Goal: Task Accomplishment & Management: Complete application form

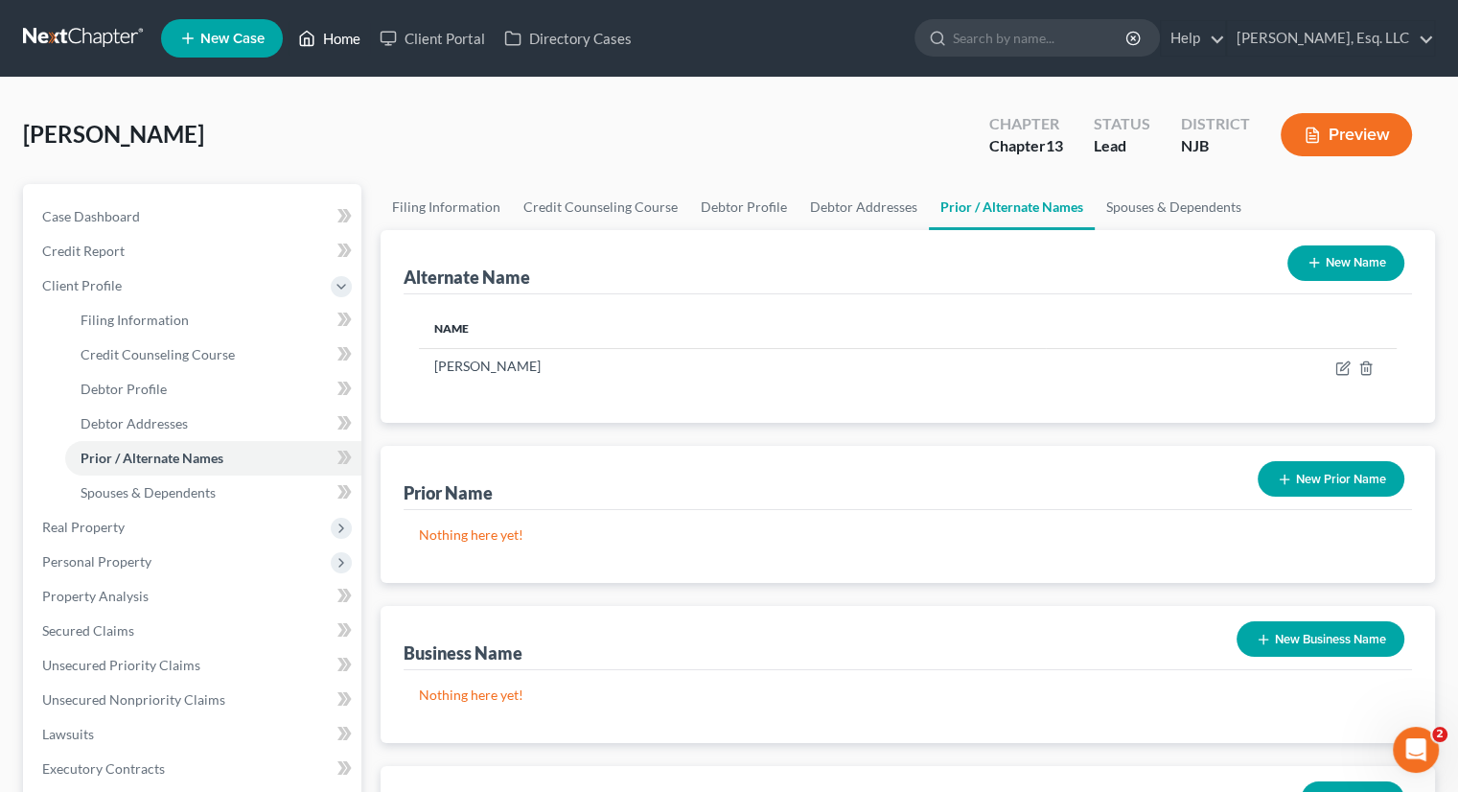
click at [337, 38] on link "Home" at bounding box center [329, 38] width 81 height 35
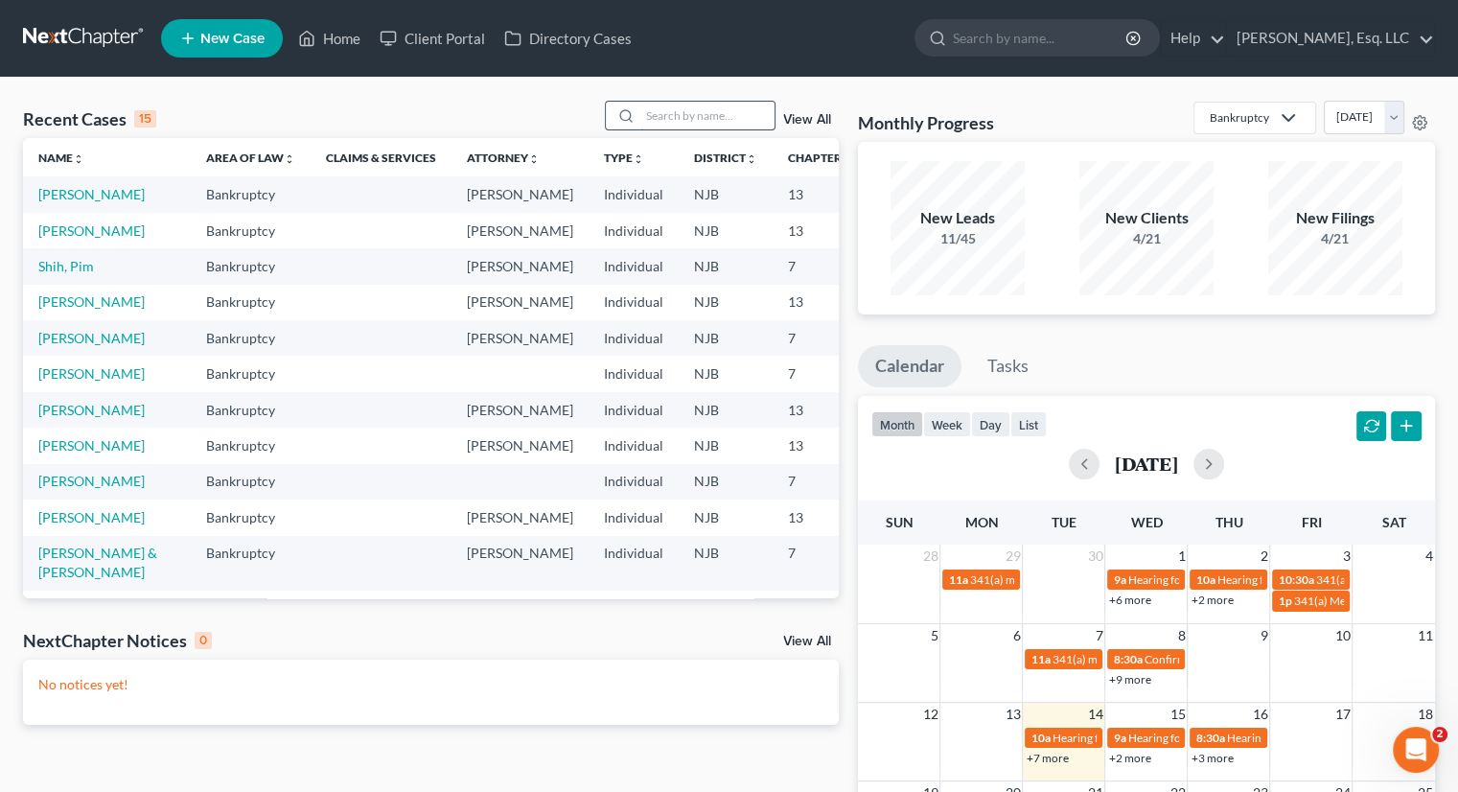
click at [645, 119] on input "search" at bounding box center [707, 116] width 134 height 28
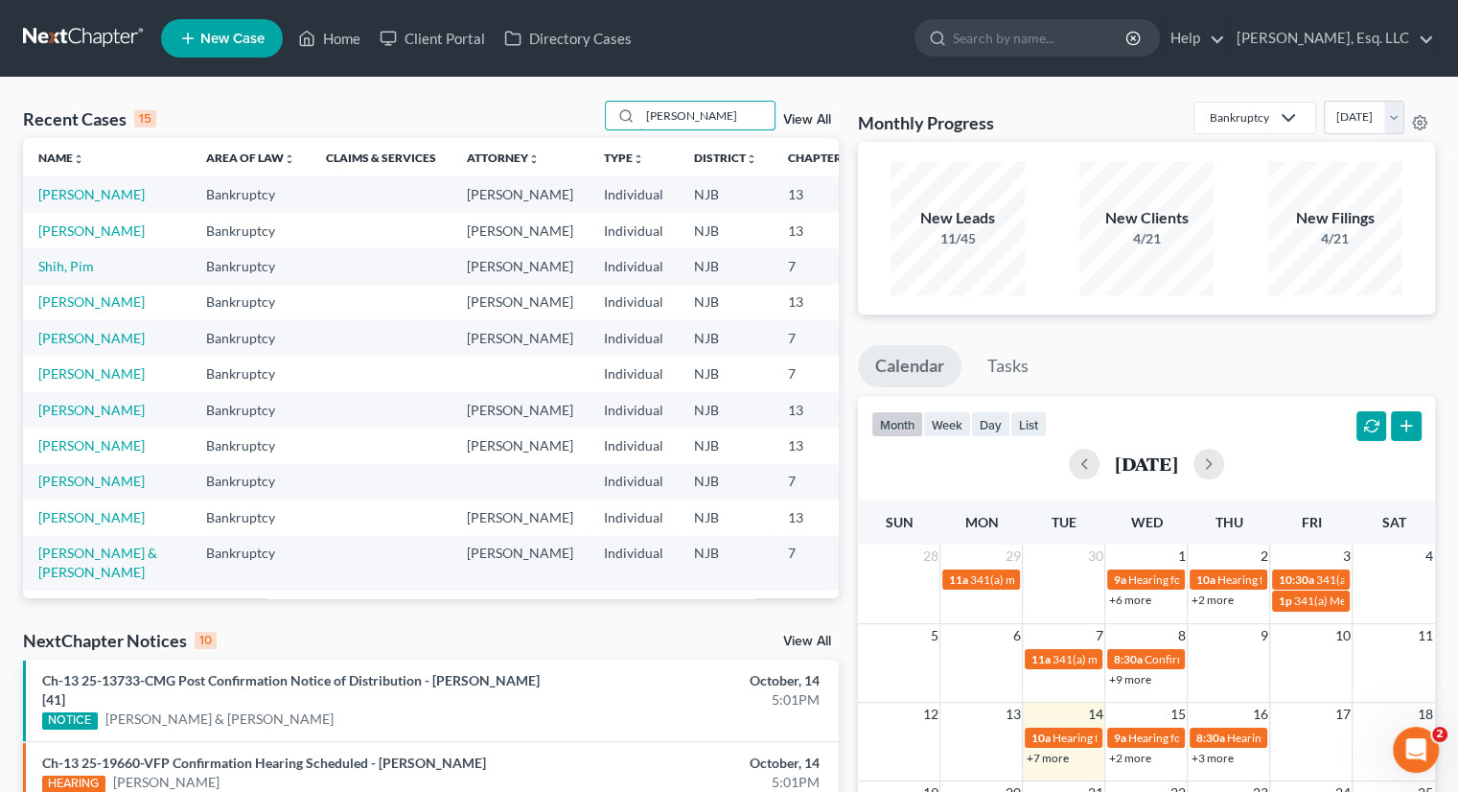
type input "guzman"
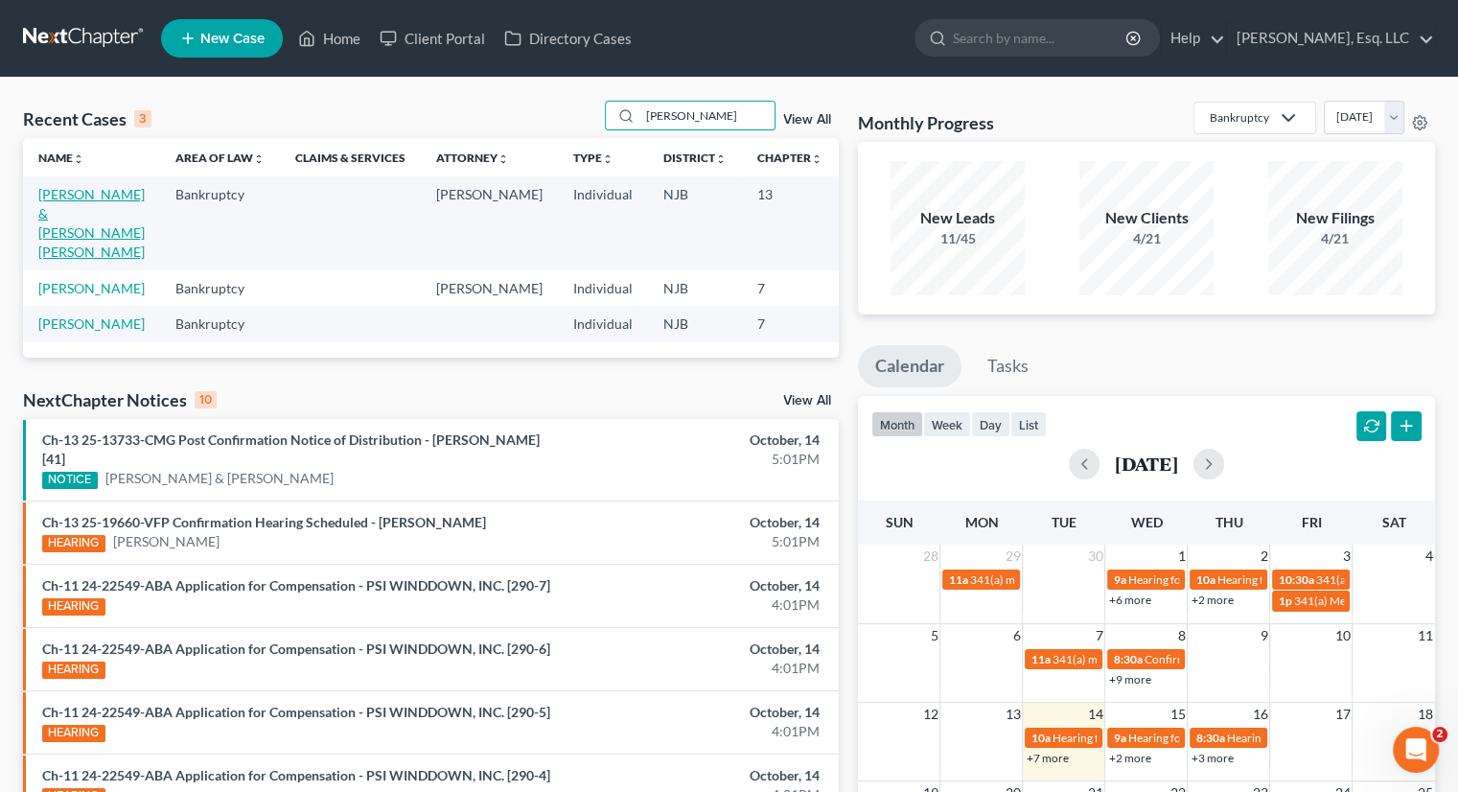
click at [65, 228] on link "Guzman, Joe L. & Castro De-Guzman, Maria" at bounding box center [91, 223] width 106 height 74
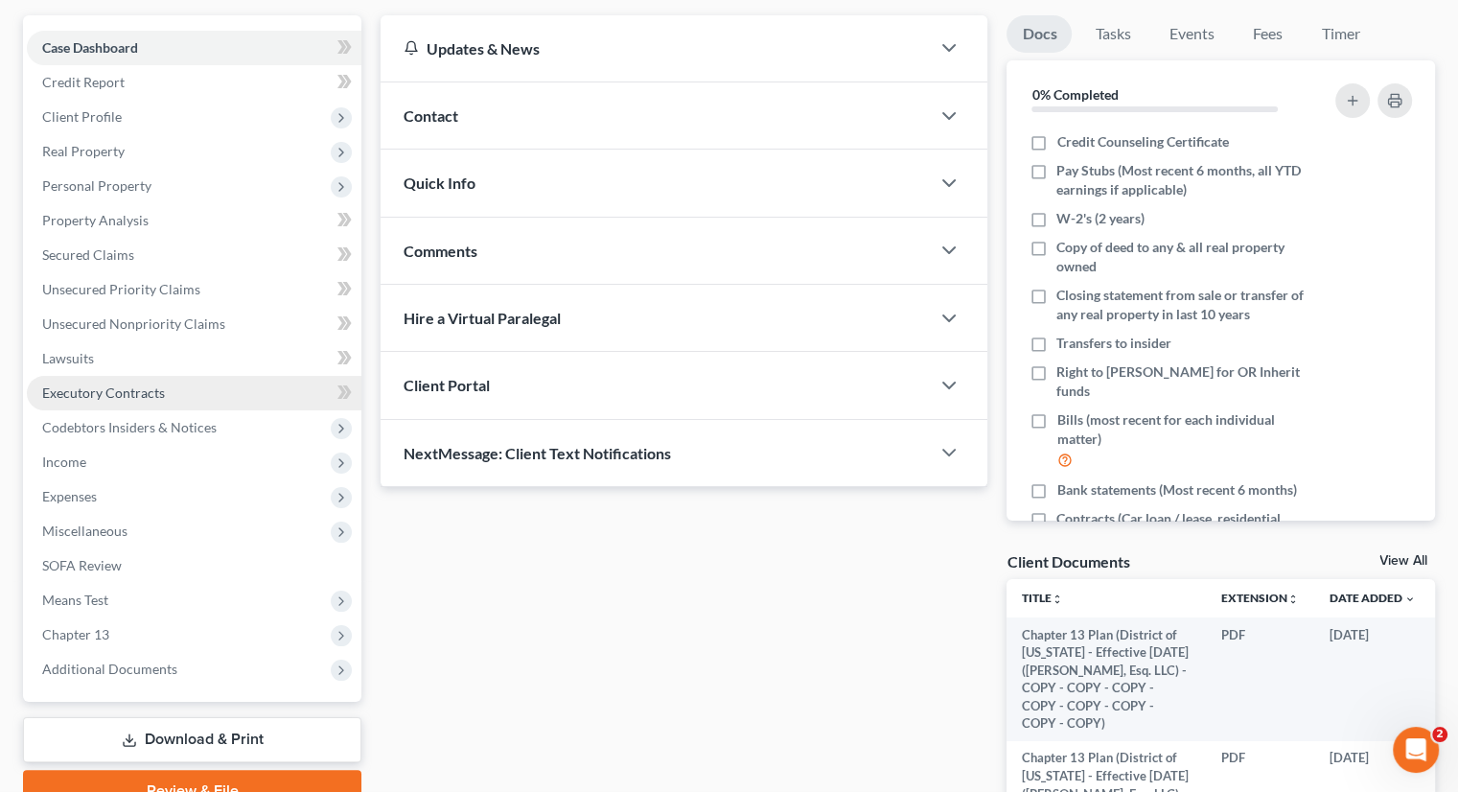
scroll to position [383, 0]
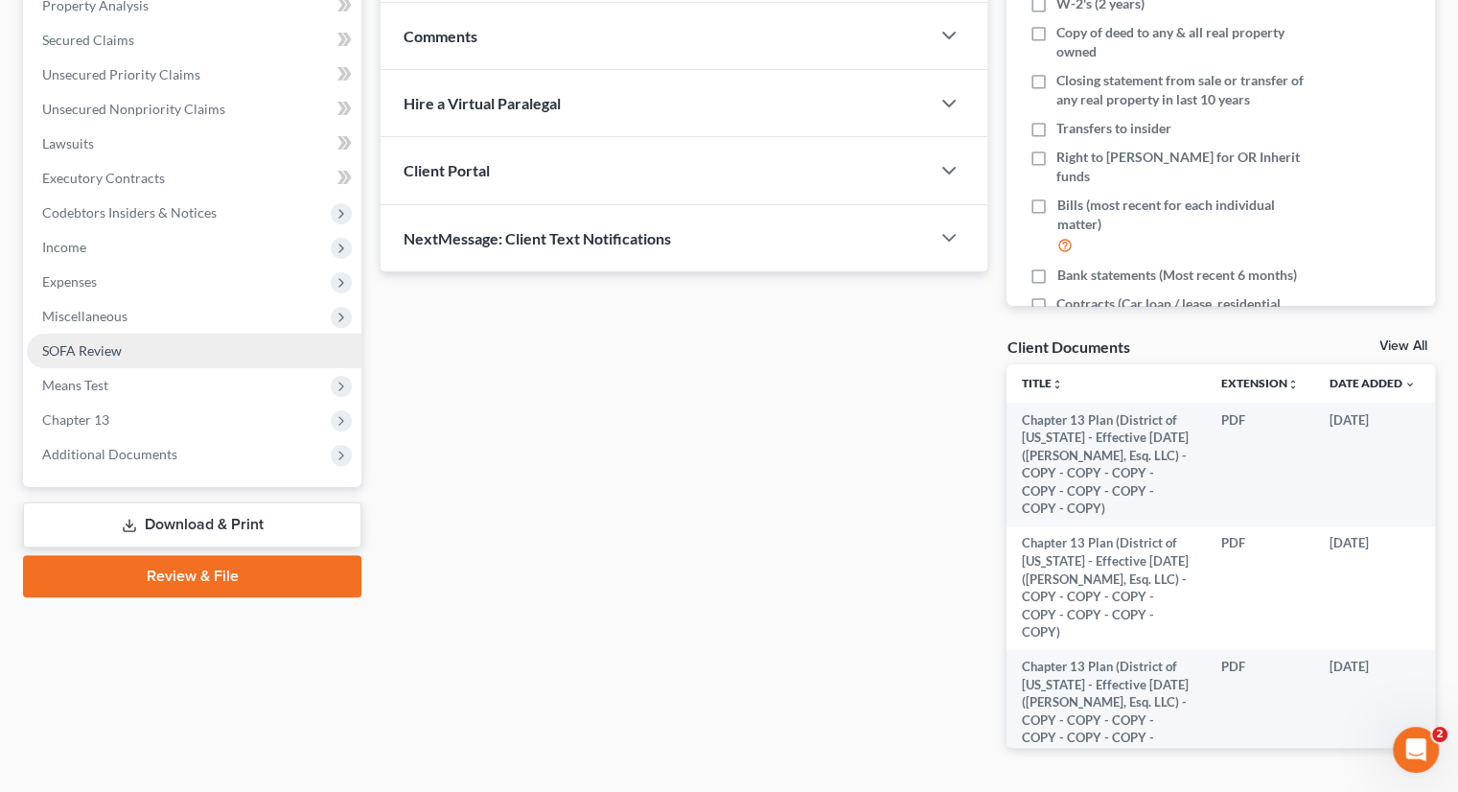
click at [145, 347] on link "SOFA Review" at bounding box center [194, 351] width 335 height 35
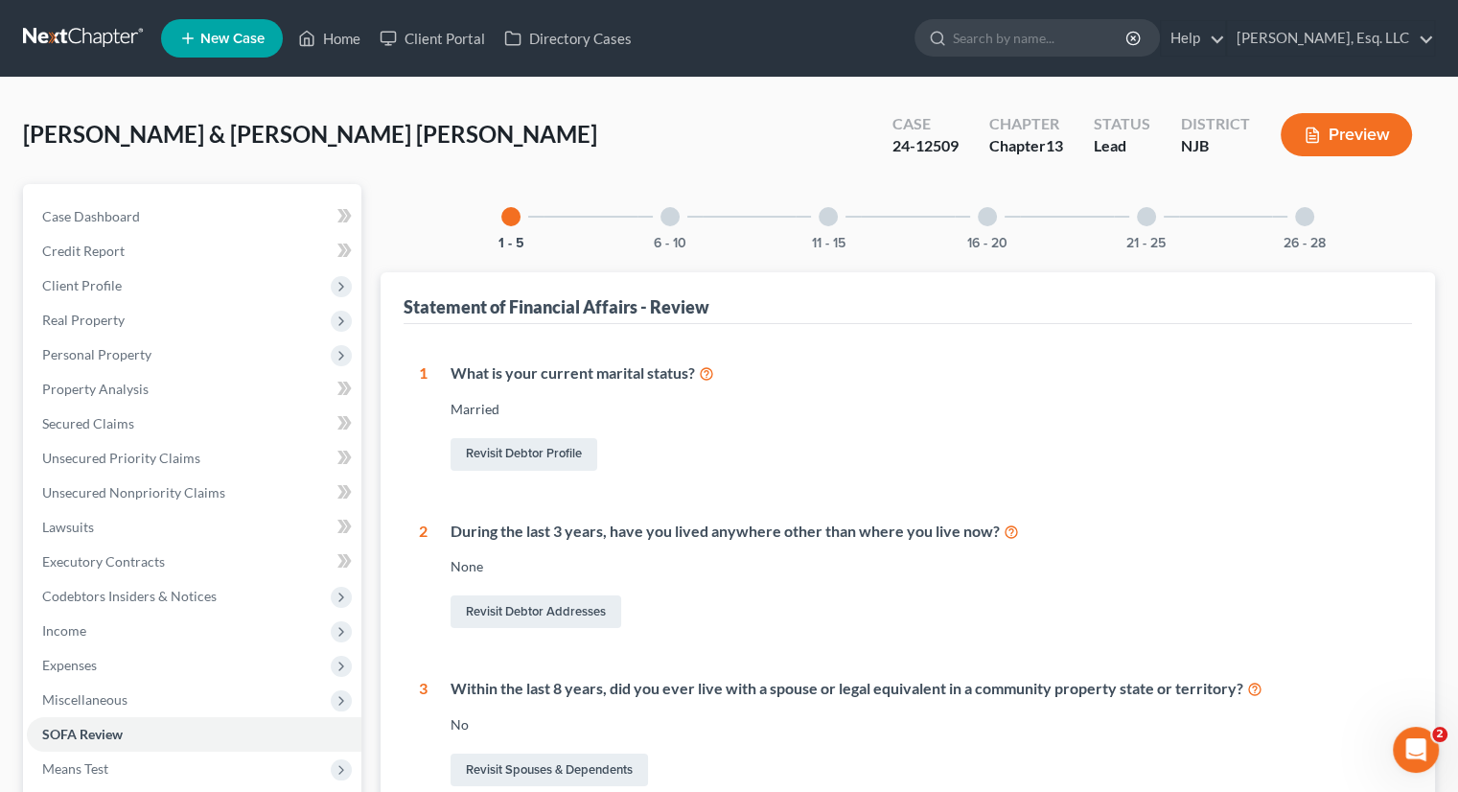
click at [668, 222] on div at bounding box center [669, 216] width 19 height 19
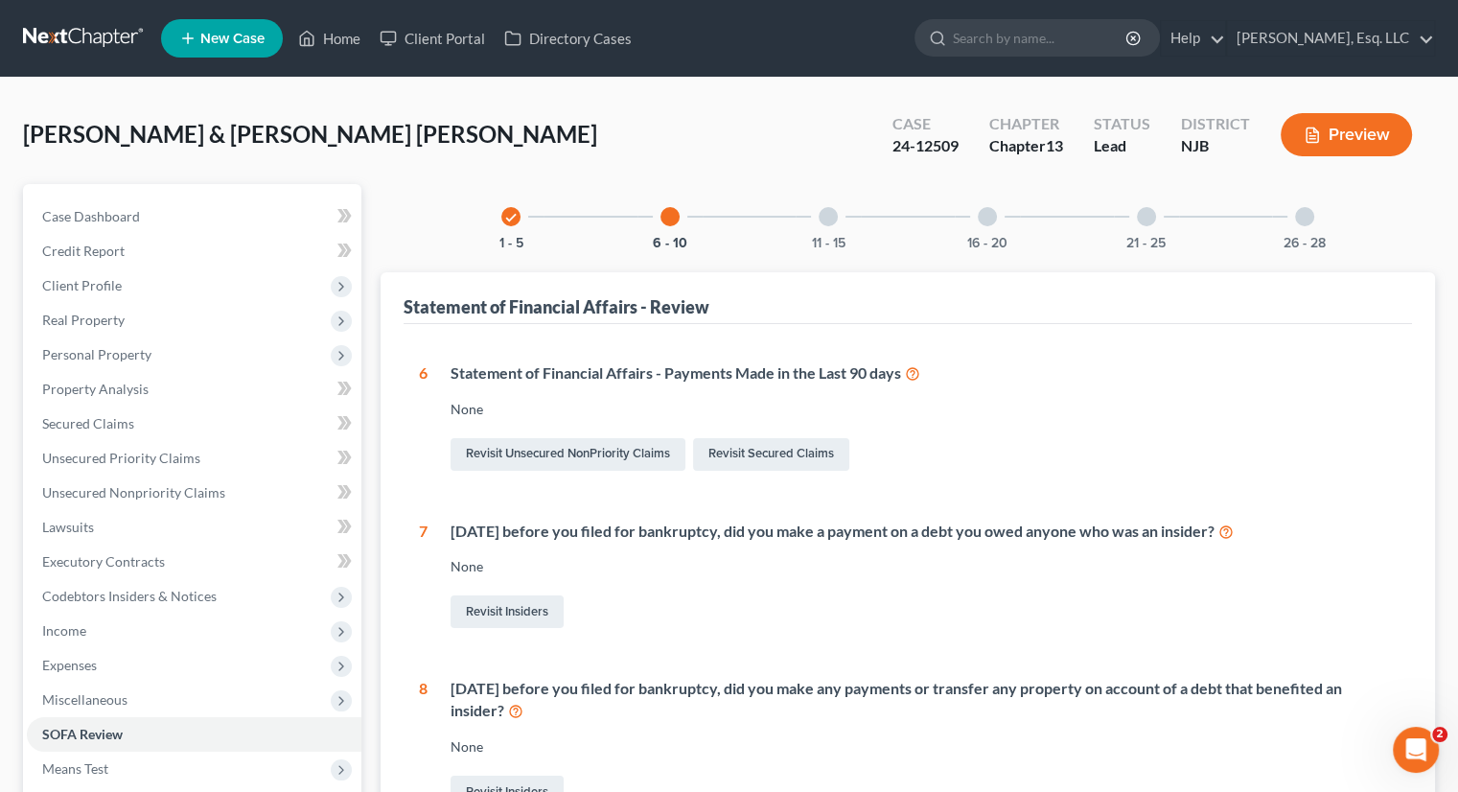
click at [821, 205] on div "11 - 15" at bounding box center [828, 216] width 65 height 65
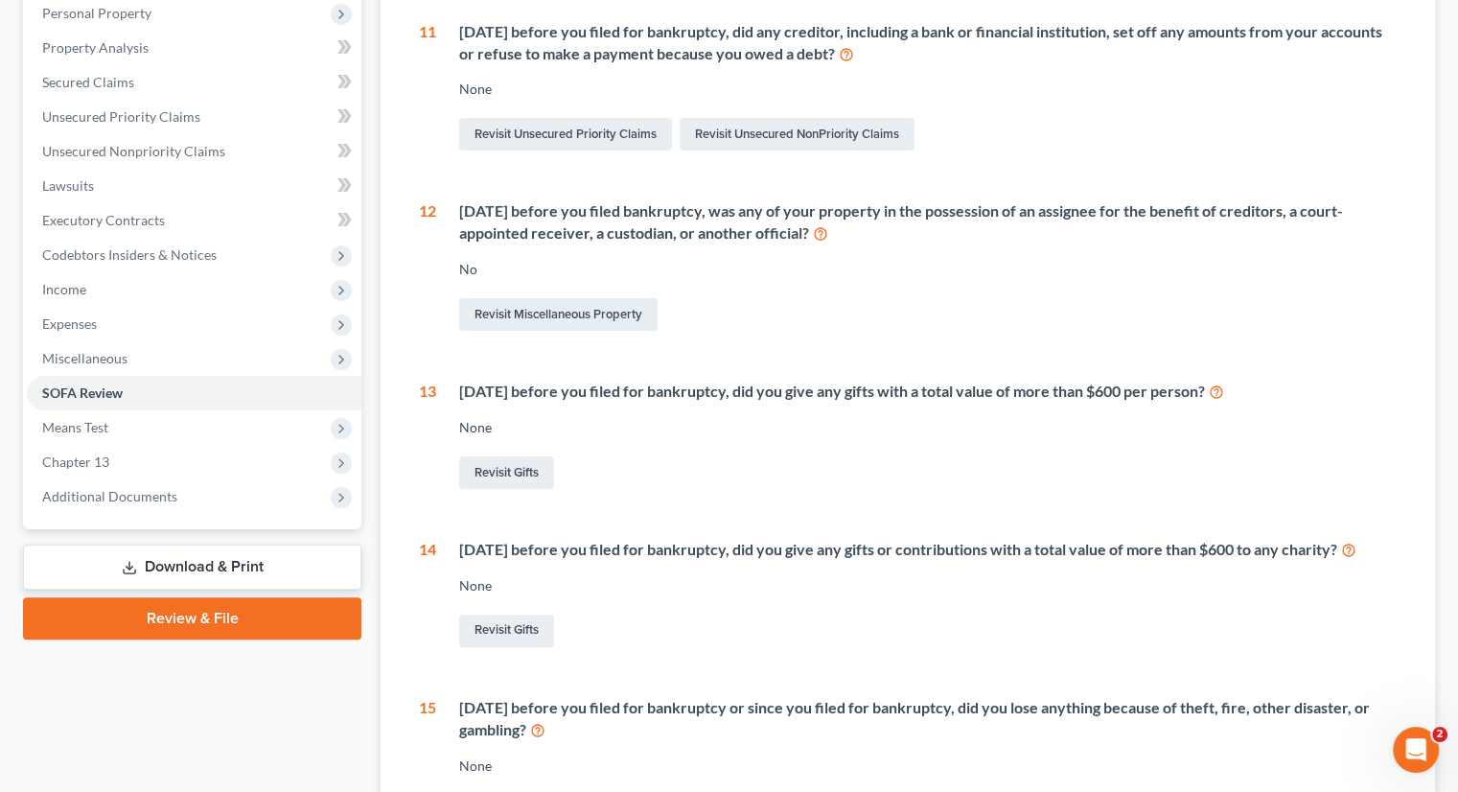
scroll to position [126, 0]
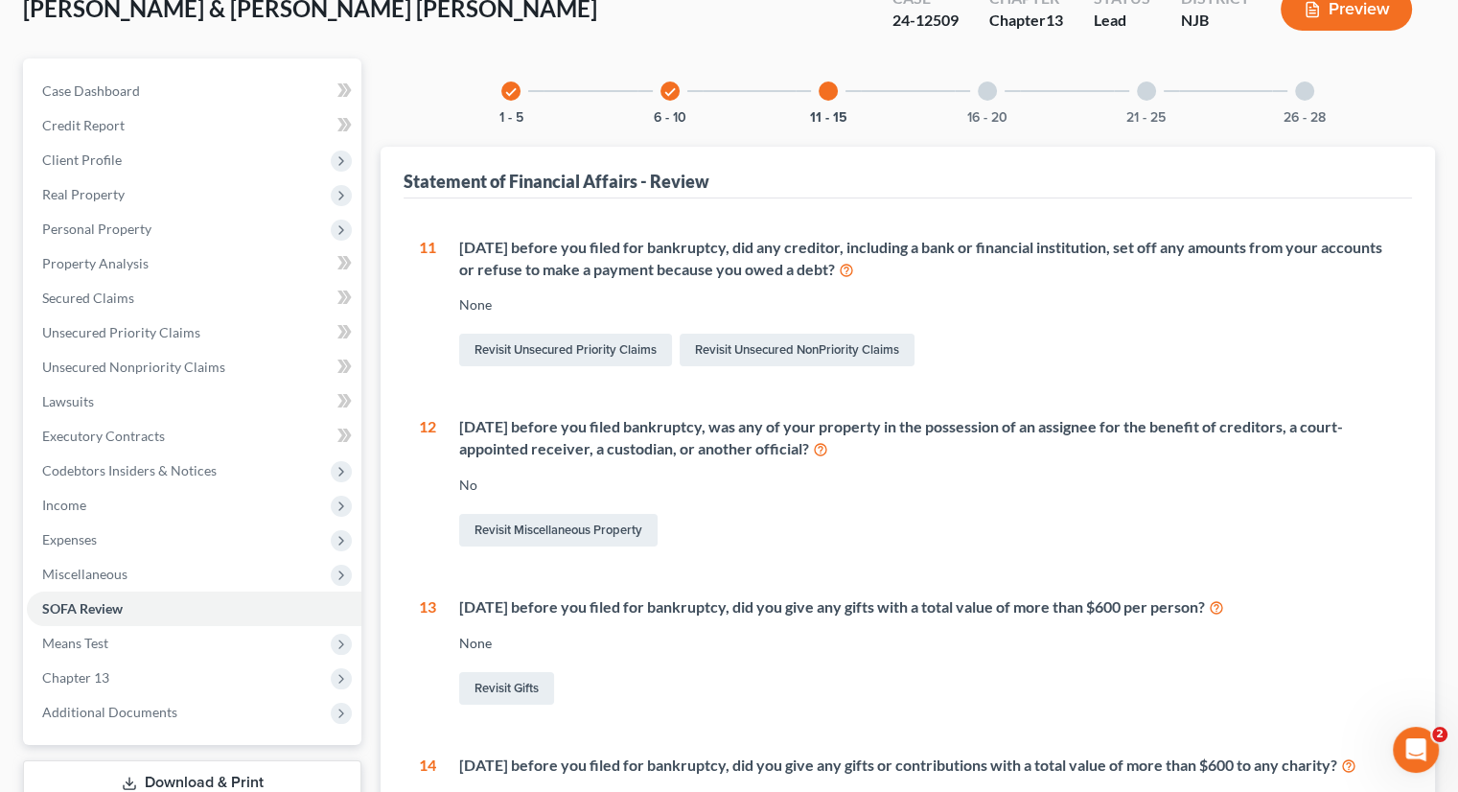
click at [990, 93] on div at bounding box center [987, 90] width 19 height 19
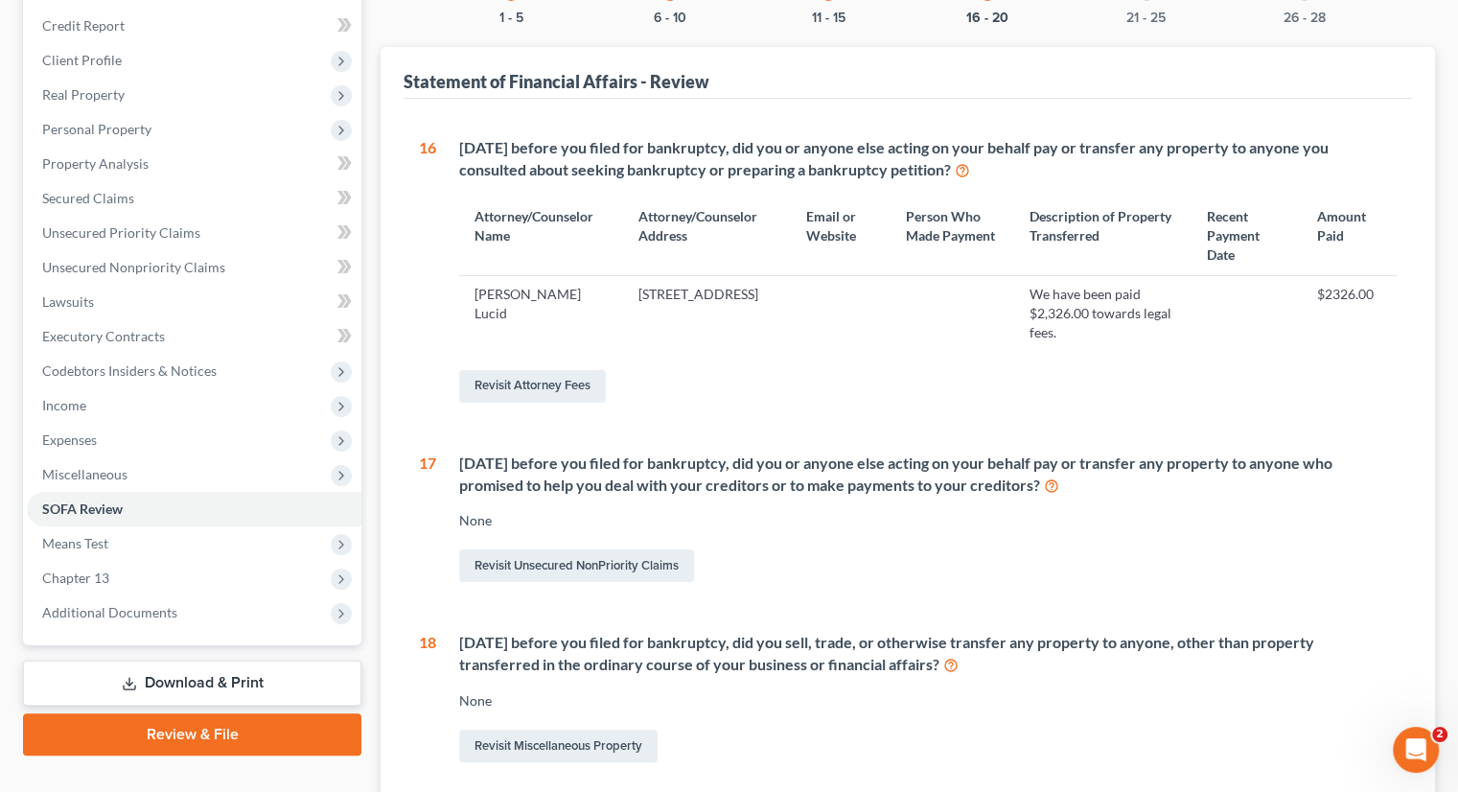
scroll to position [30, 0]
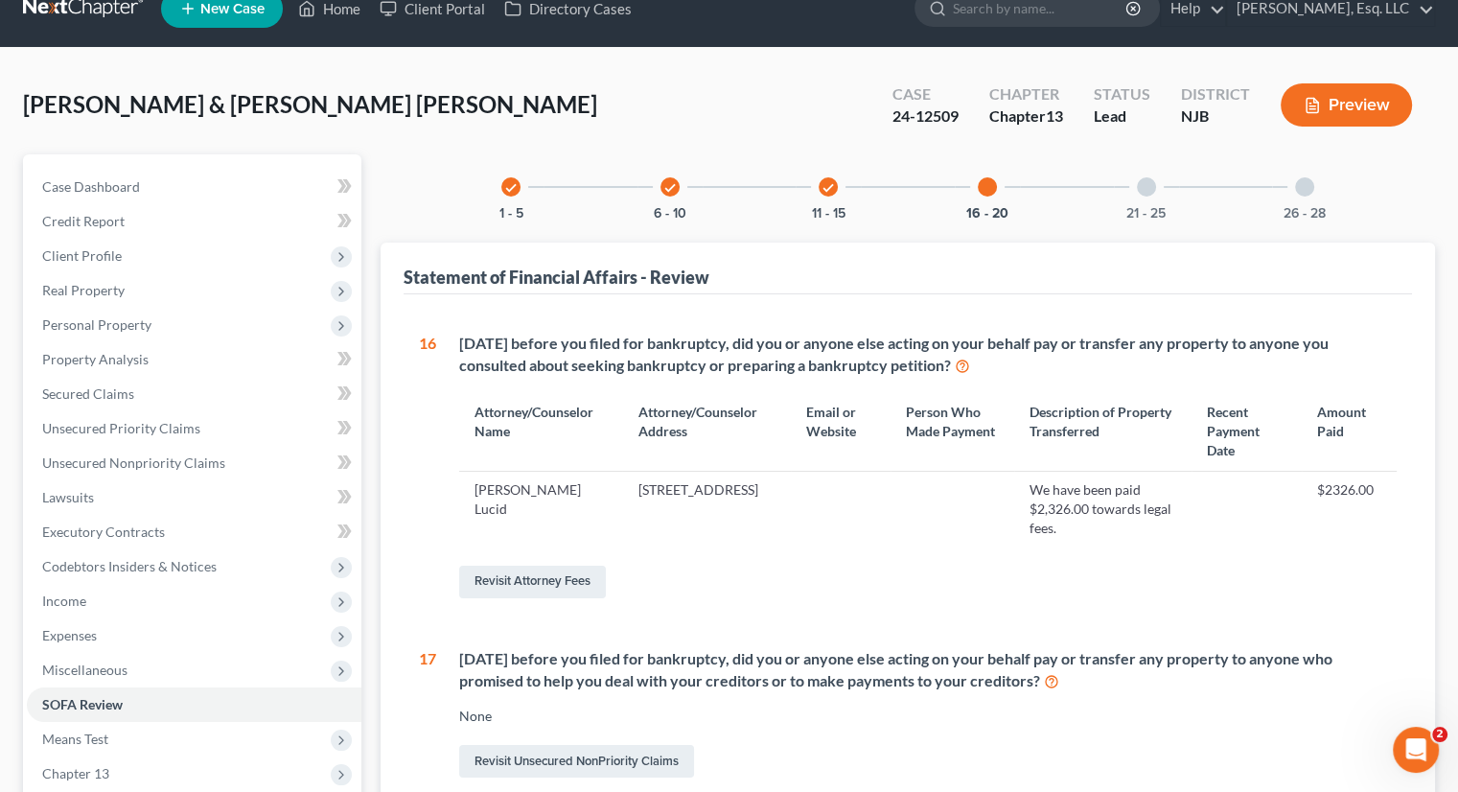
click at [1135, 185] on div "21 - 25" at bounding box center [1146, 186] width 65 height 65
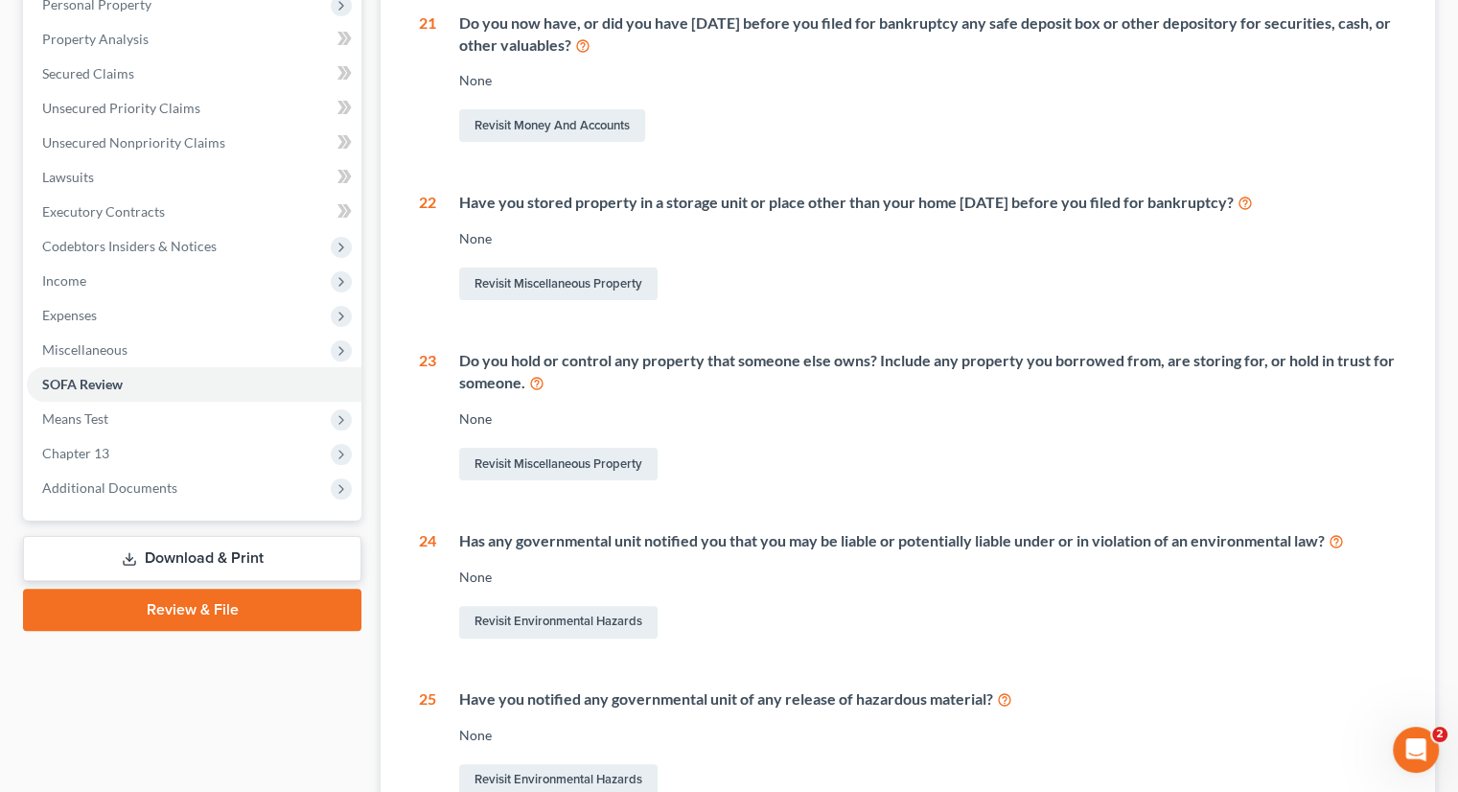
scroll to position [0, 0]
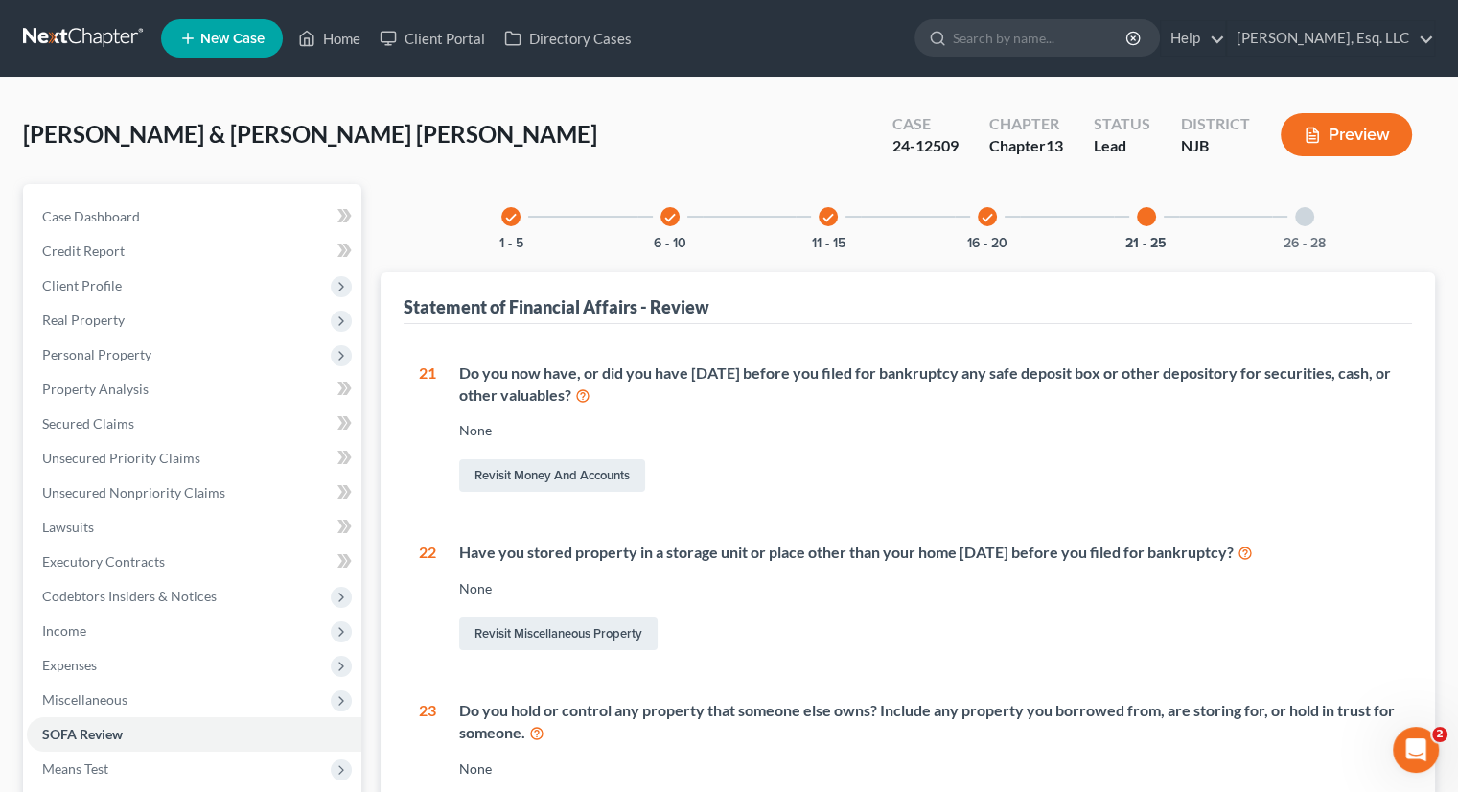
click at [1309, 221] on div at bounding box center [1304, 216] width 19 height 19
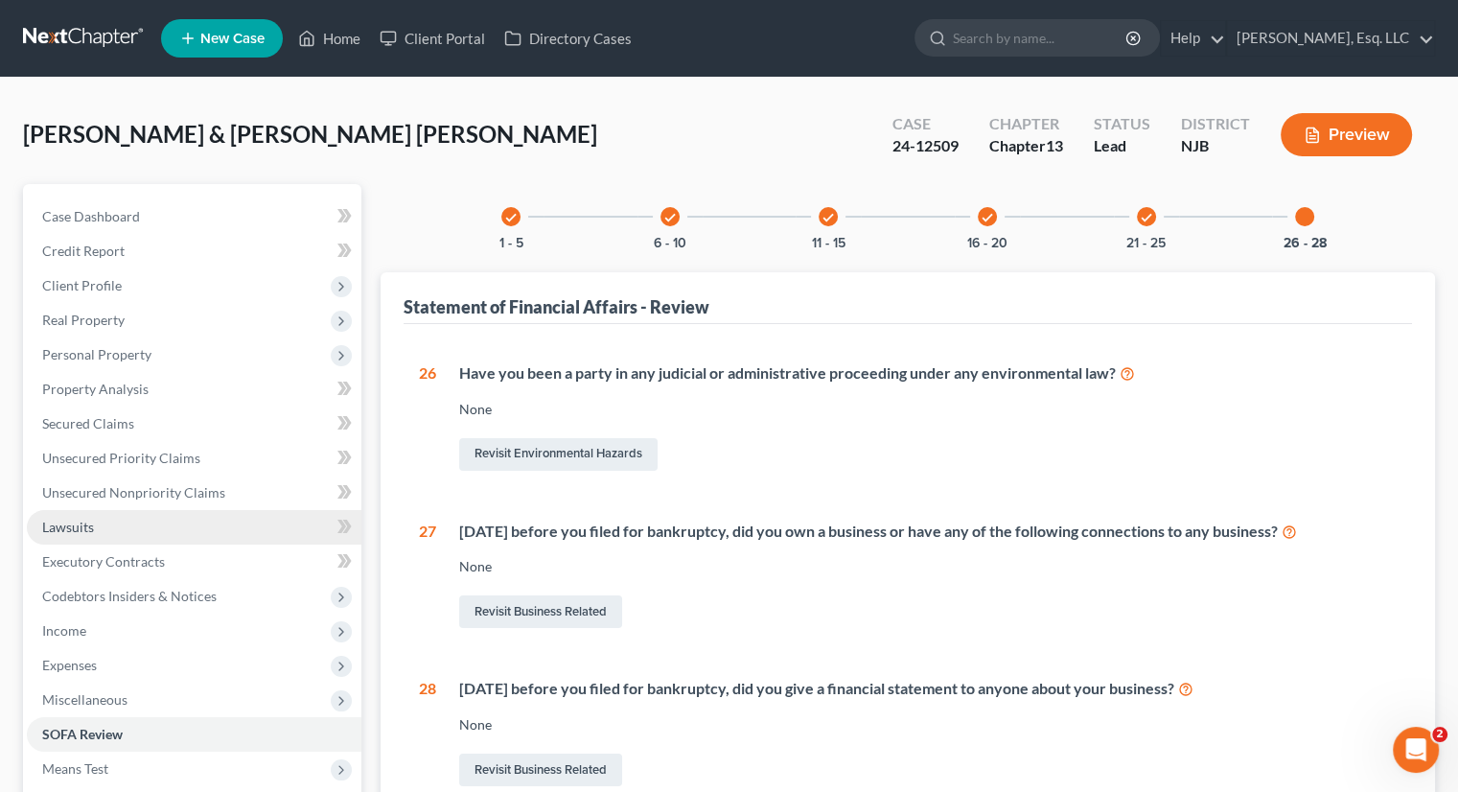
click at [90, 520] on span "Lawsuits" at bounding box center [68, 527] width 52 height 16
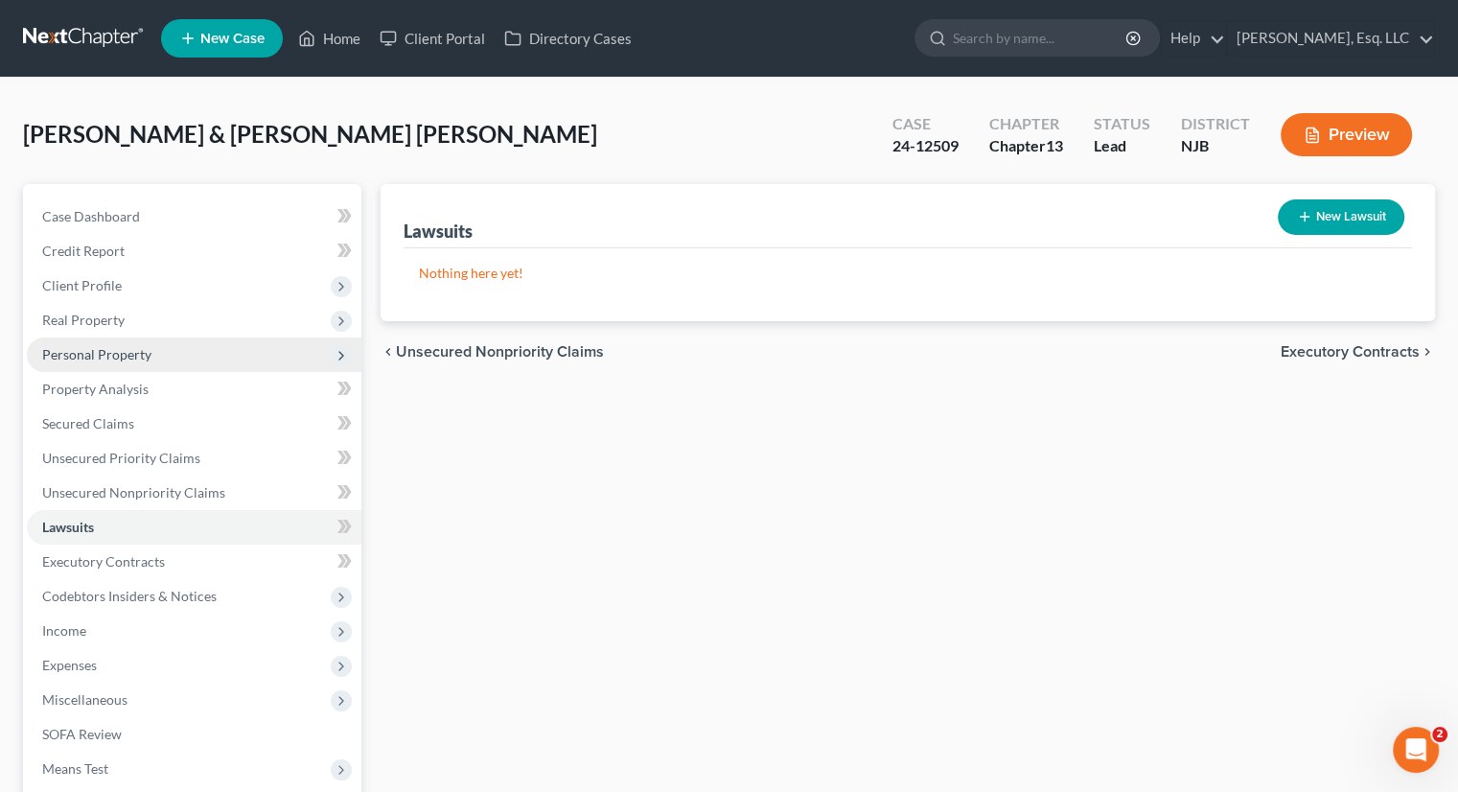
click at [146, 351] on span "Personal Property" at bounding box center [96, 354] width 109 height 16
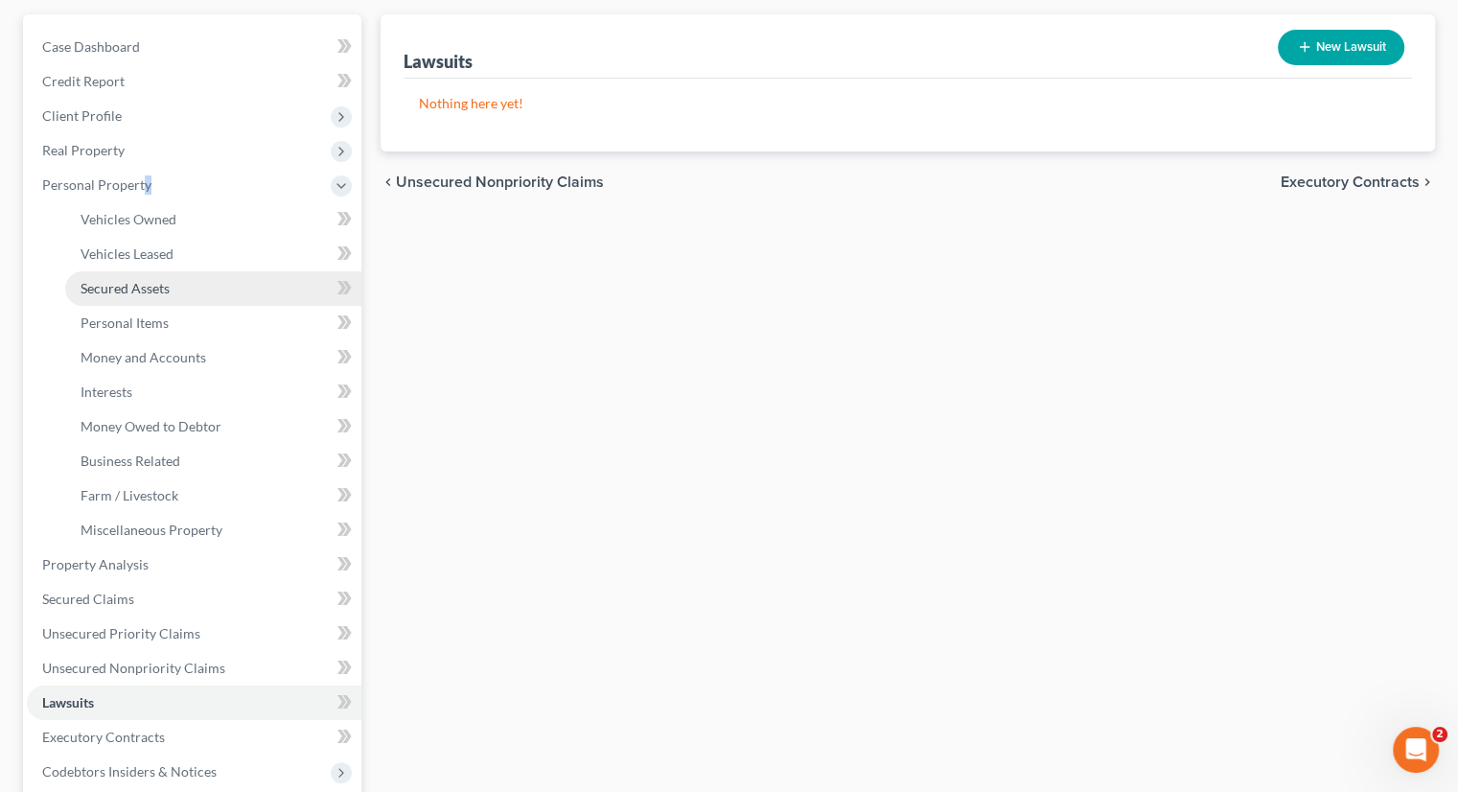
scroll to position [192, 0]
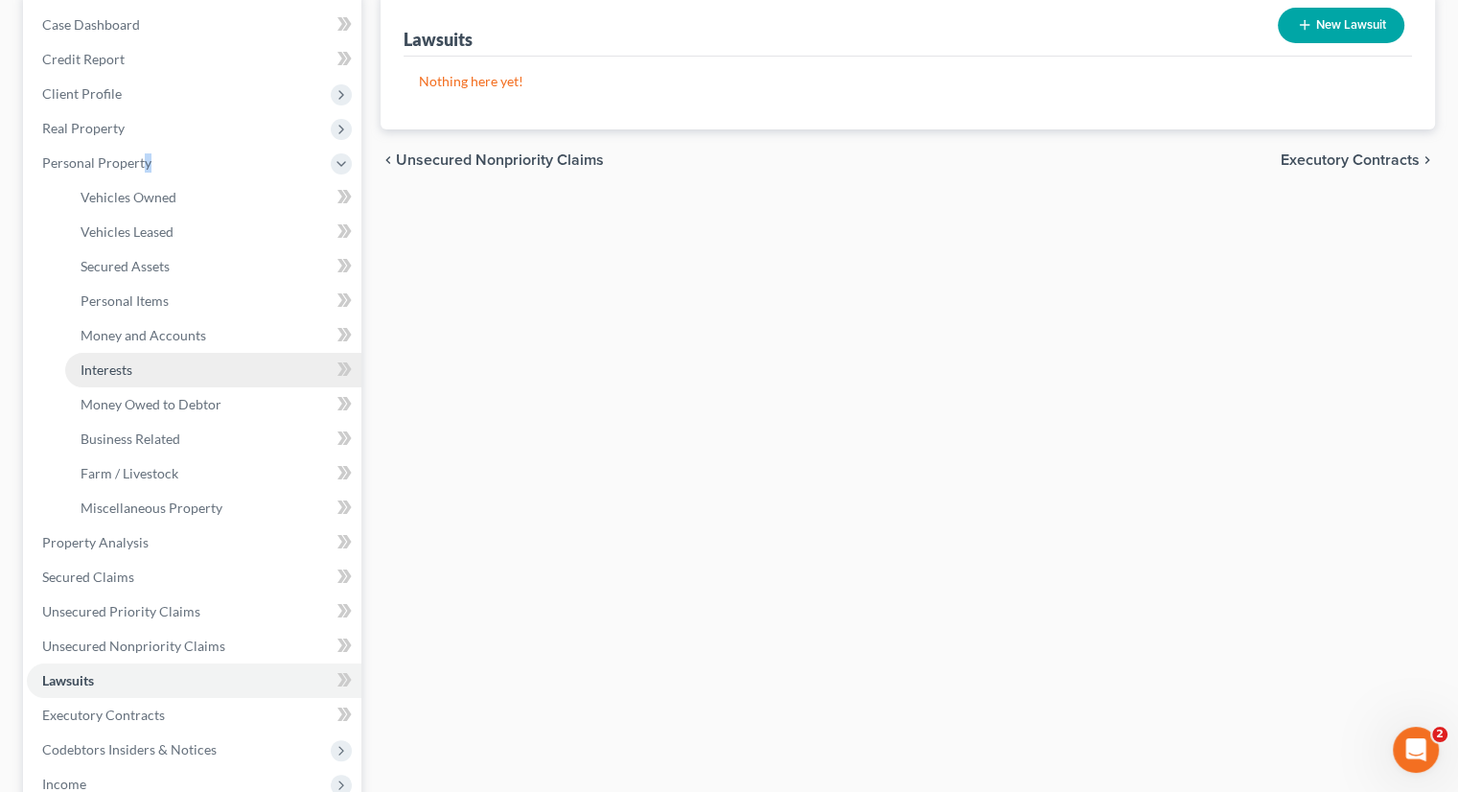
click at [127, 362] on span "Interests" at bounding box center [107, 369] width 52 height 16
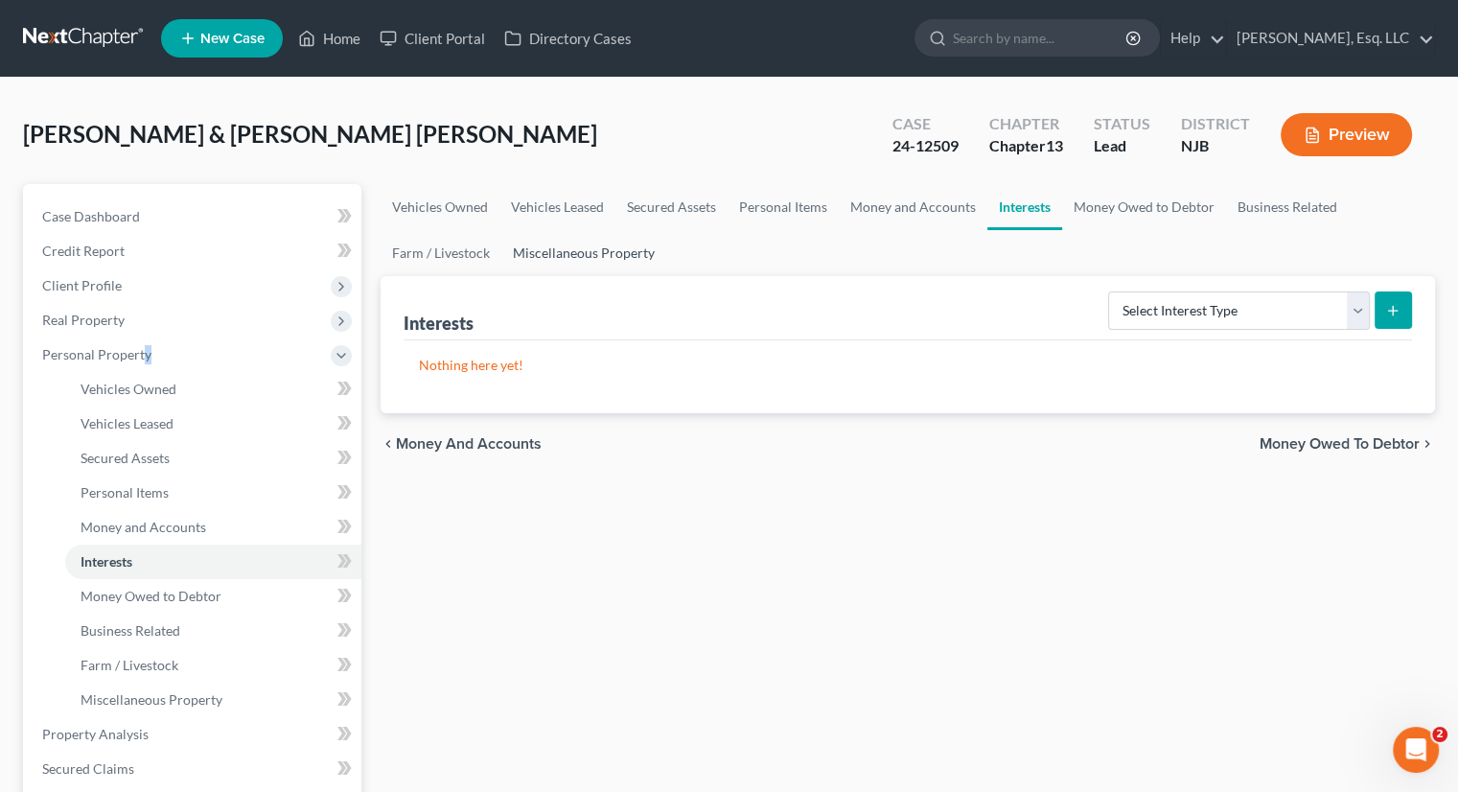
click at [615, 254] on link "Miscellaneous Property" at bounding box center [583, 253] width 165 height 46
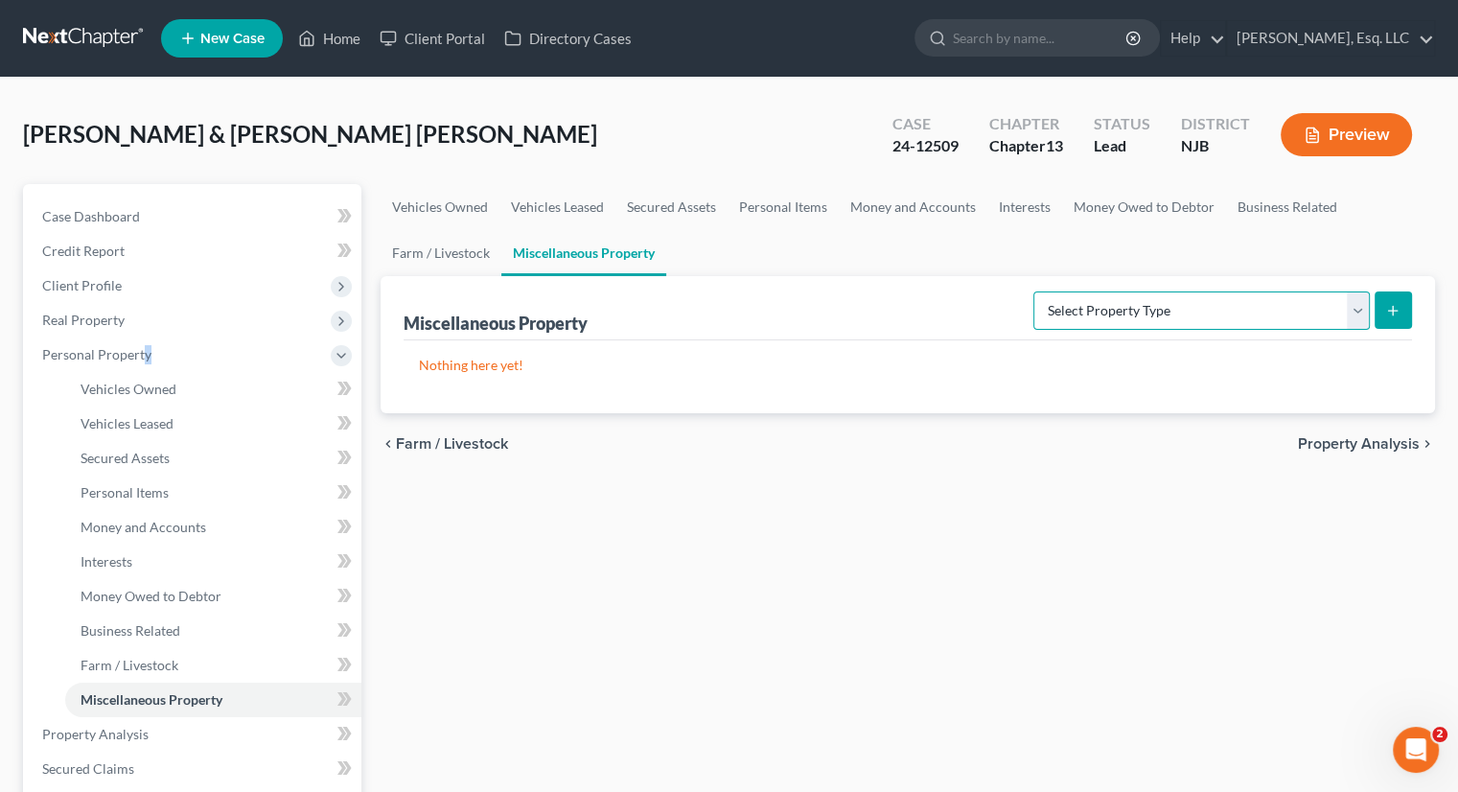
click at [1360, 312] on select "Select Property Type Assigned for Creditor Benefit Within 1 Year (SOFA: 12) Hol…" at bounding box center [1201, 310] width 336 height 38
click at [1007, 544] on div "Vehicles Owned Vehicles Leased Secured Assets Personal Items Money and Accounts…" at bounding box center [908, 755] width 1074 height 1142
click at [1144, 203] on link "Money Owed to Debtor" at bounding box center [1144, 207] width 164 height 46
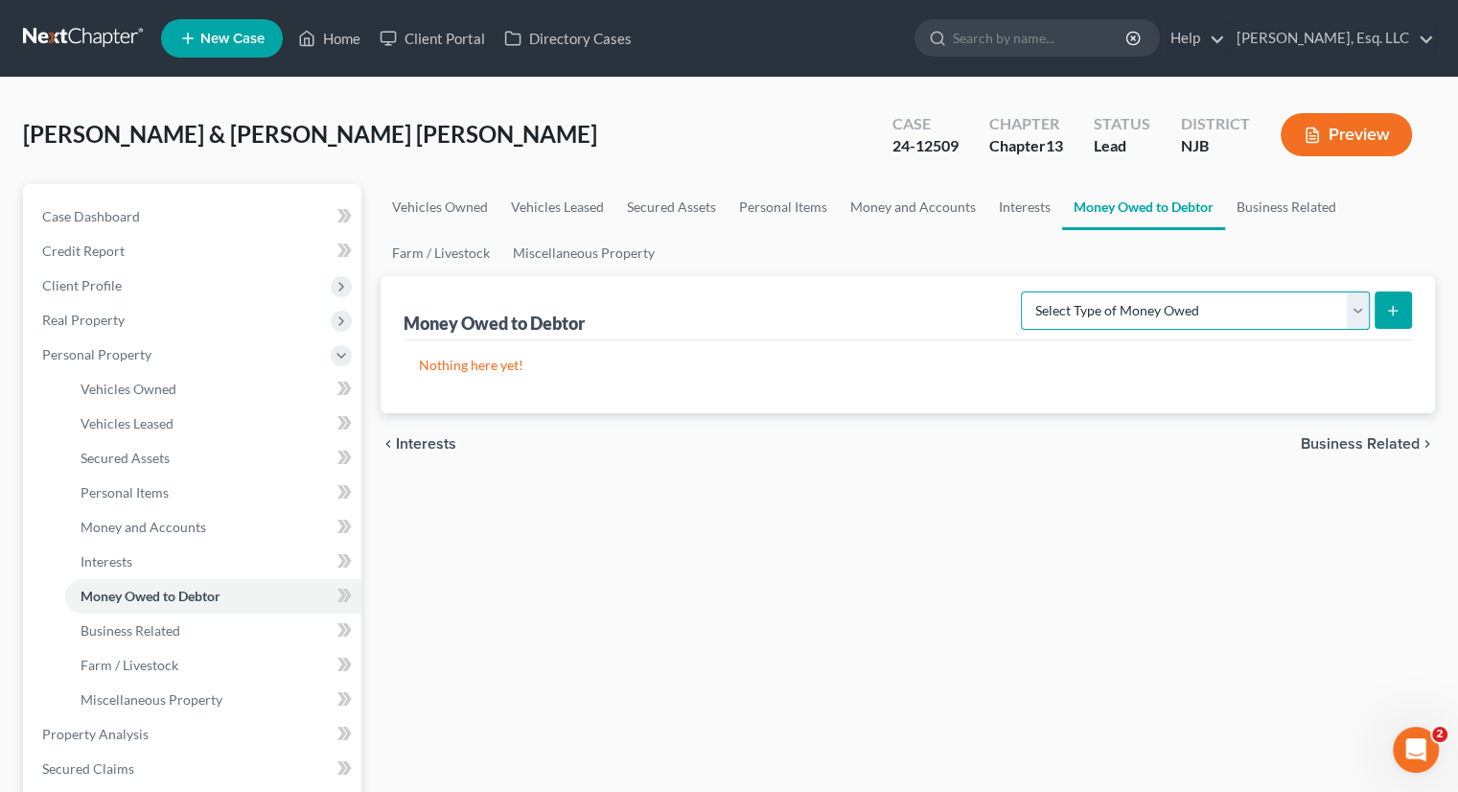
click at [1253, 311] on select "Select Type of Money Owed Accounts Receivable (A/B: 38) Alimony (A/B: 29) Child…" at bounding box center [1195, 310] width 349 height 38
select select "workers_compensation"
click at [1026, 291] on select "Select Type of Money Owed Accounts Receivable (A/B: 38) Alimony (A/B: 29) Child…" at bounding box center [1195, 310] width 349 height 38
click at [1394, 312] on icon "submit" at bounding box center [1392, 310] width 15 height 15
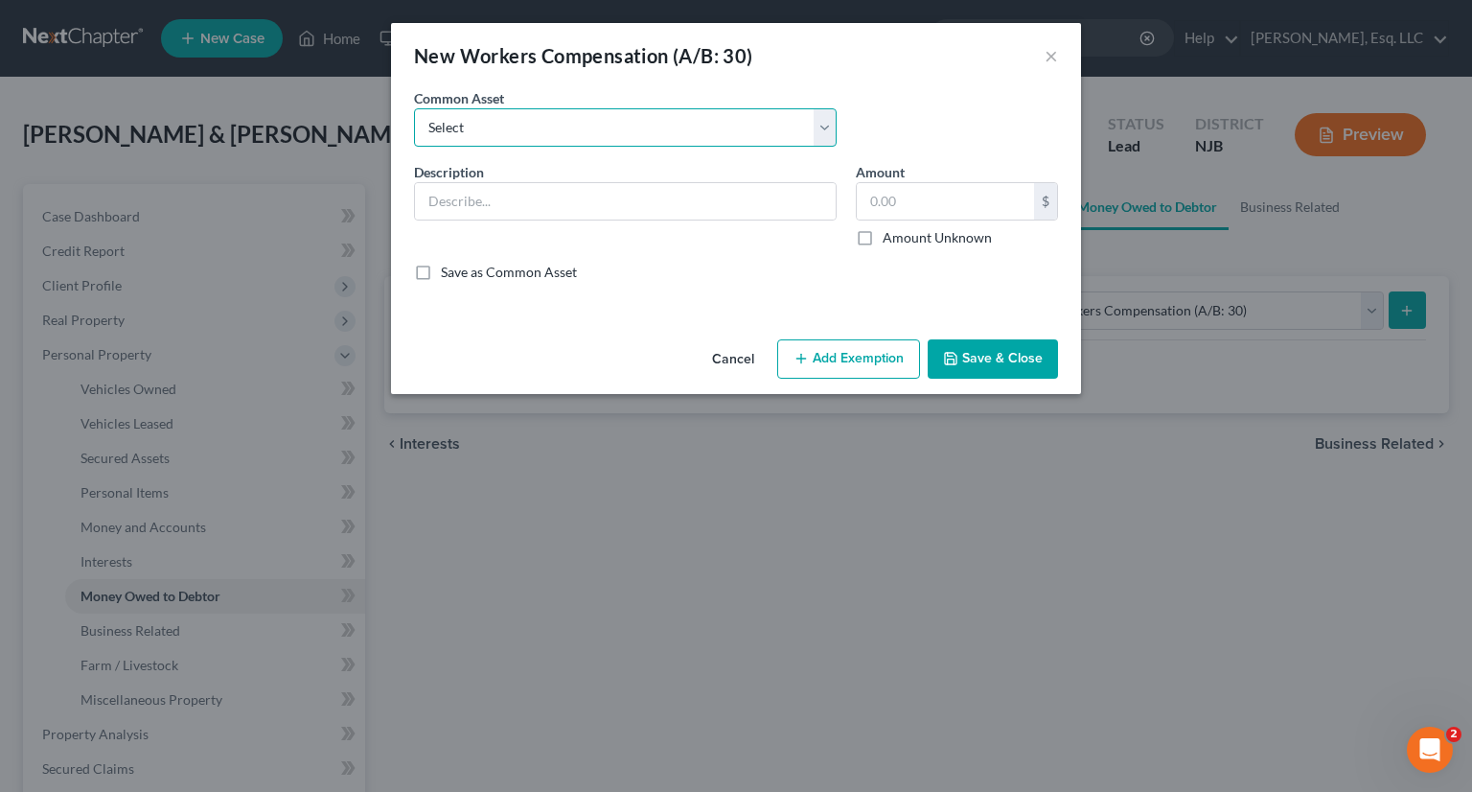
click at [553, 130] on select "Select workmans comp" at bounding box center [625, 127] width 423 height 38
select select "0"
click at [414, 108] on select "Select workmans comp" at bounding box center [625, 127] width 423 height 38
type input "workmans comp"
type input "9,000."
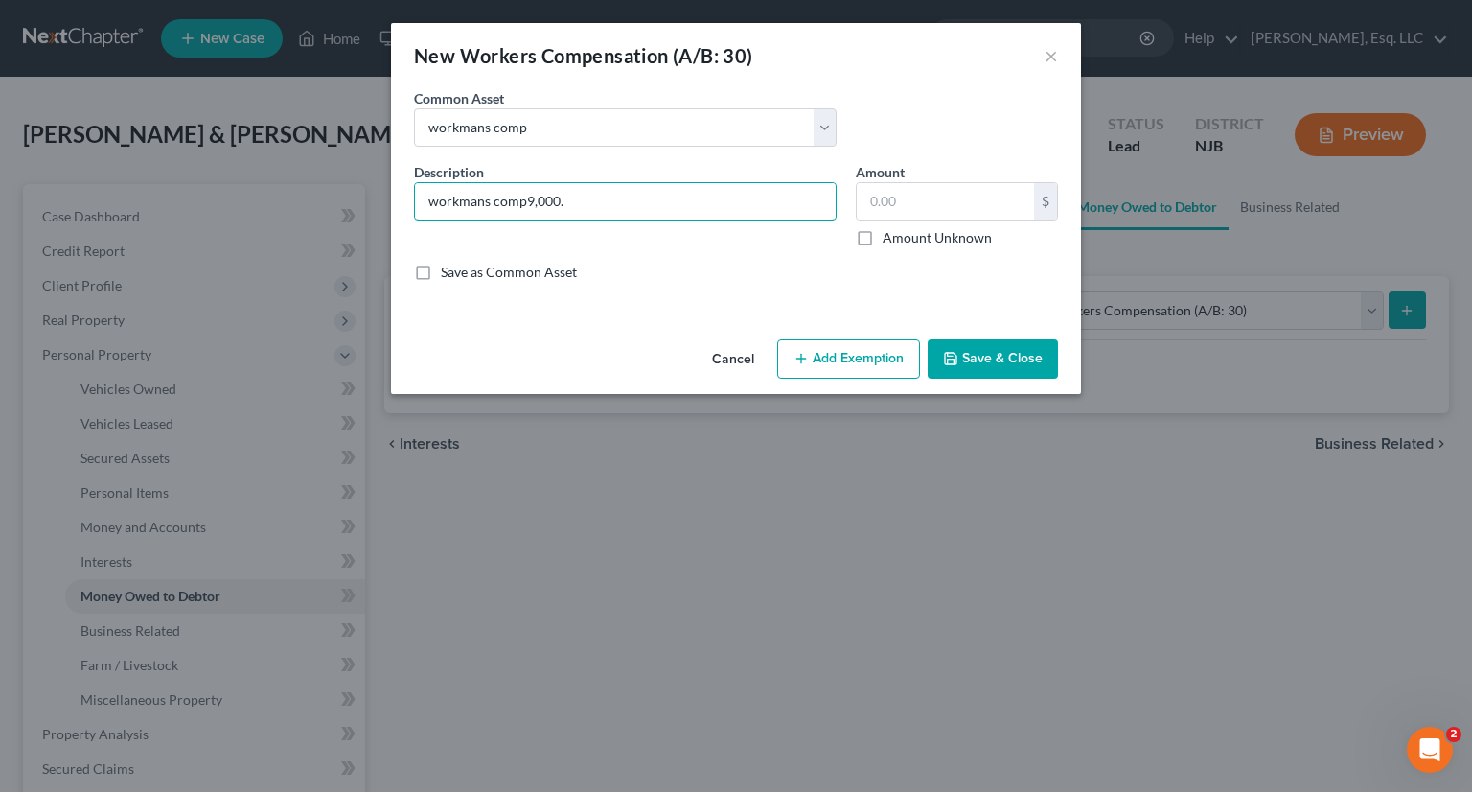
type input "workmans comp"
click at [896, 204] on input "text" at bounding box center [945, 201] width 177 height 36
drag, startPoint x: 909, startPoint y: 204, endPoint x: 932, endPoint y: 204, distance: 23.0
click at [925, 204] on input "text" at bounding box center [945, 201] width 177 height 36
type input "12,600."
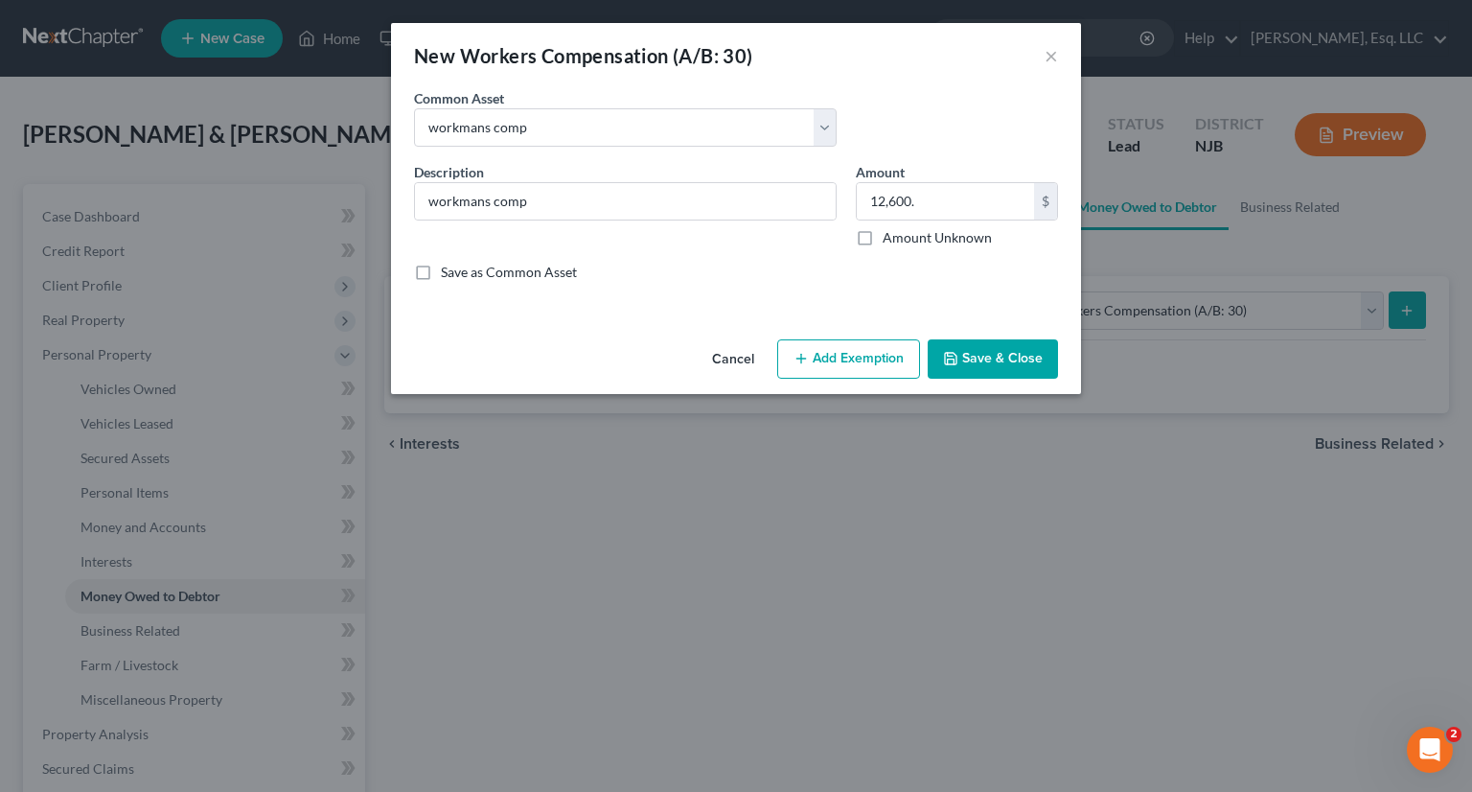
click at [857, 367] on button "Add Exemption" at bounding box center [848, 359] width 143 height 40
select select "2"
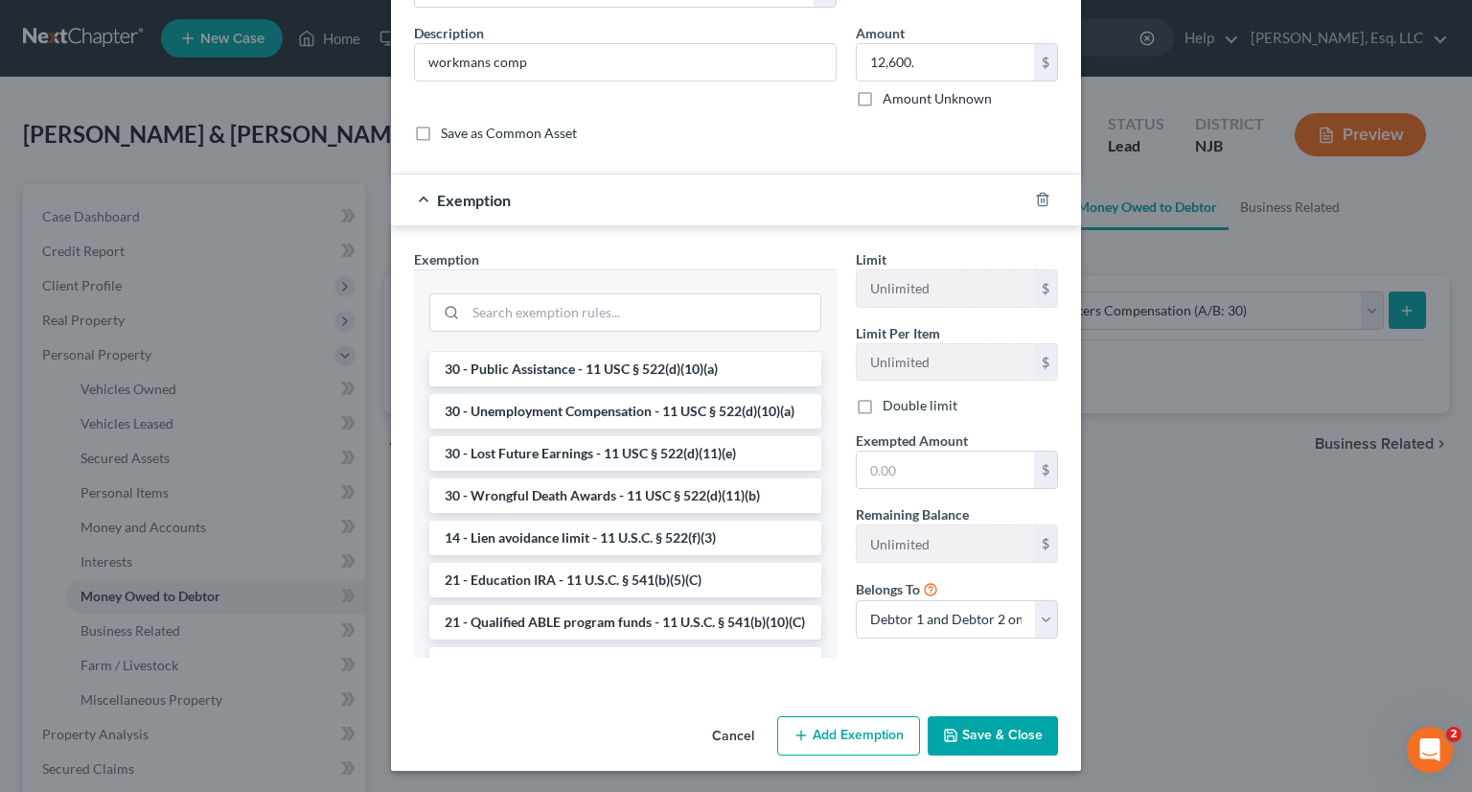
scroll to position [8, 0]
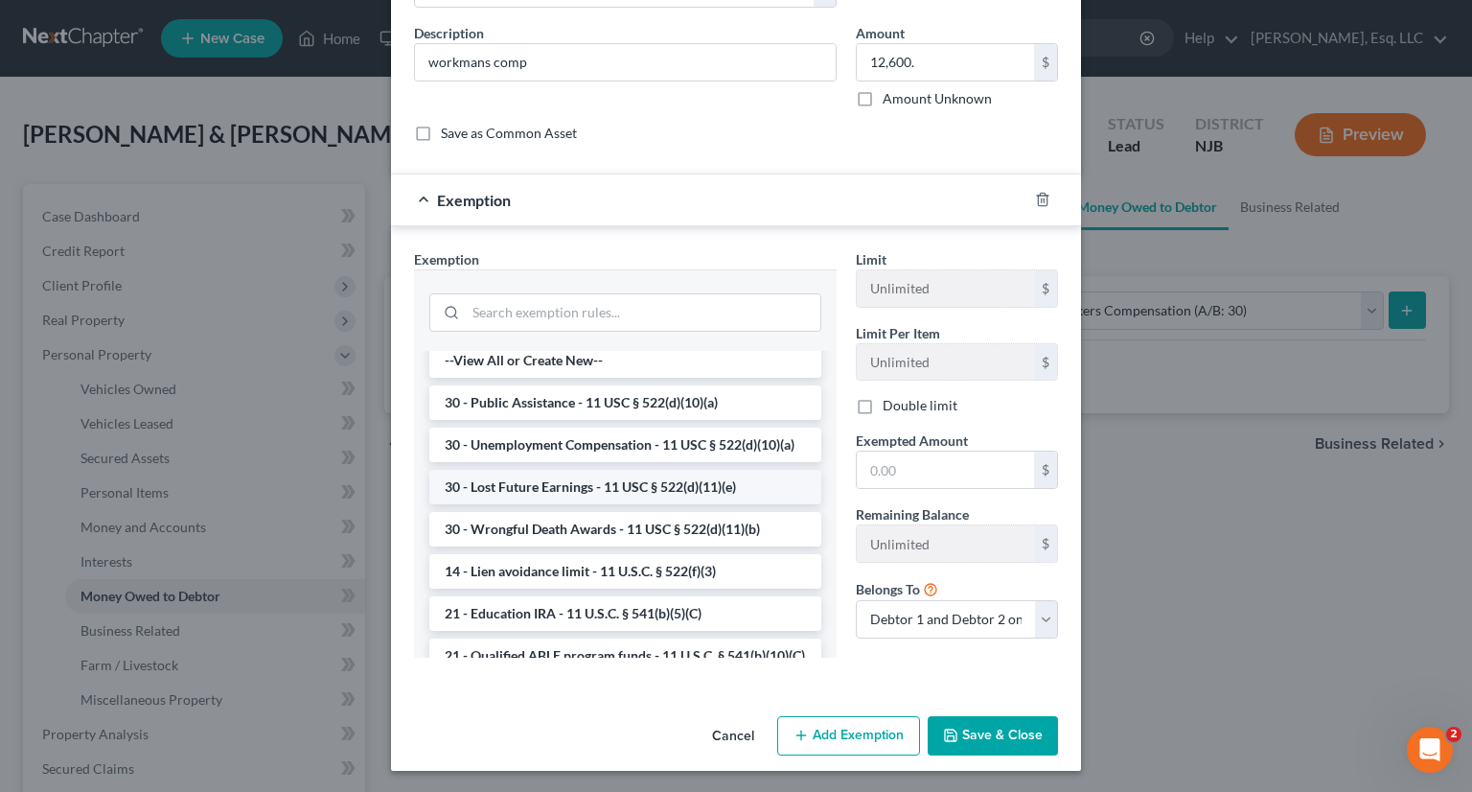
click at [659, 503] on li "30 - Lost Future Earnings - 11 USC § 522(d)(11)(e)" at bounding box center [625, 487] width 392 height 35
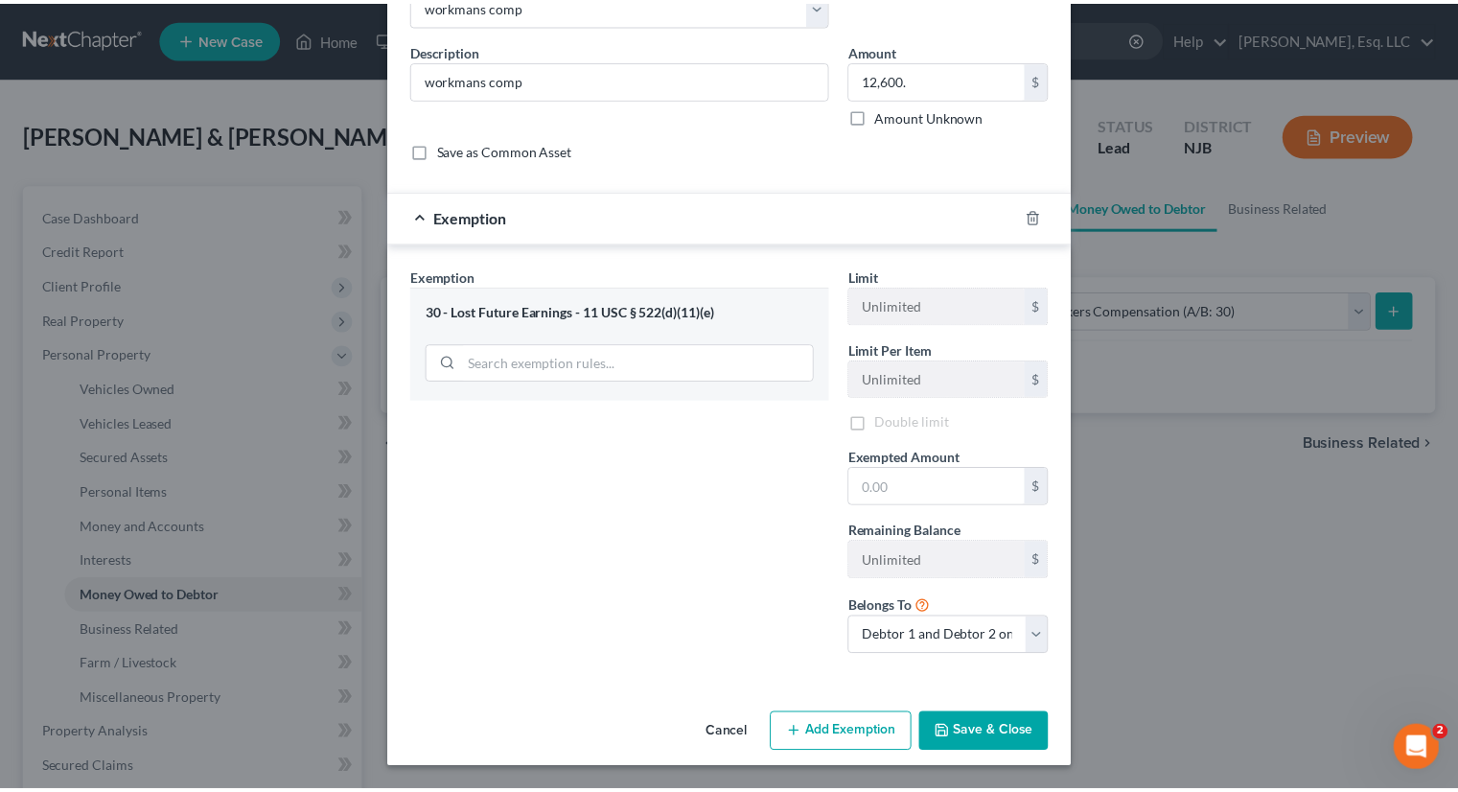
scroll to position [119, 0]
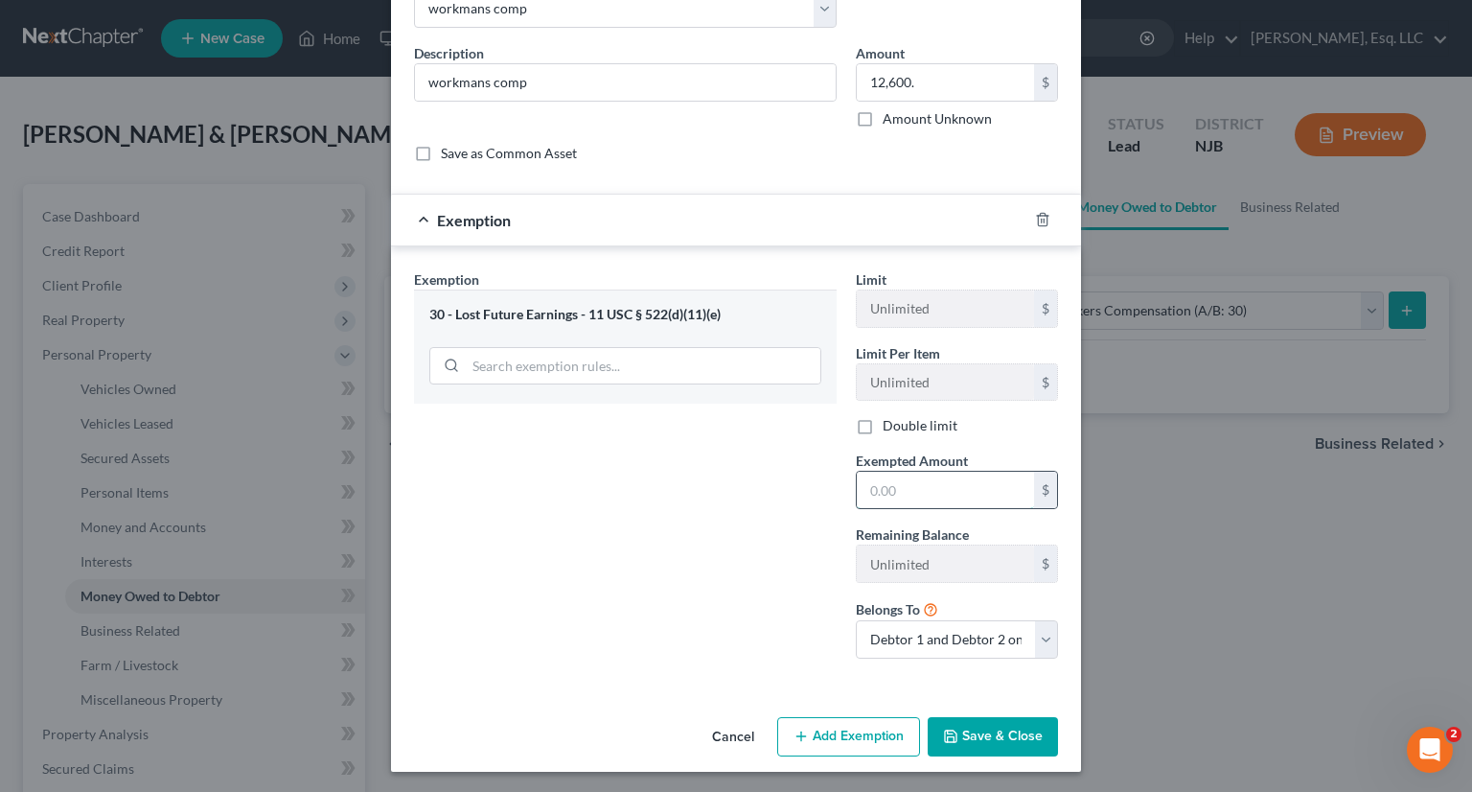
click at [870, 488] on input "text" at bounding box center [945, 490] width 177 height 36
type input "12,600."
click at [968, 732] on button "Save & Close" at bounding box center [993, 737] width 130 height 40
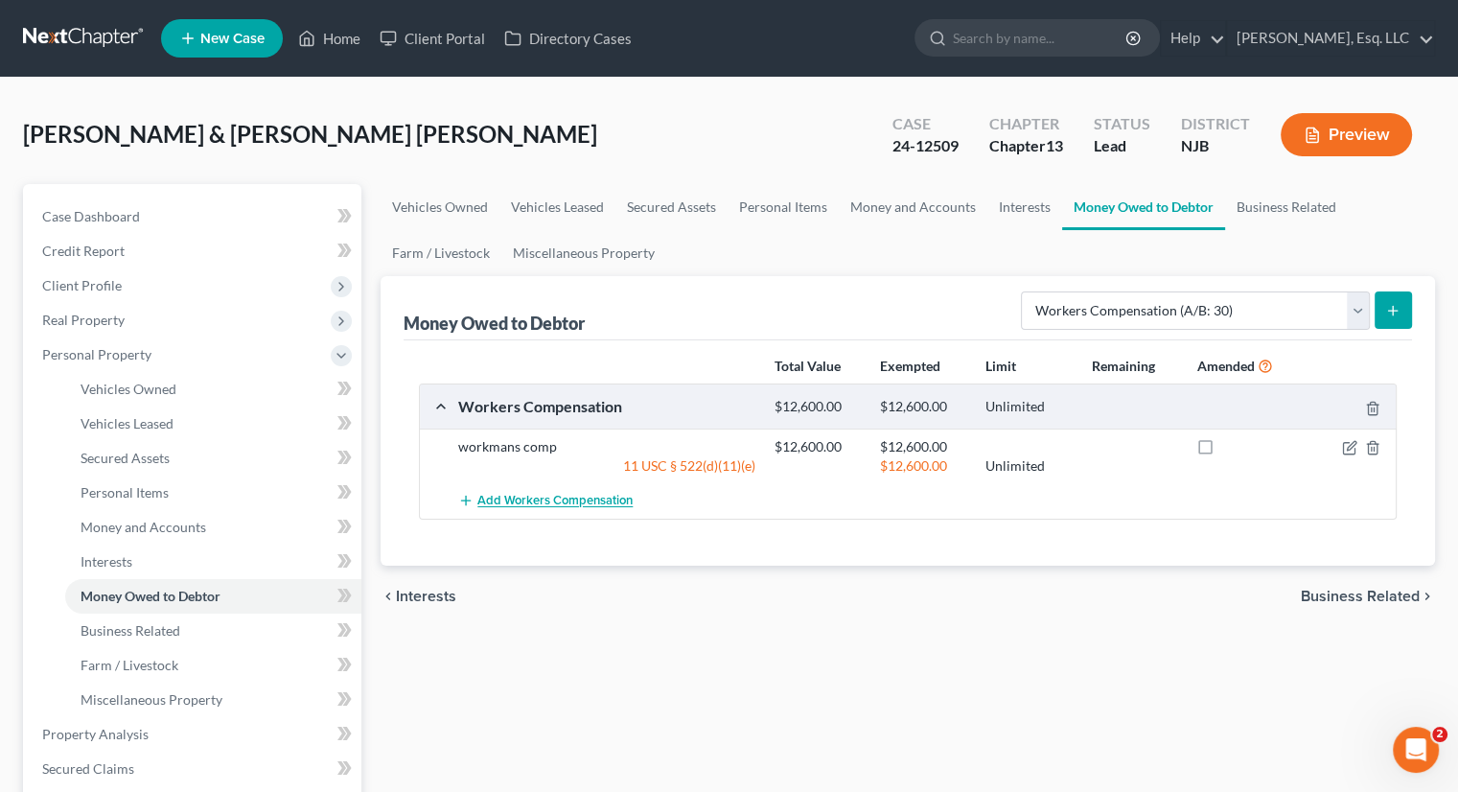
click at [583, 494] on span "Add Workers Compensation" at bounding box center [554, 501] width 155 height 15
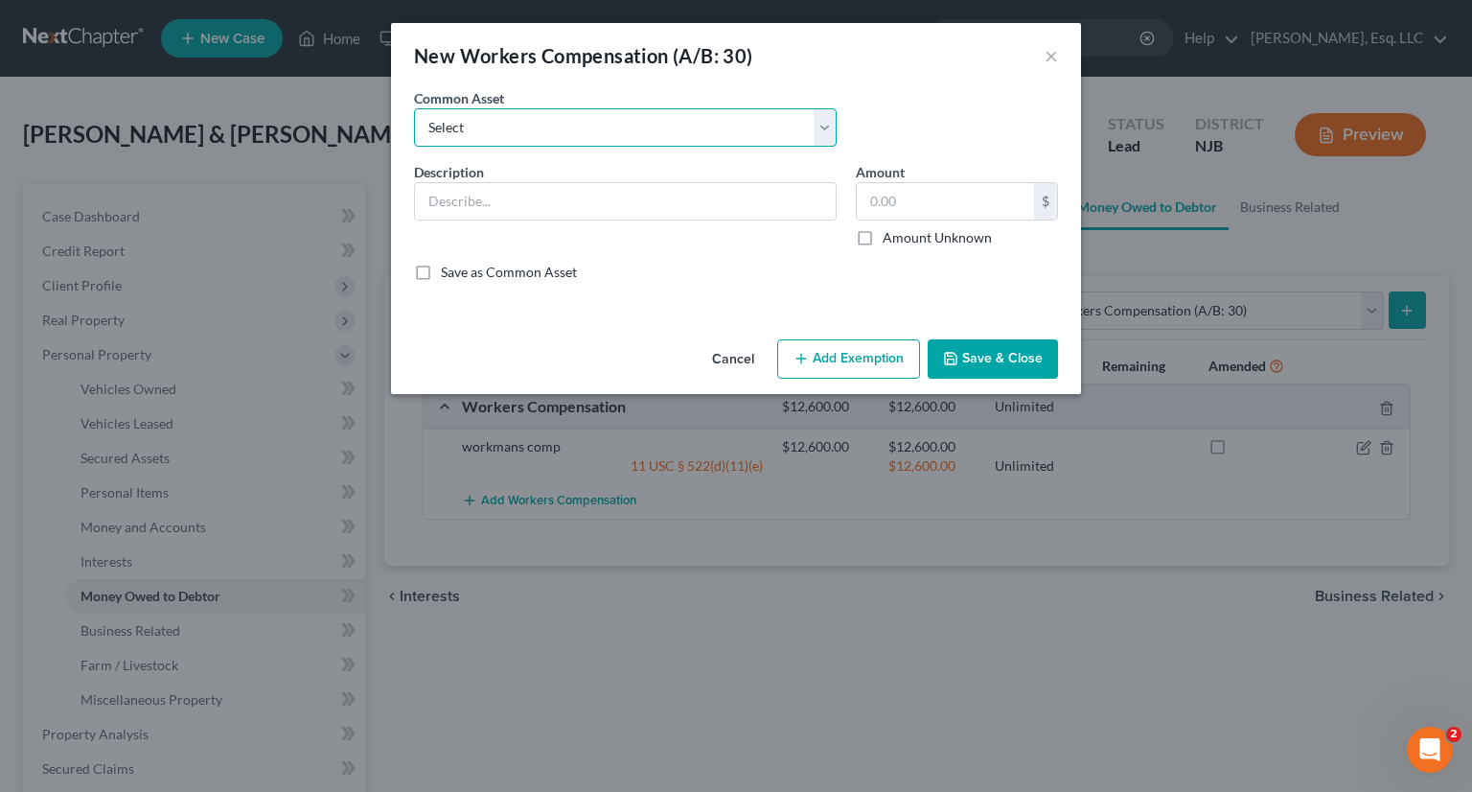
click at [821, 134] on select "Select workmans comp" at bounding box center [625, 127] width 423 height 38
click at [1058, 58] on div "New Workers Compensation (A/B: 30) ×" at bounding box center [736, 55] width 690 height 65
click at [957, 349] on button "Save & Close" at bounding box center [993, 359] width 130 height 40
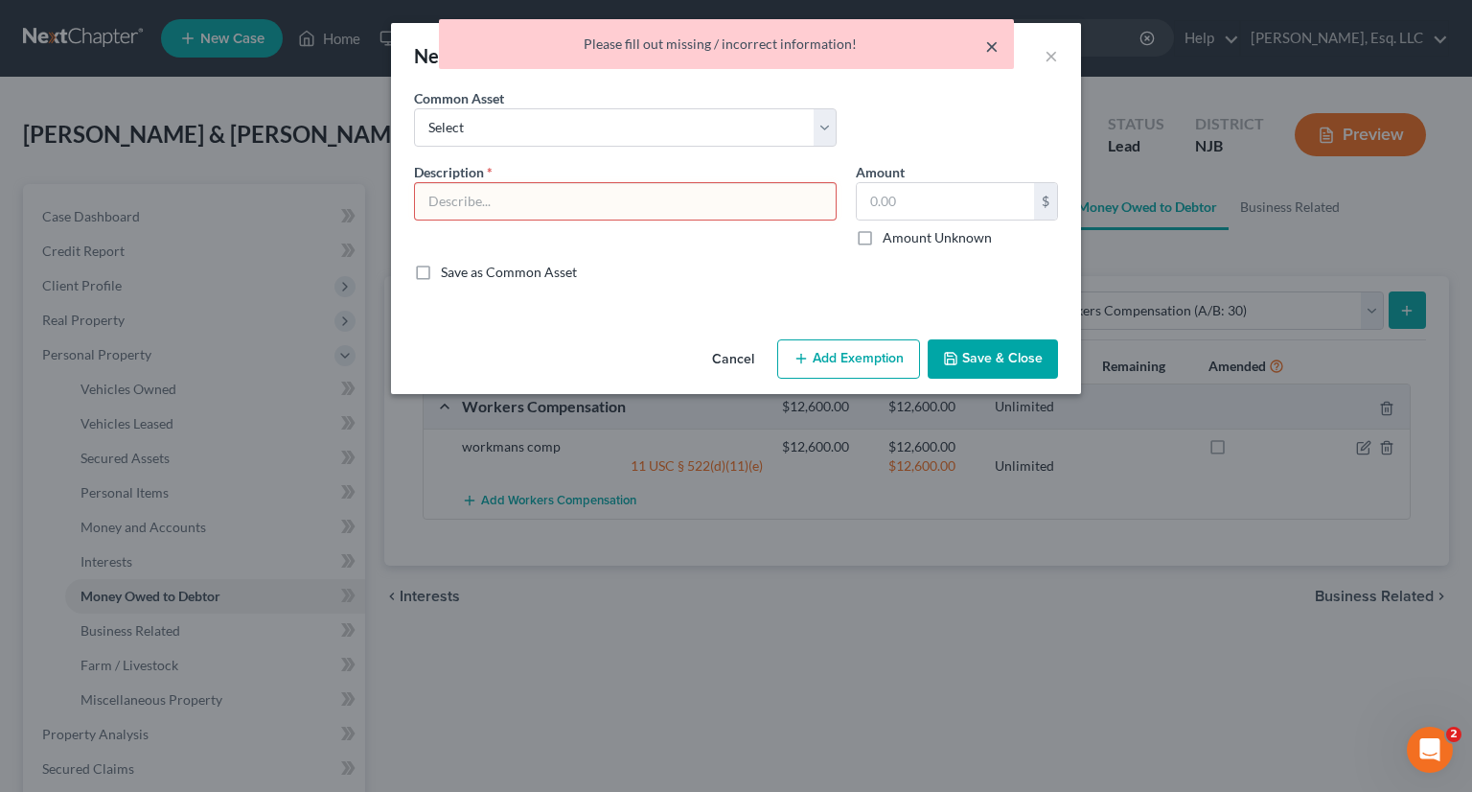
click at [996, 43] on button "×" at bounding box center [991, 46] width 13 height 23
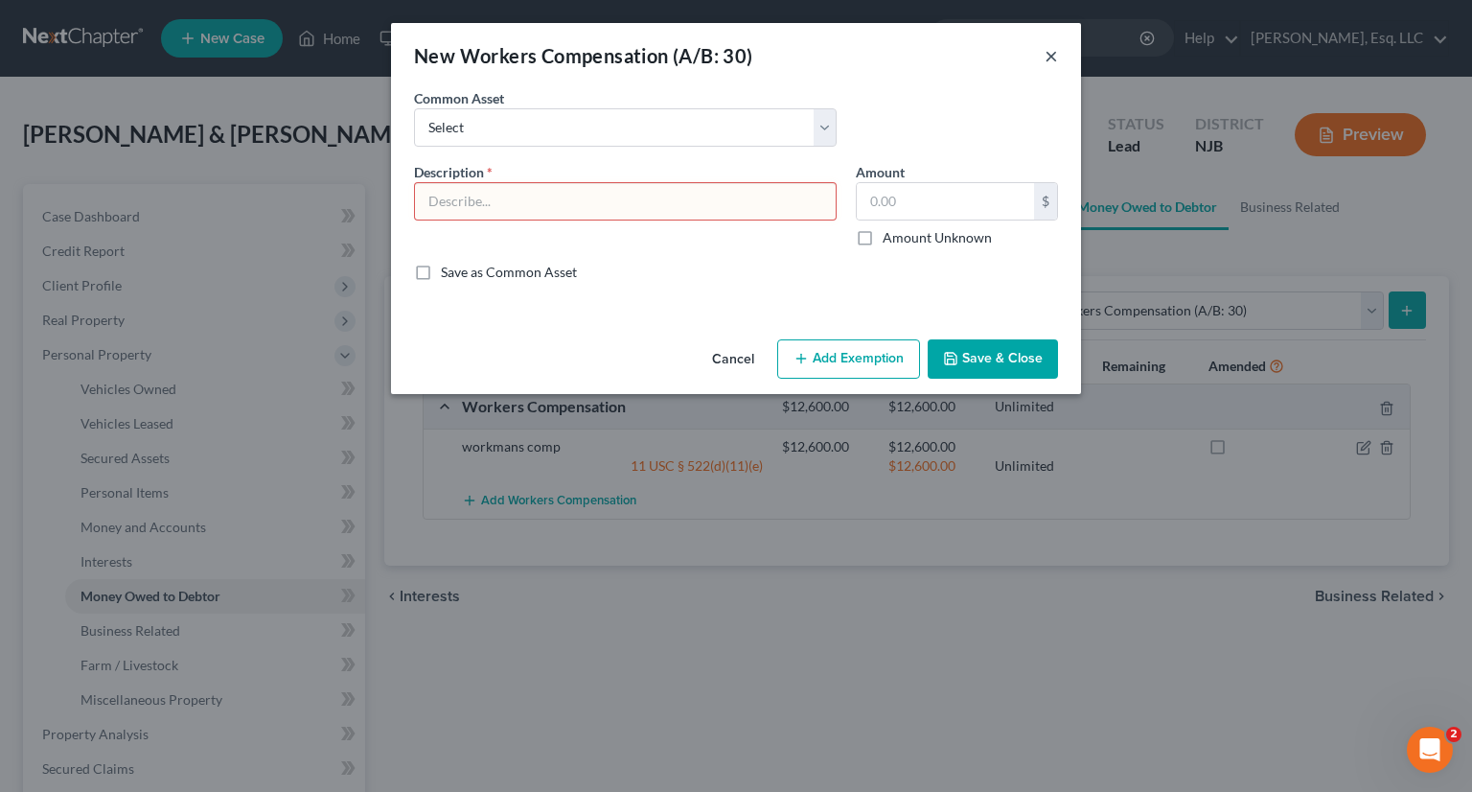
click at [1051, 48] on button "×" at bounding box center [1051, 55] width 13 height 23
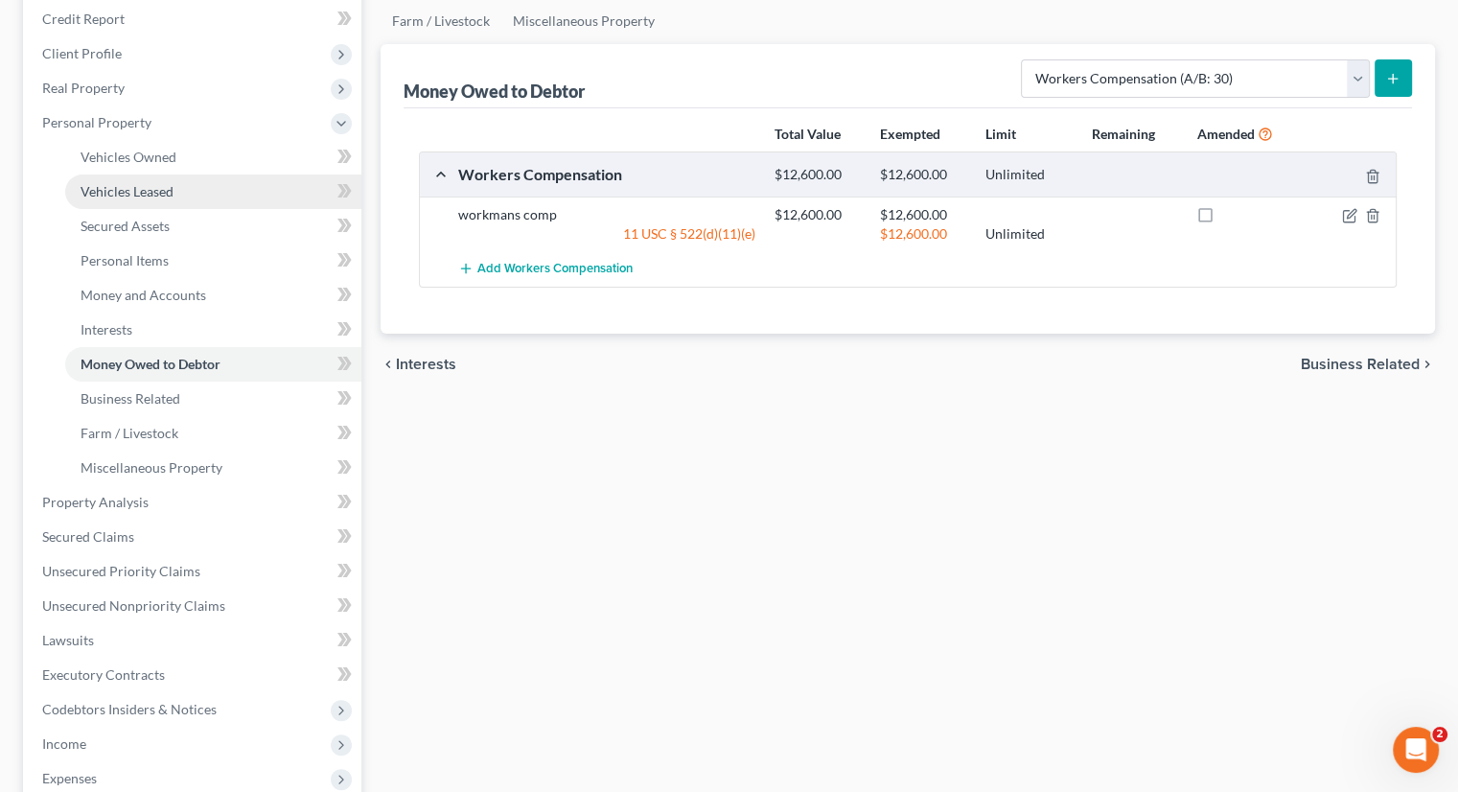
scroll to position [383, 0]
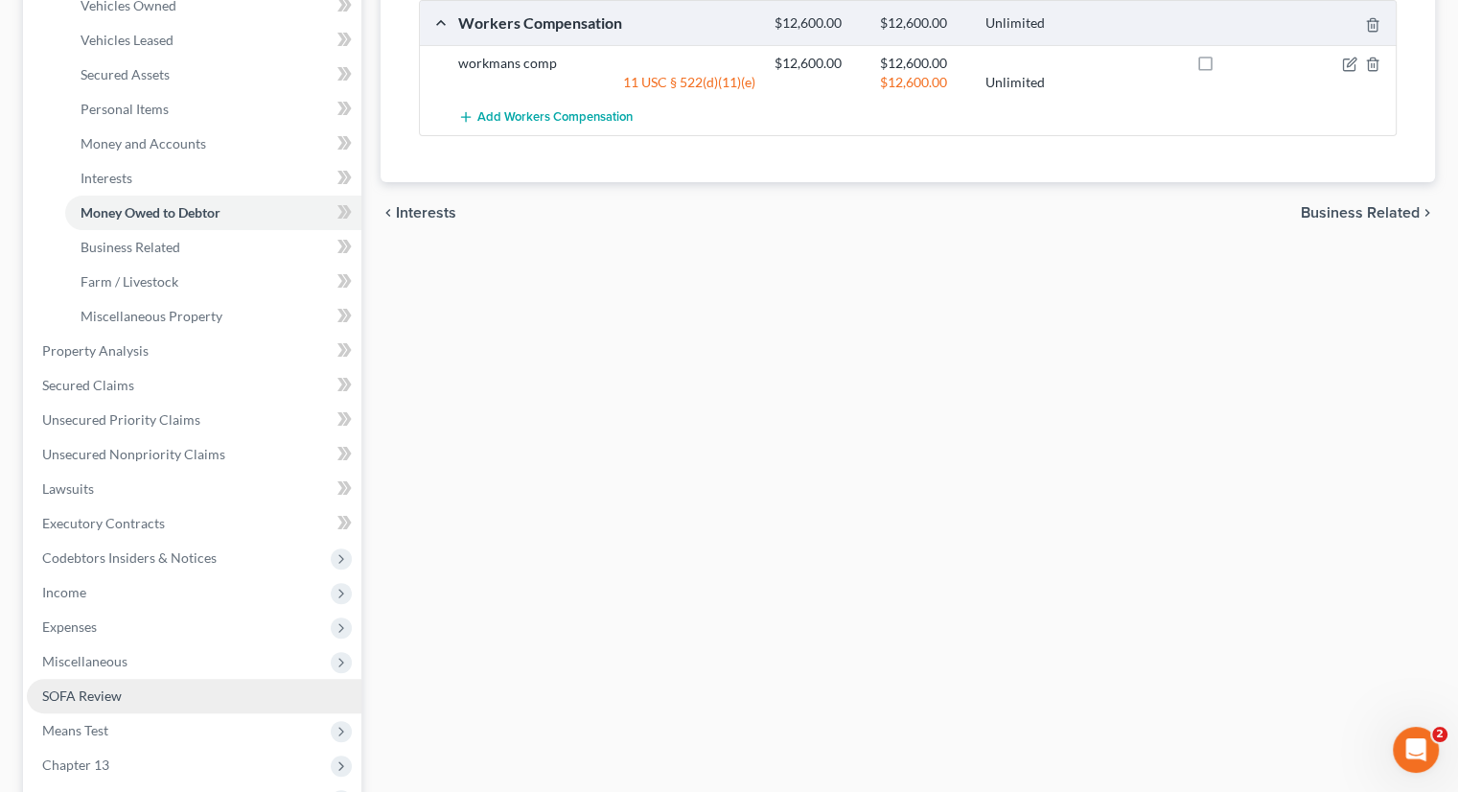
click at [131, 695] on link "SOFA Review" at bounding box center [194, 696] width 335 height 35
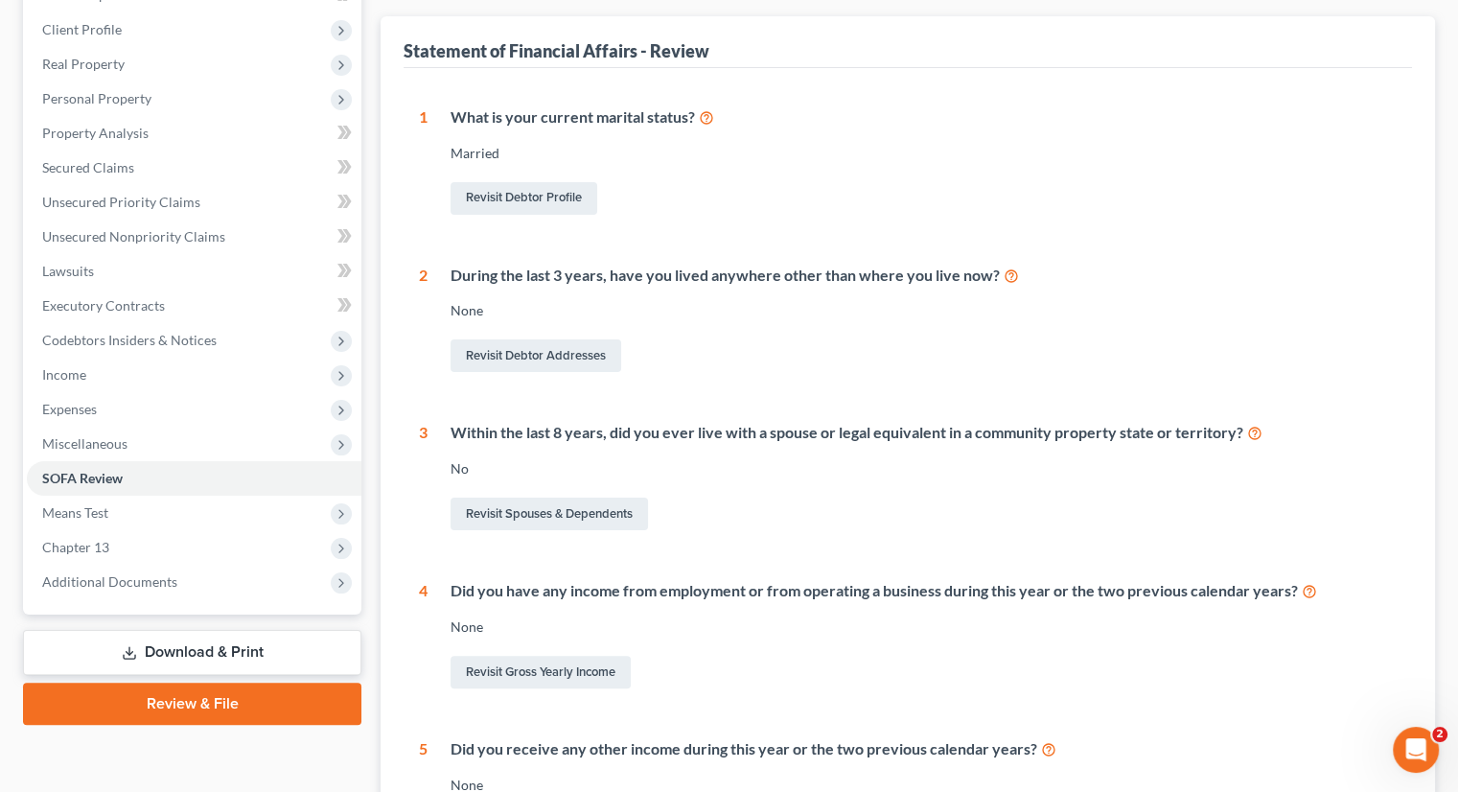
scroll to position [517, 0]
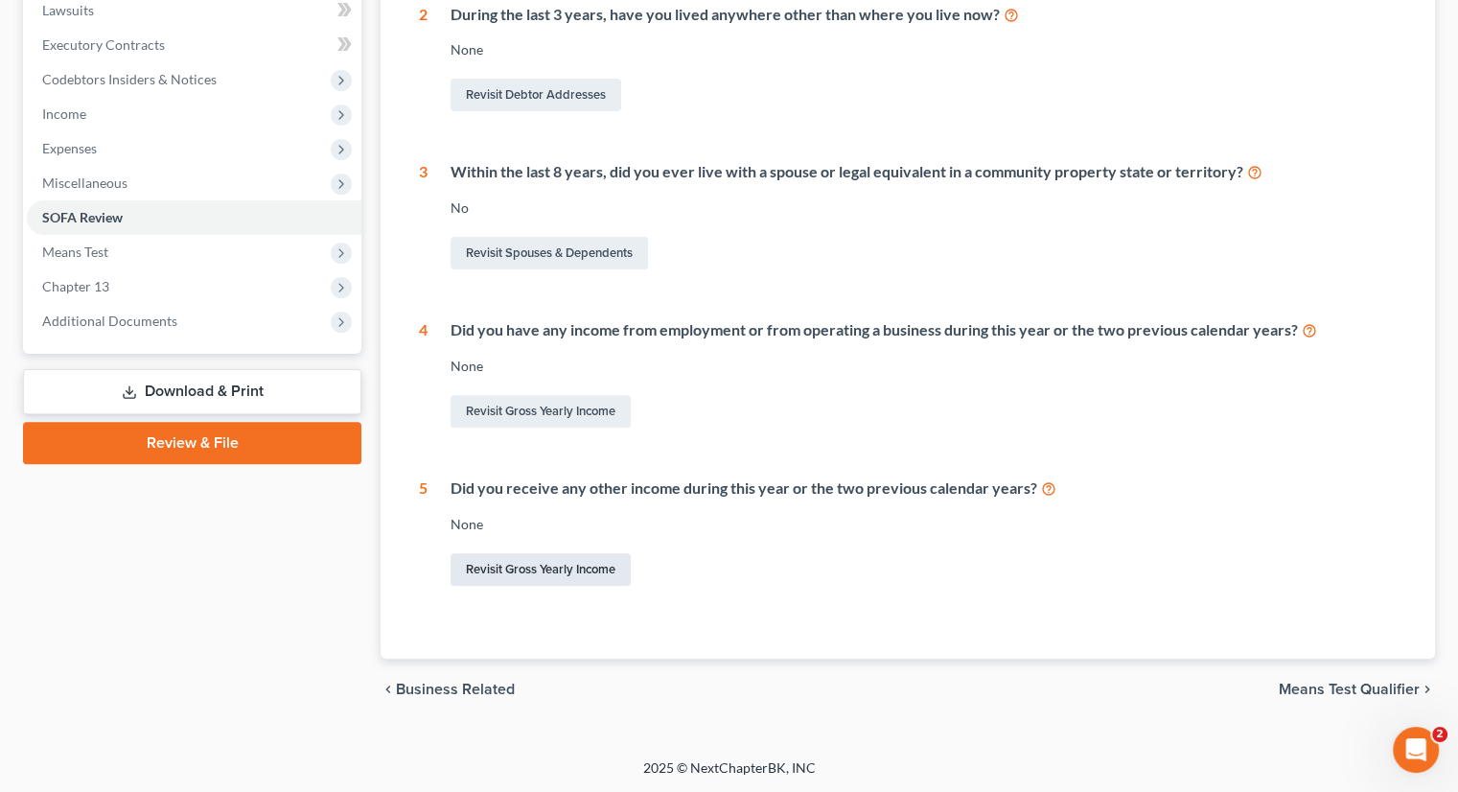
click at [562, 566] on link "Revisit Gross Yearly Income" at bounding box center [541, 569] width 180 height 33
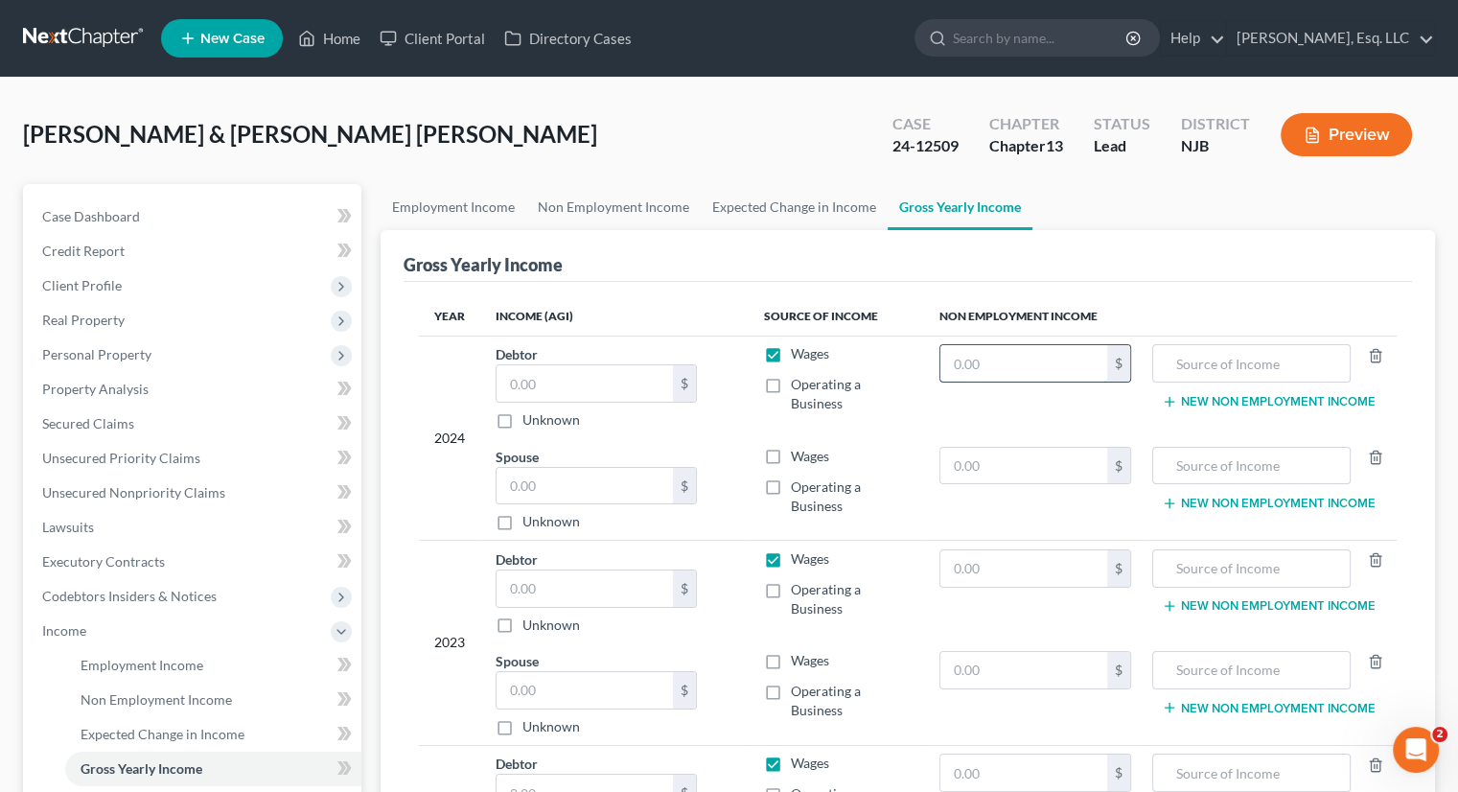
click at [952, 359] on input "text" at bounding box center [1023, 363] width 167 height 36
type input "12,600."
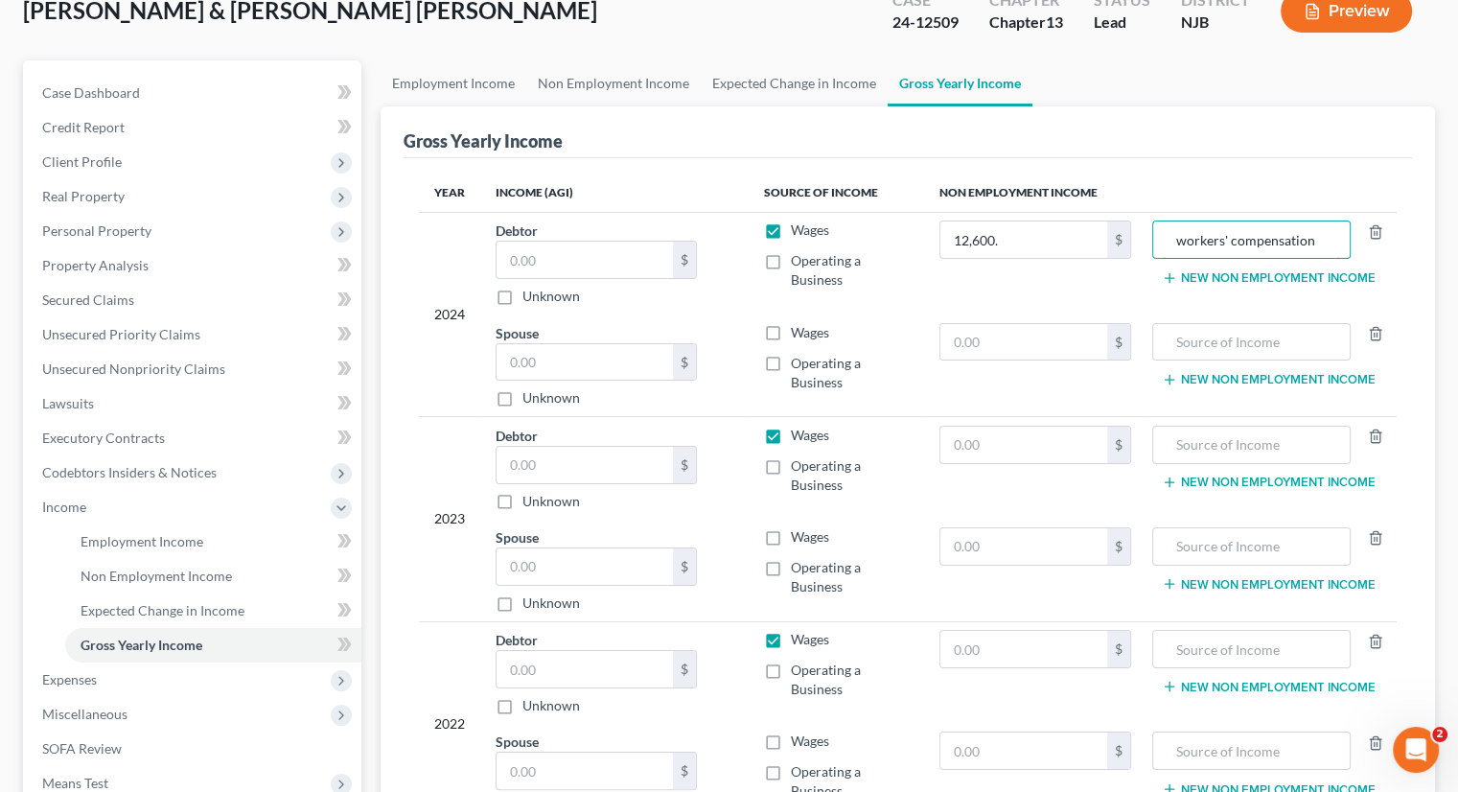
scroll to position [399, 0]
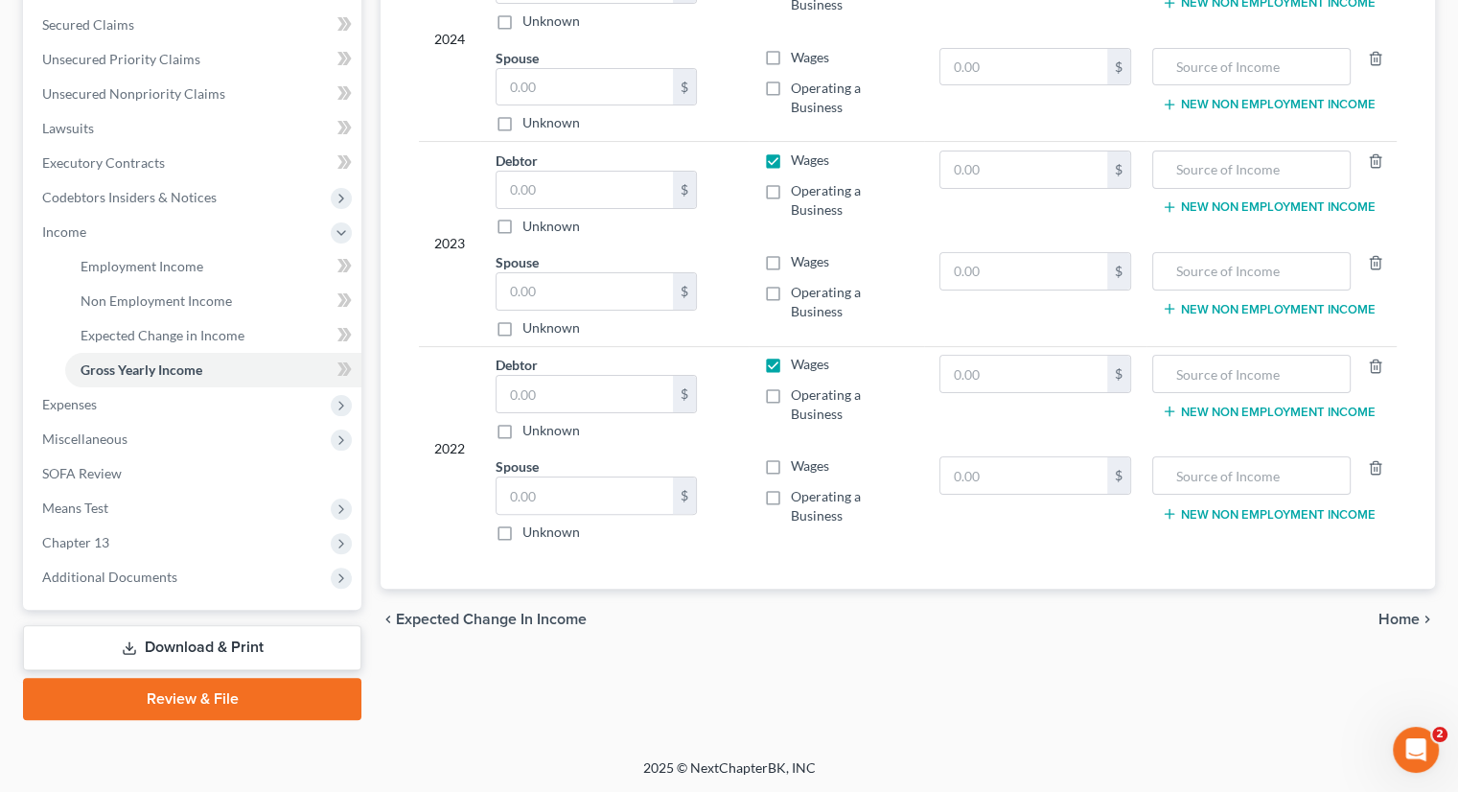
type input "workers' compensation"
click at [194, 639] on link "Download & Print" at bounding box center [192, 647] width 338 height 45
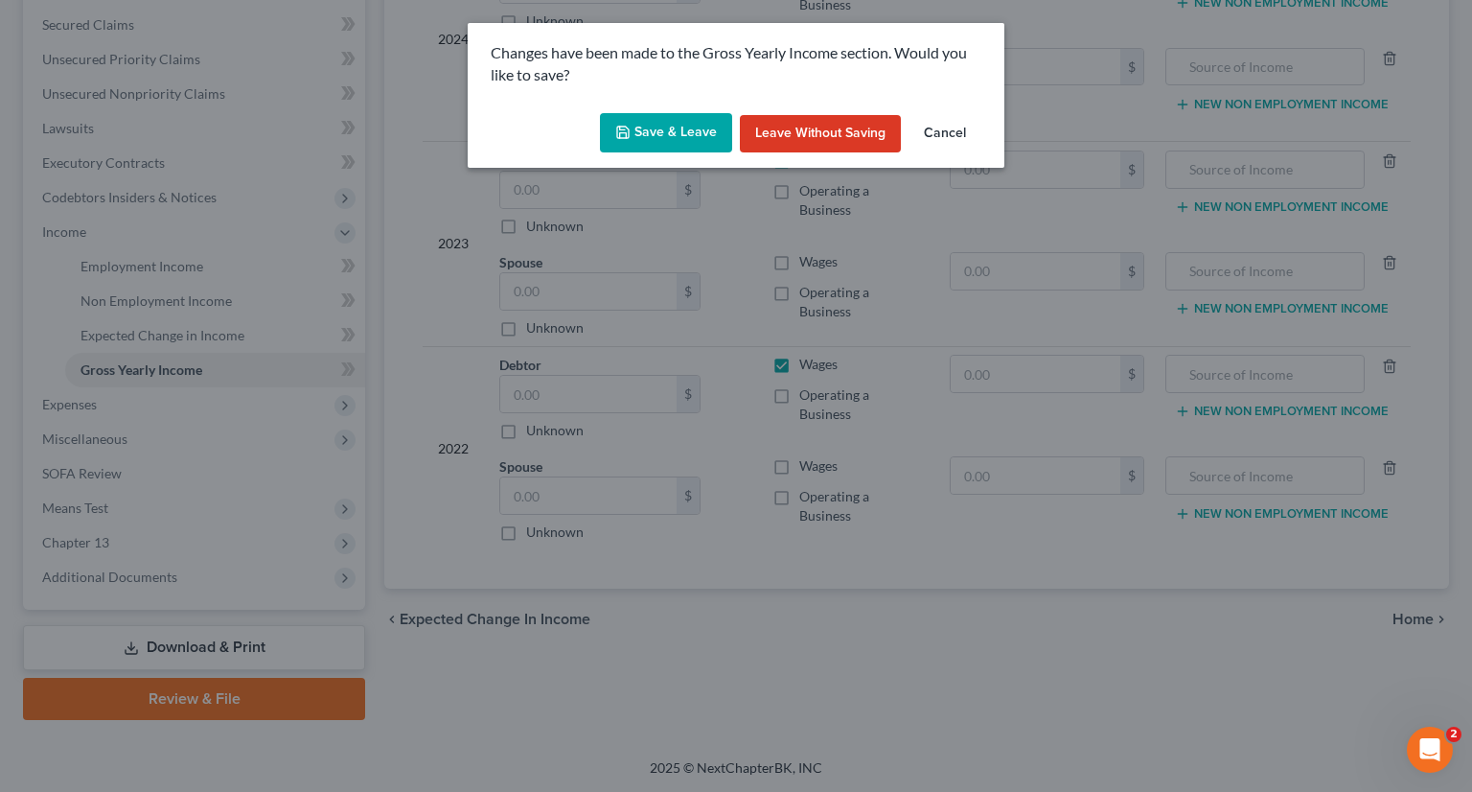
click at [674, 133] on button "Save & Leave" at bounding box center [666, 133] width 132 height 40
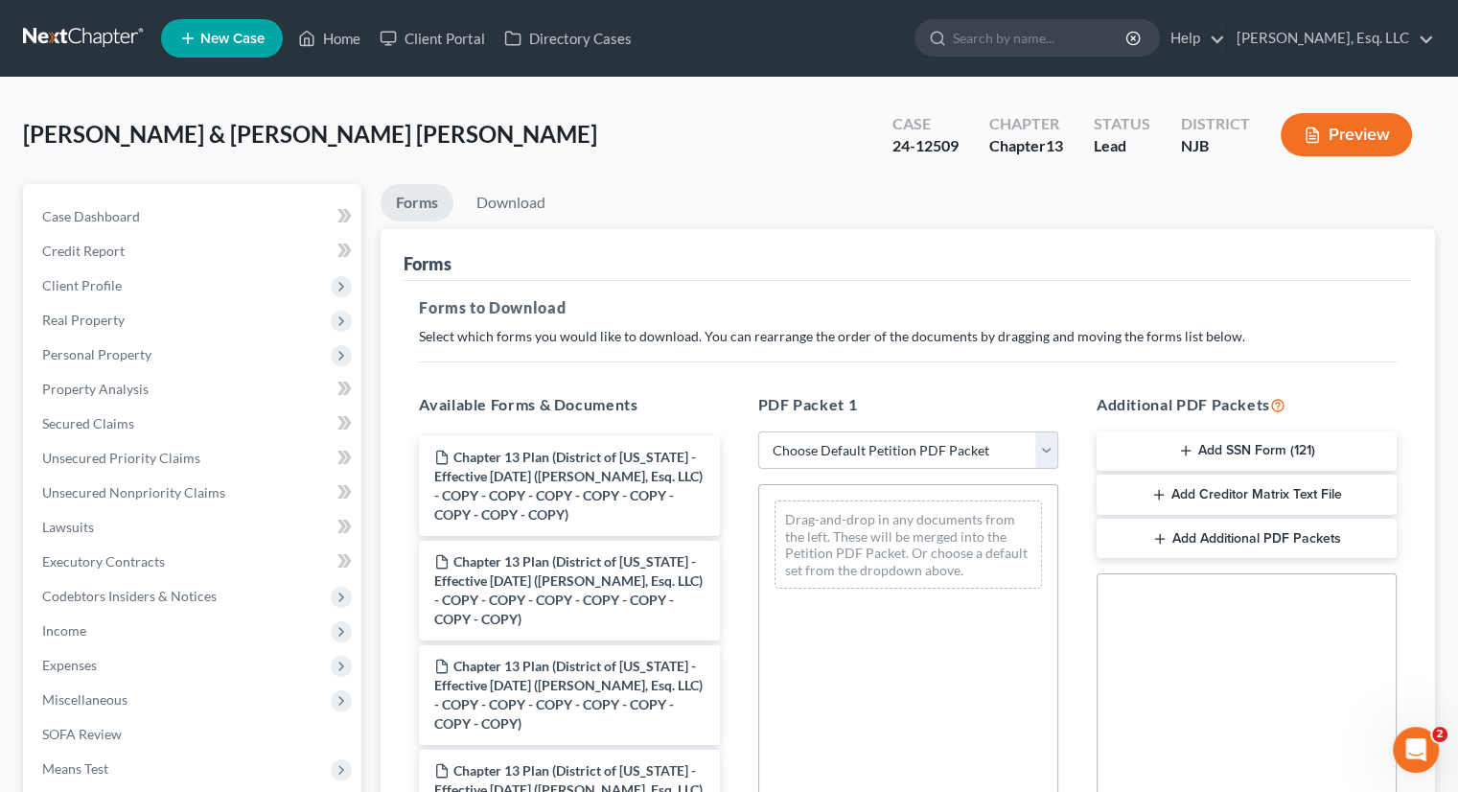
click at [965, 457] on select "Choose Default Petition PDF Packet Complete Bankruptcy Petition (all forms and …" at bounding box center [908, 450] width 300 height 38
select select "2"
click at [758, 431] on select "Choose Default Petition PDF Packet Complete Bankruptcy Petition (all forms and …" at bounding box center [908, 450] width 300 height 38
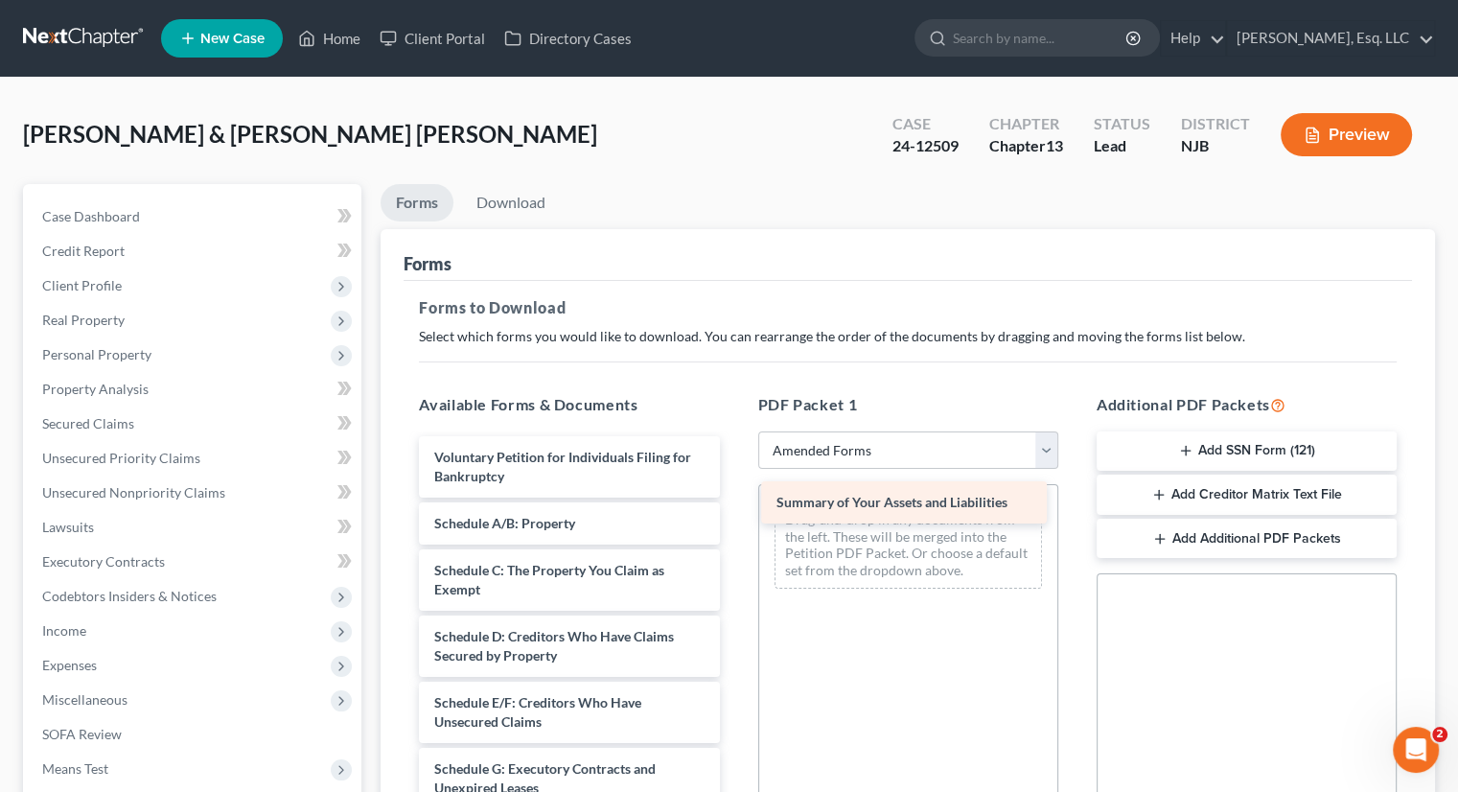
drag, startPoint x: 494, startPoint y: 519, endPoint x: 836, endPoint y: 499, distance: 342.7
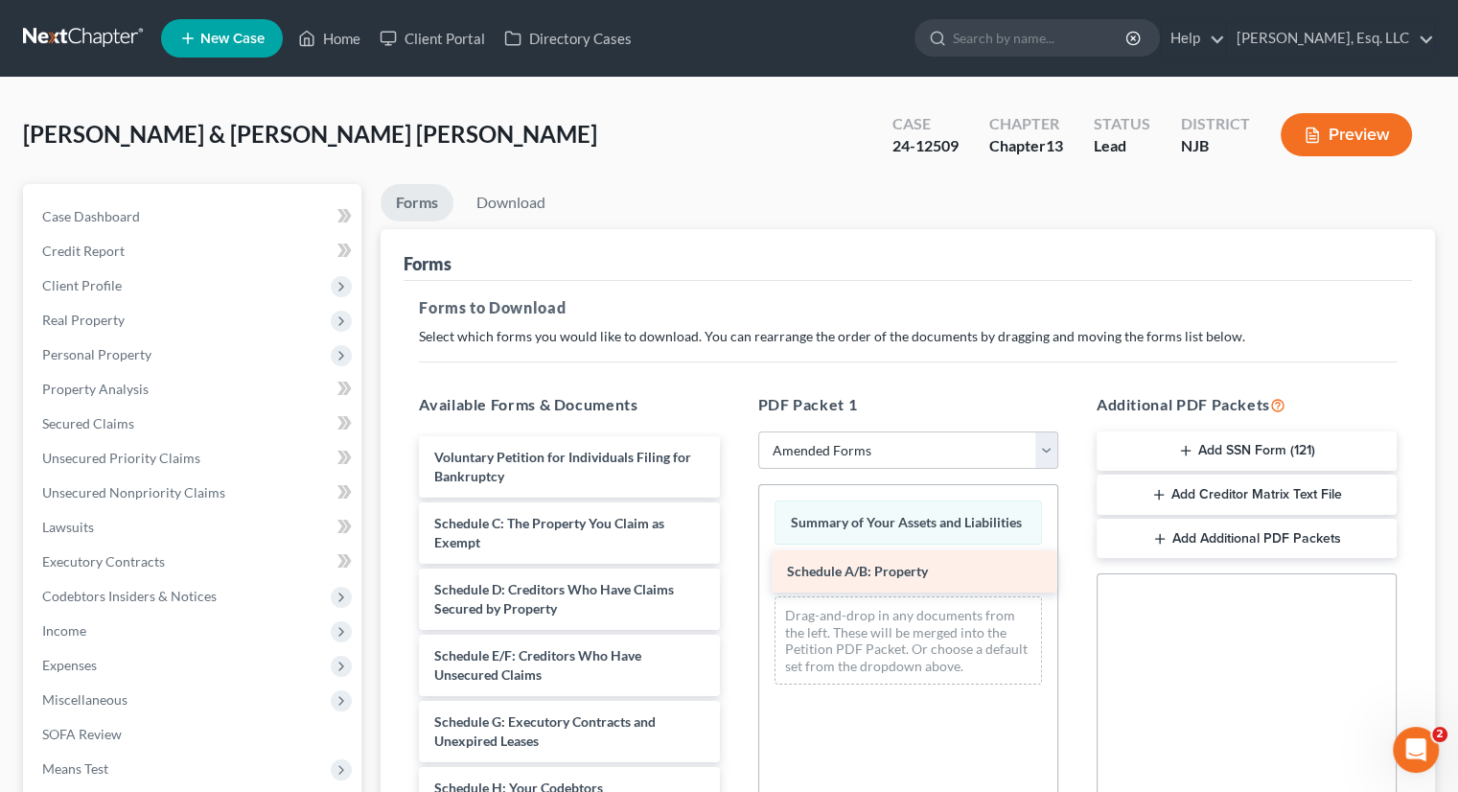
drag, startPoint x: 474, startPoint y: 519, endPoint x: 826, endPoint y: 568, distance: 356.3
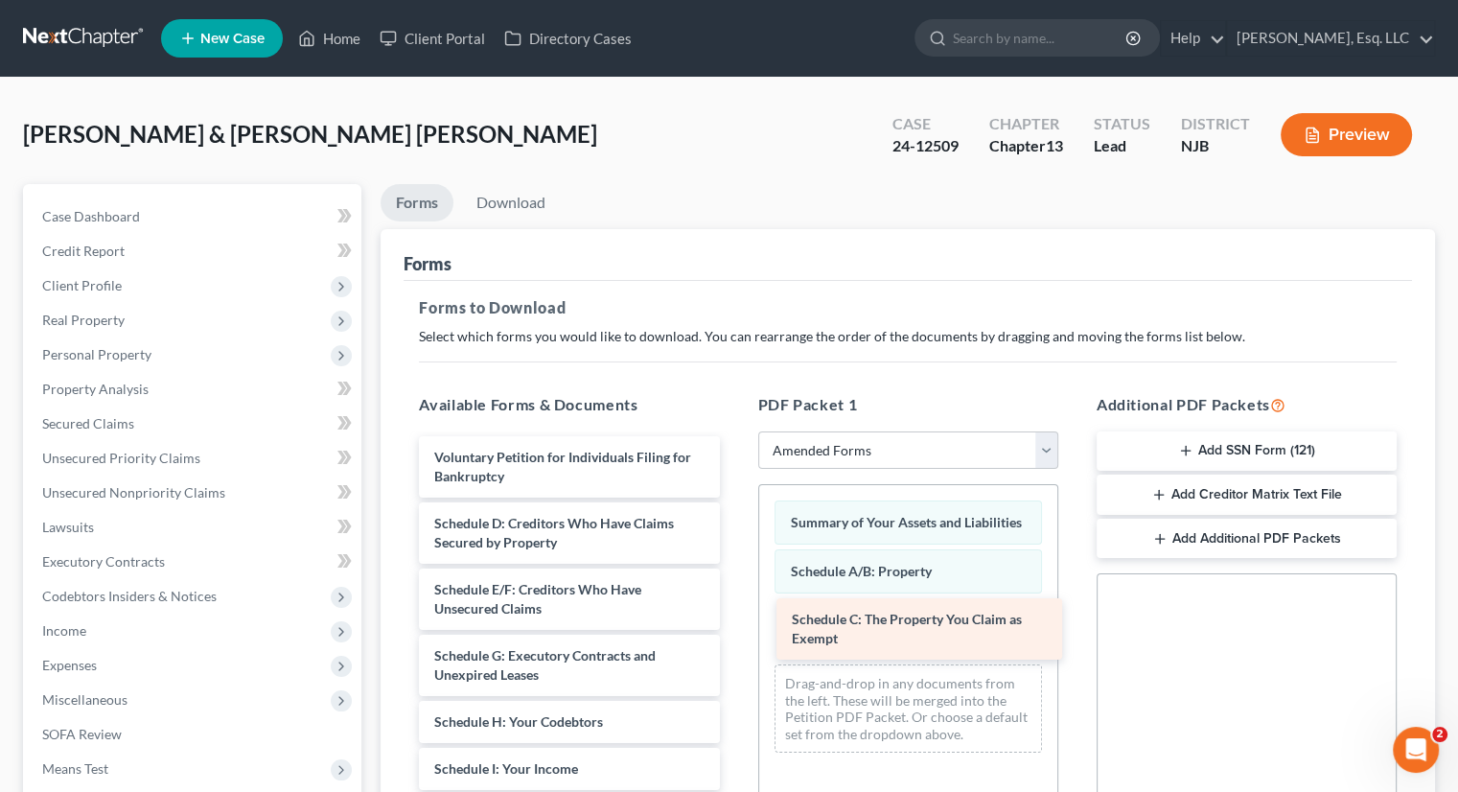
drag, startPoint x: 479, startPoint y: 527, endPoint x: 837, endPoint y: 625, distance: 370.7
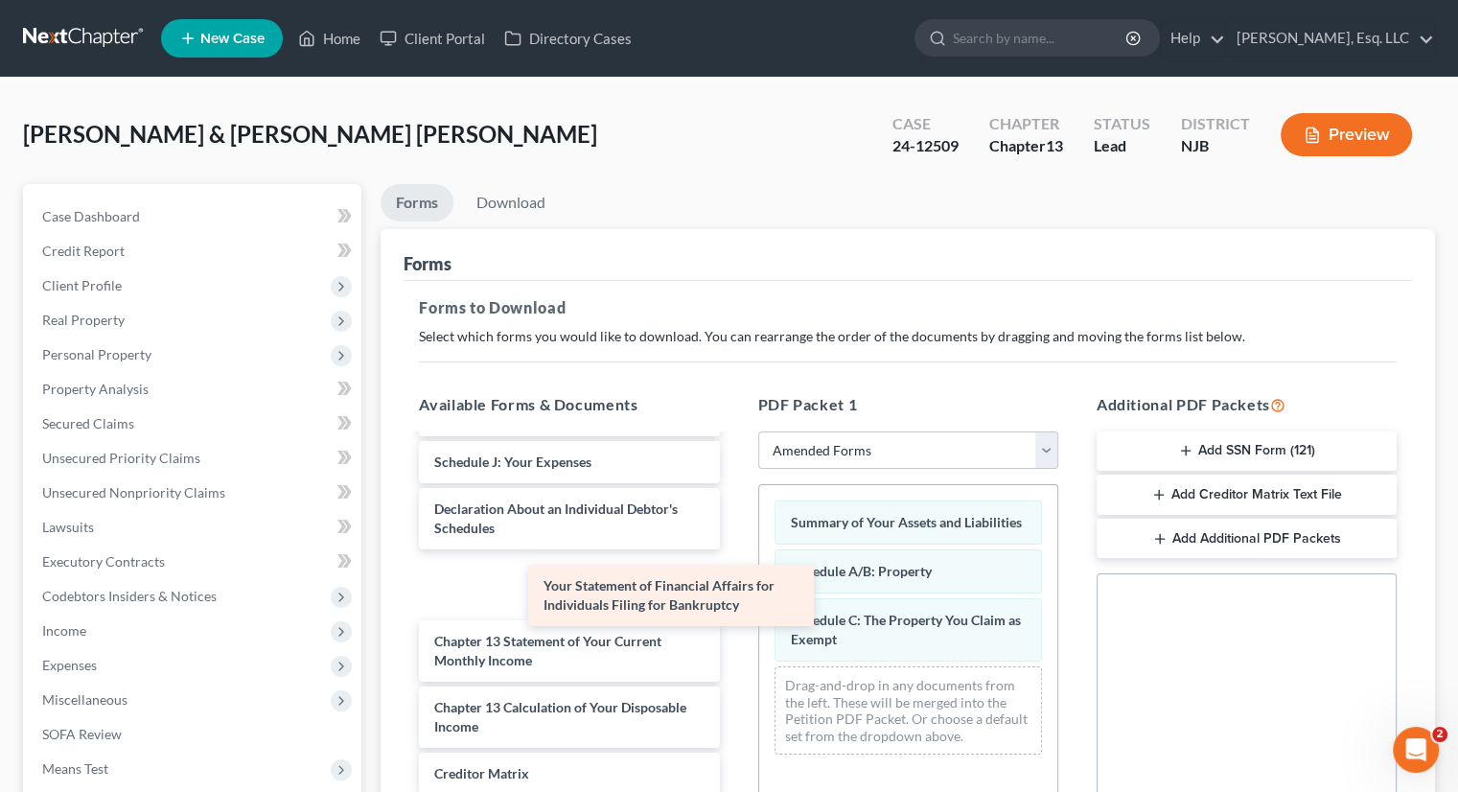
scroll to position [288, 0]
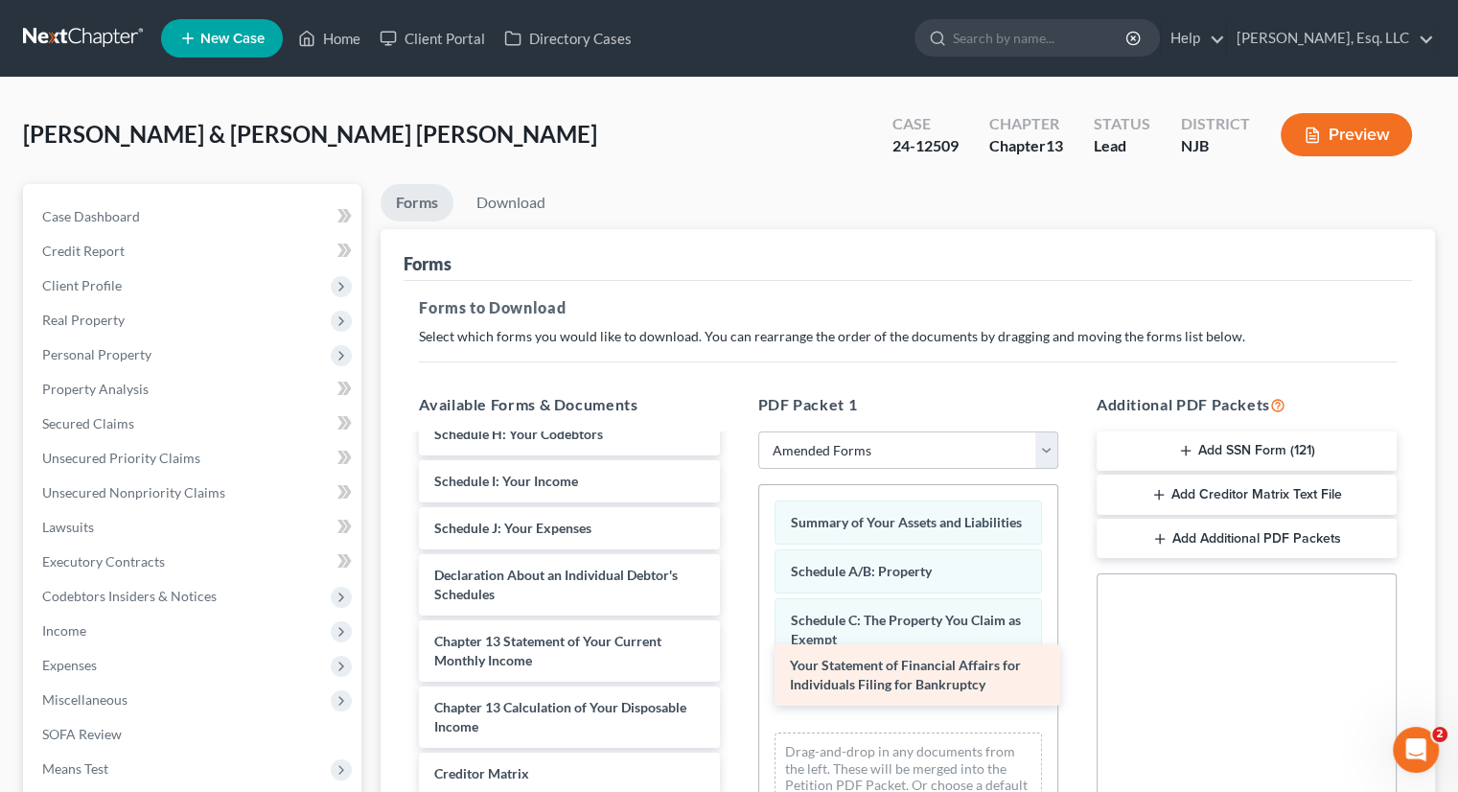
drag, startPoint x: 485, startPoint y: 572, endPoint x: 841, endPoint y: 664, distance: 367.3
click at [734, 664] on div "Your Statement of Financial Affairs for Individuals Filing for Bankruptcy Volun…" at bounding box center [569, 552] width 331 height 806
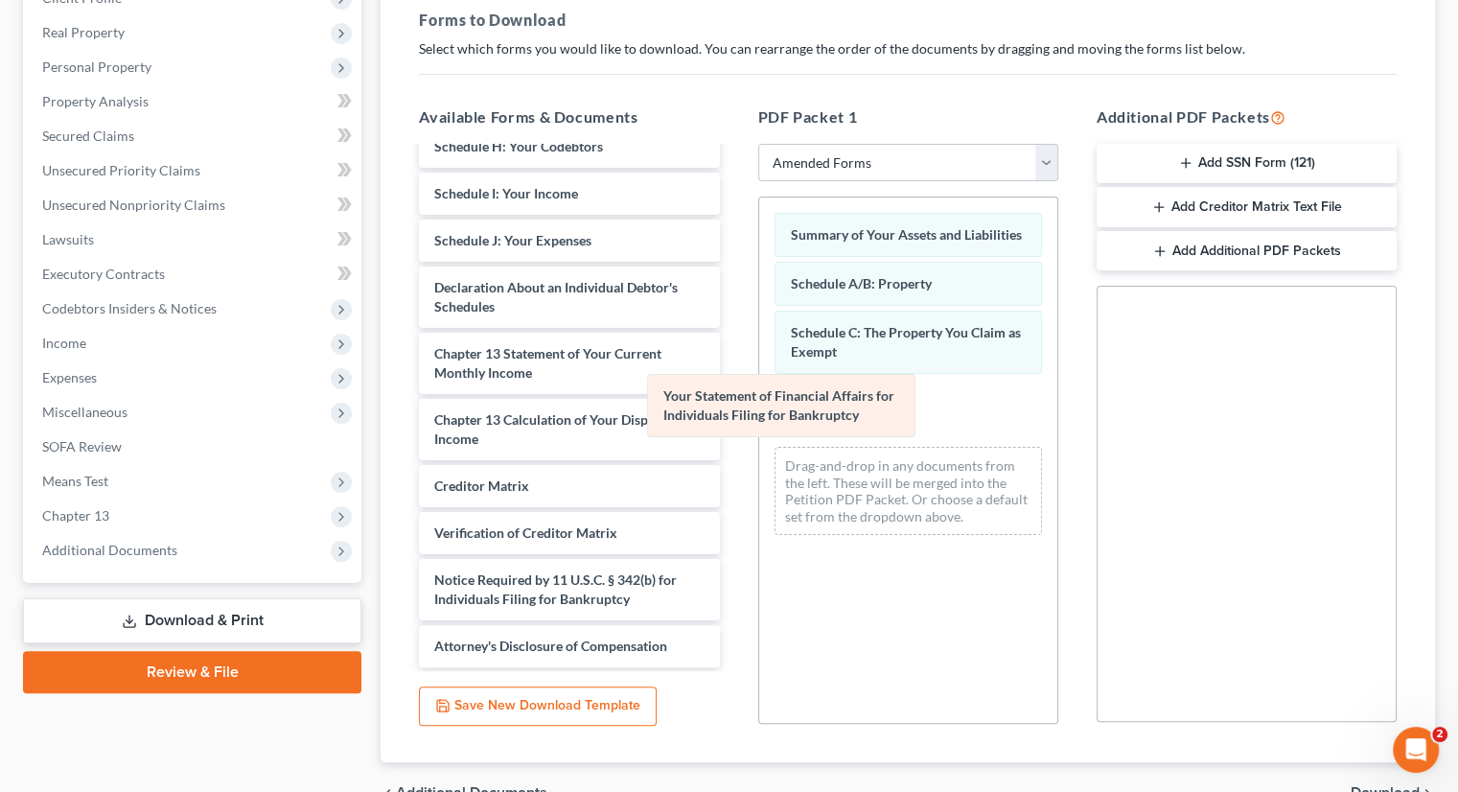
scroll to position [354, 0]
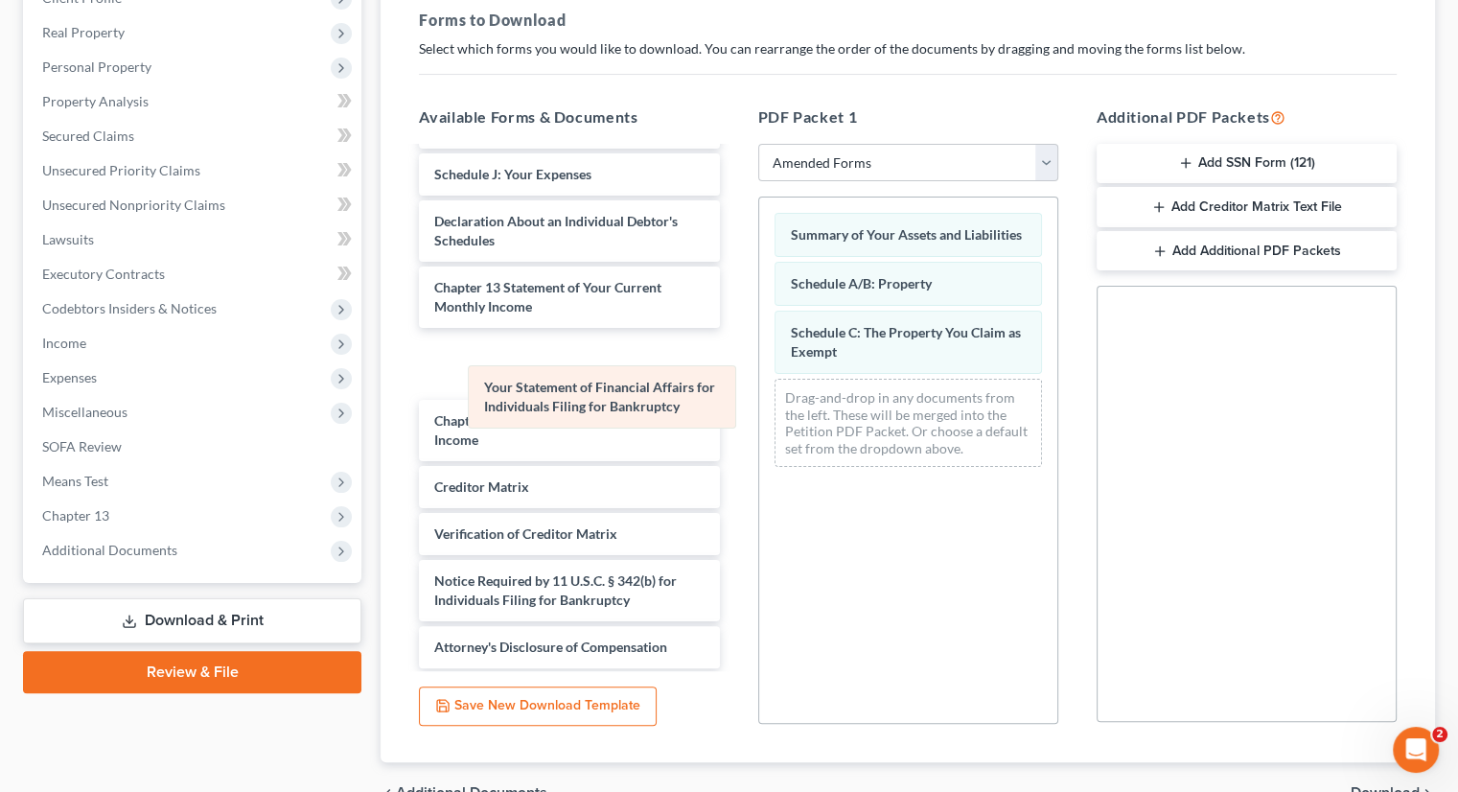
drag, startPoint x: 870, startPoint y: 407, endPoint x: 544, endPoint y: 384, distance: 327.7
click at [759, 385] on div "Your Statement of Financial Affairs for Individuals Filing for Bankruptcy Summa…" at bounding box center [908, 339] width 298 height 285
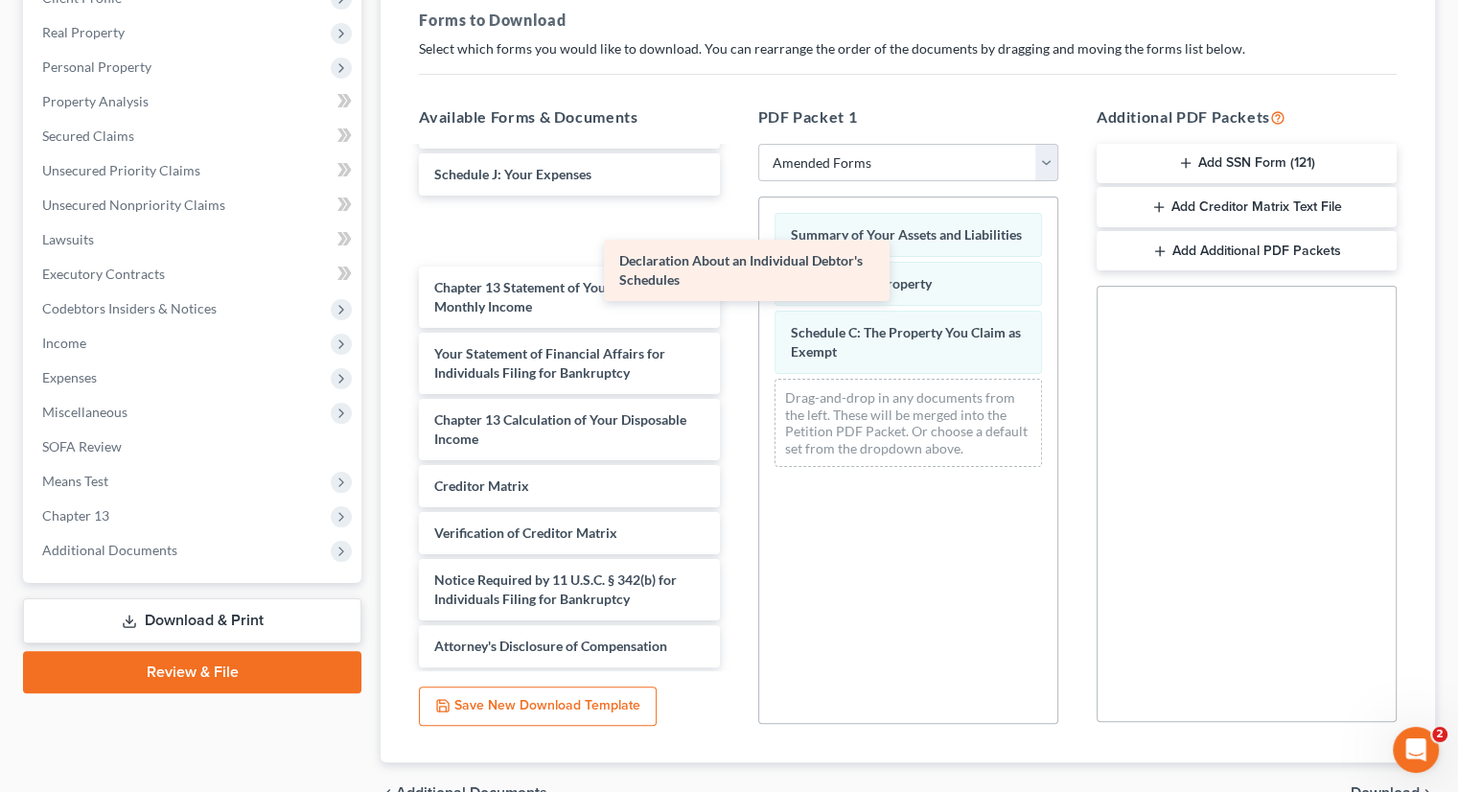
scroll to position [288, 0]
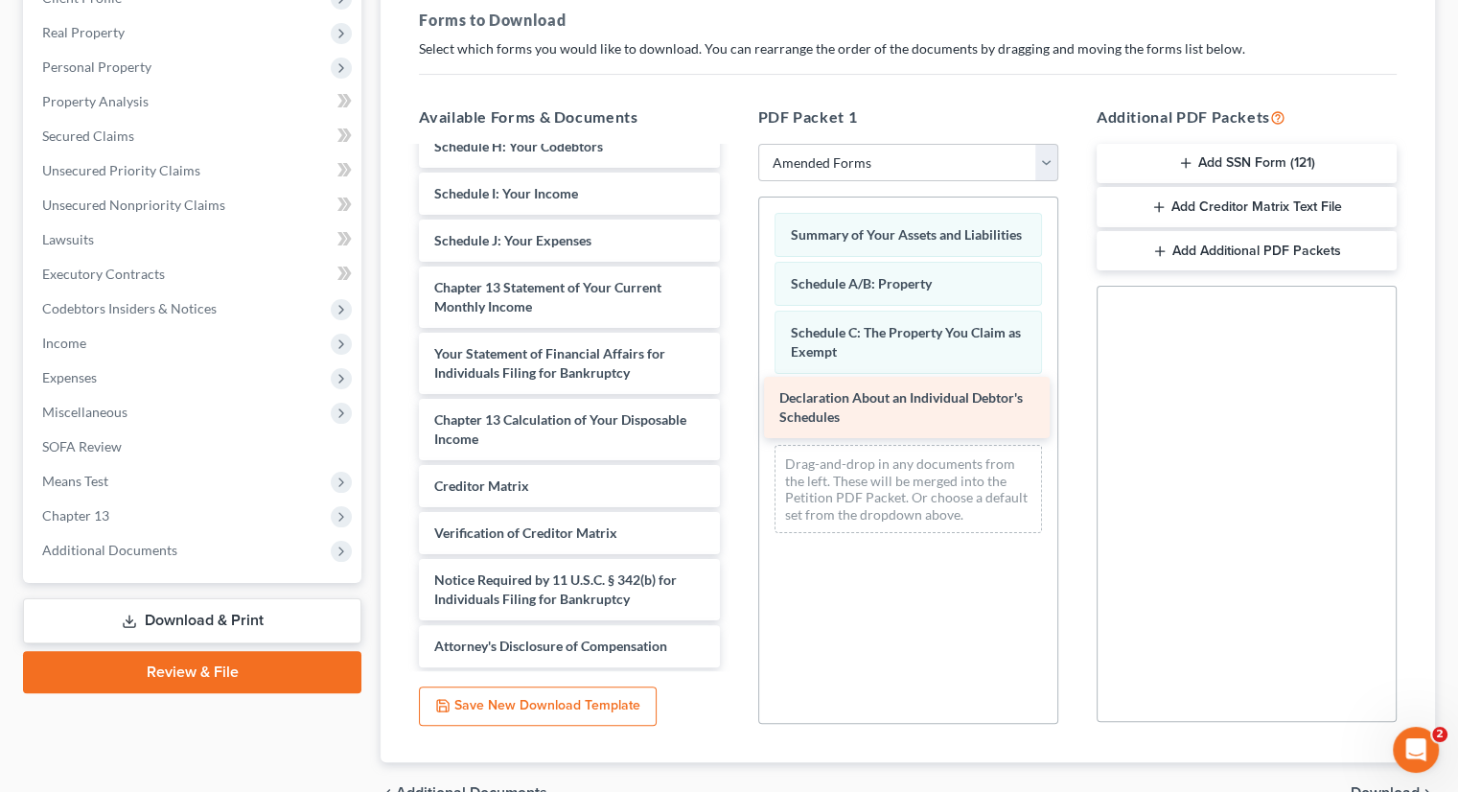
drag, startPoint x: 531, startPoint y: 223, endPoint x: 878, endPoint y: 401, distance: 389.7
click at [734, 401] on div "Declaration About an Individual Debtor's Schedules Voluntary Petition for Indiv…" at bounding box center [569, 264] width 331 height 806
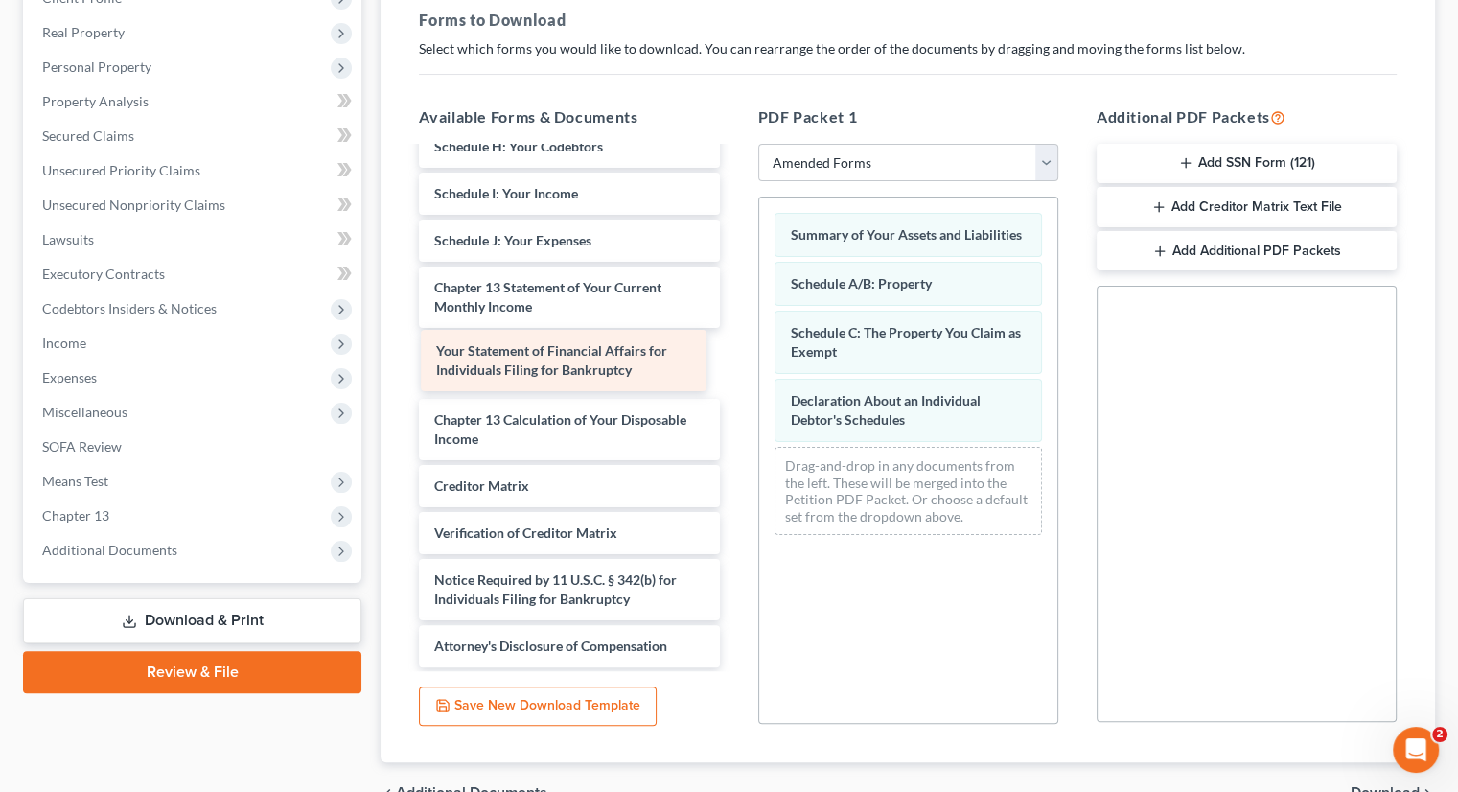
scroll to position [222, 0]
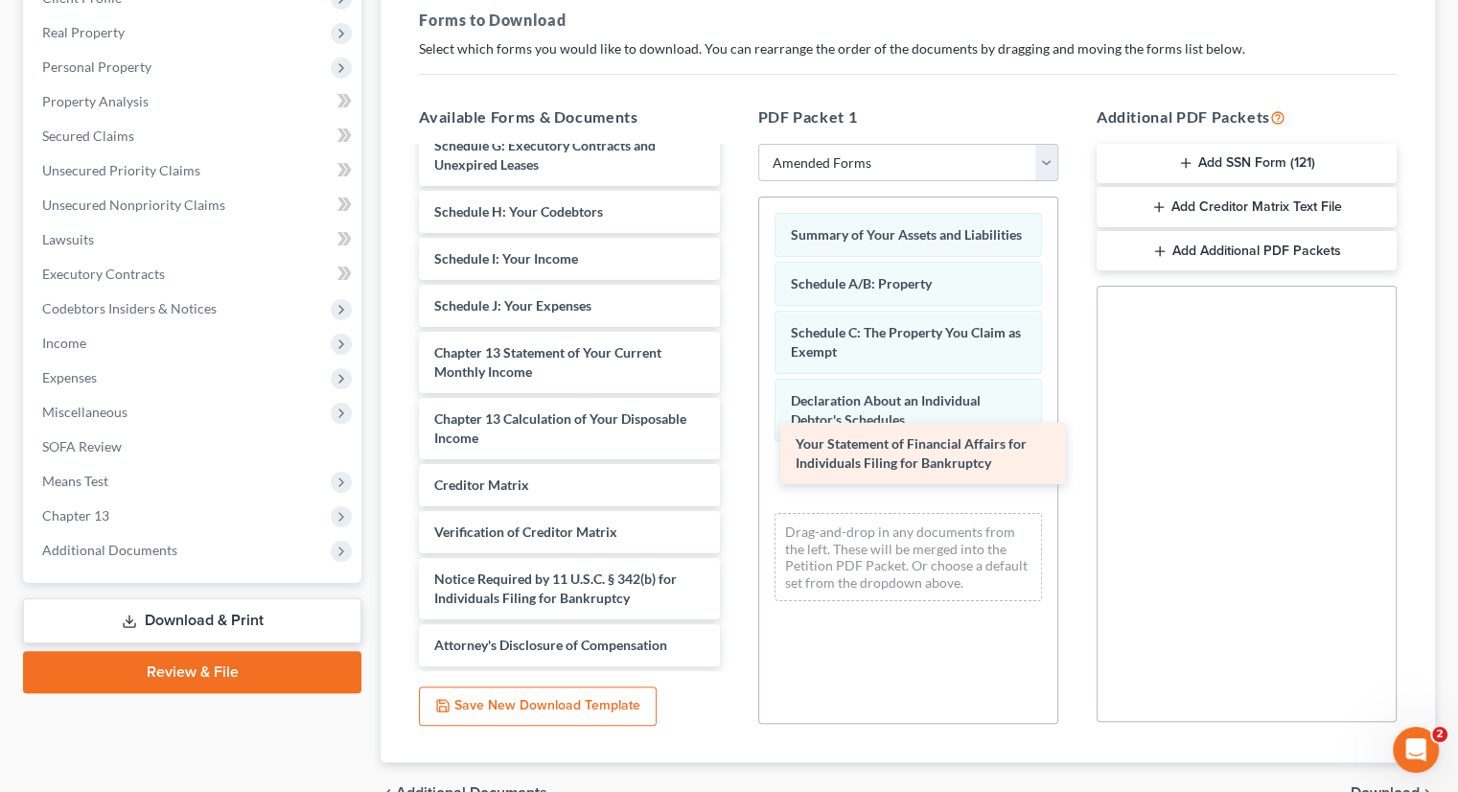
drag, startPoint x: 474, startPoint y: 361, endPoint x: 833, endPoint y: 453, distance: 371.1
click at [734, 453] on div "Your Statement of Financial Affairs for Individuals Filing for Bankruptcy Volun…" at bounding box center [569, 296] width 331 height 740
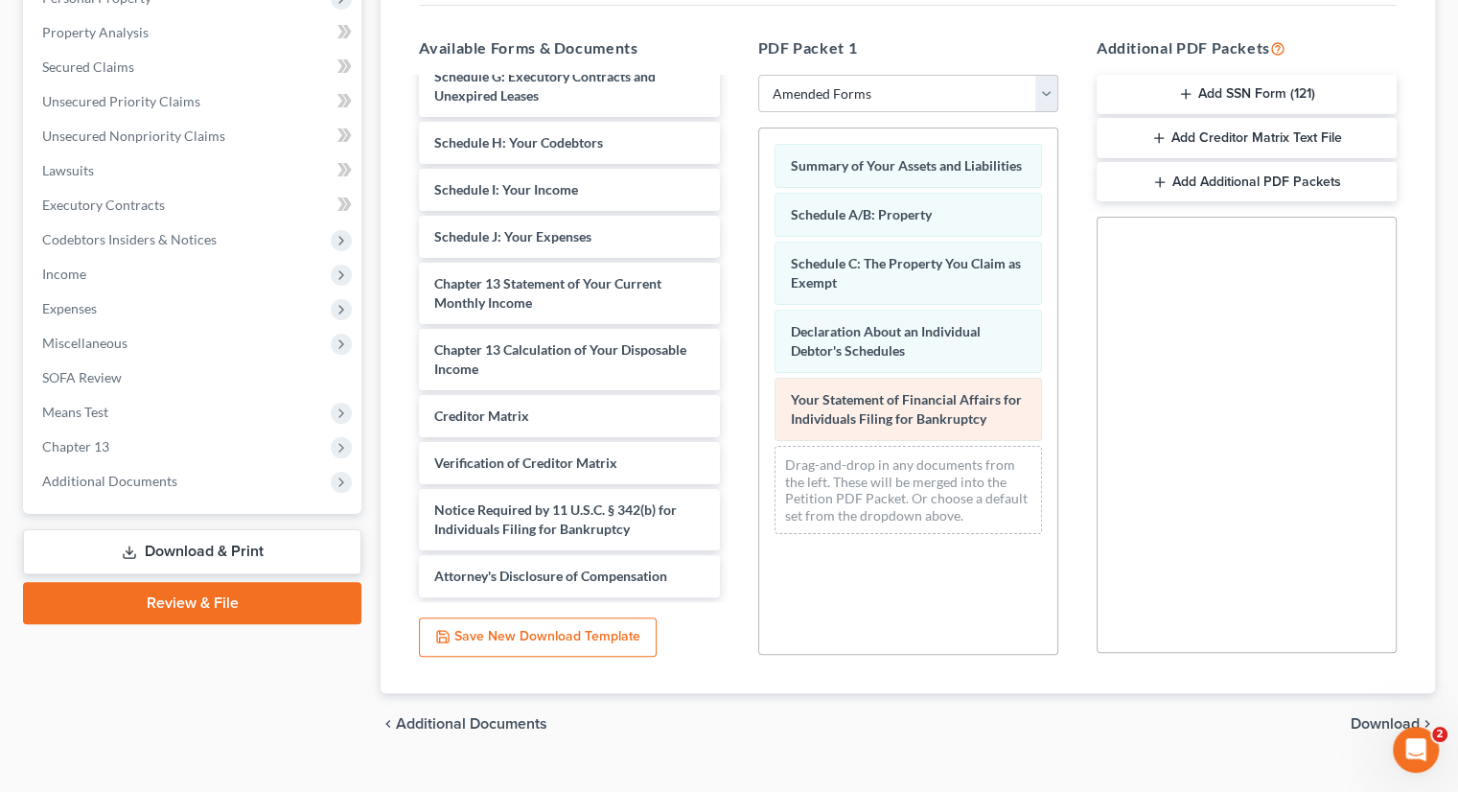
scroll to position [391, 0]
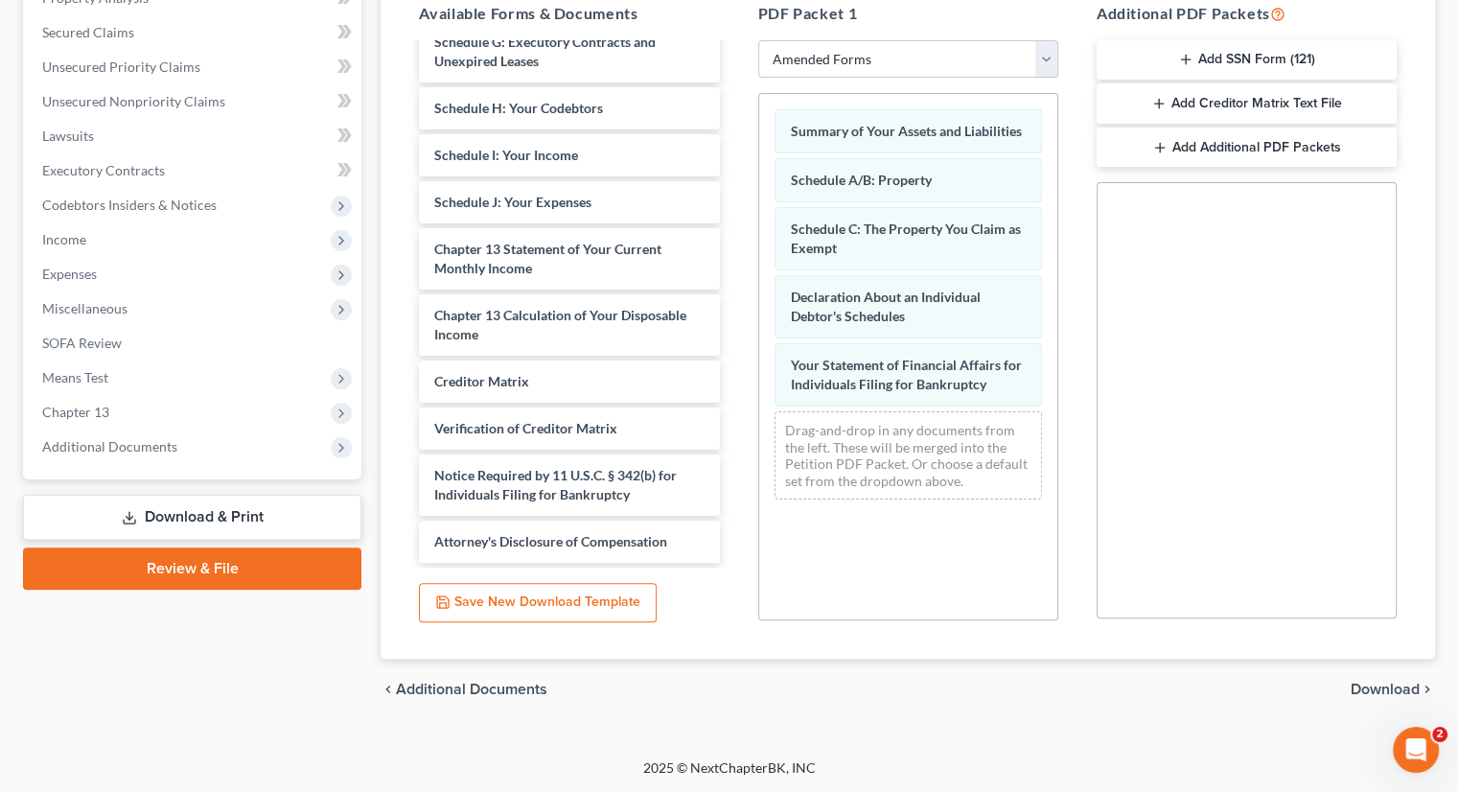
click at [1373, 685] on span "Download" at bounding box center [1385, 689] width 69 height 15
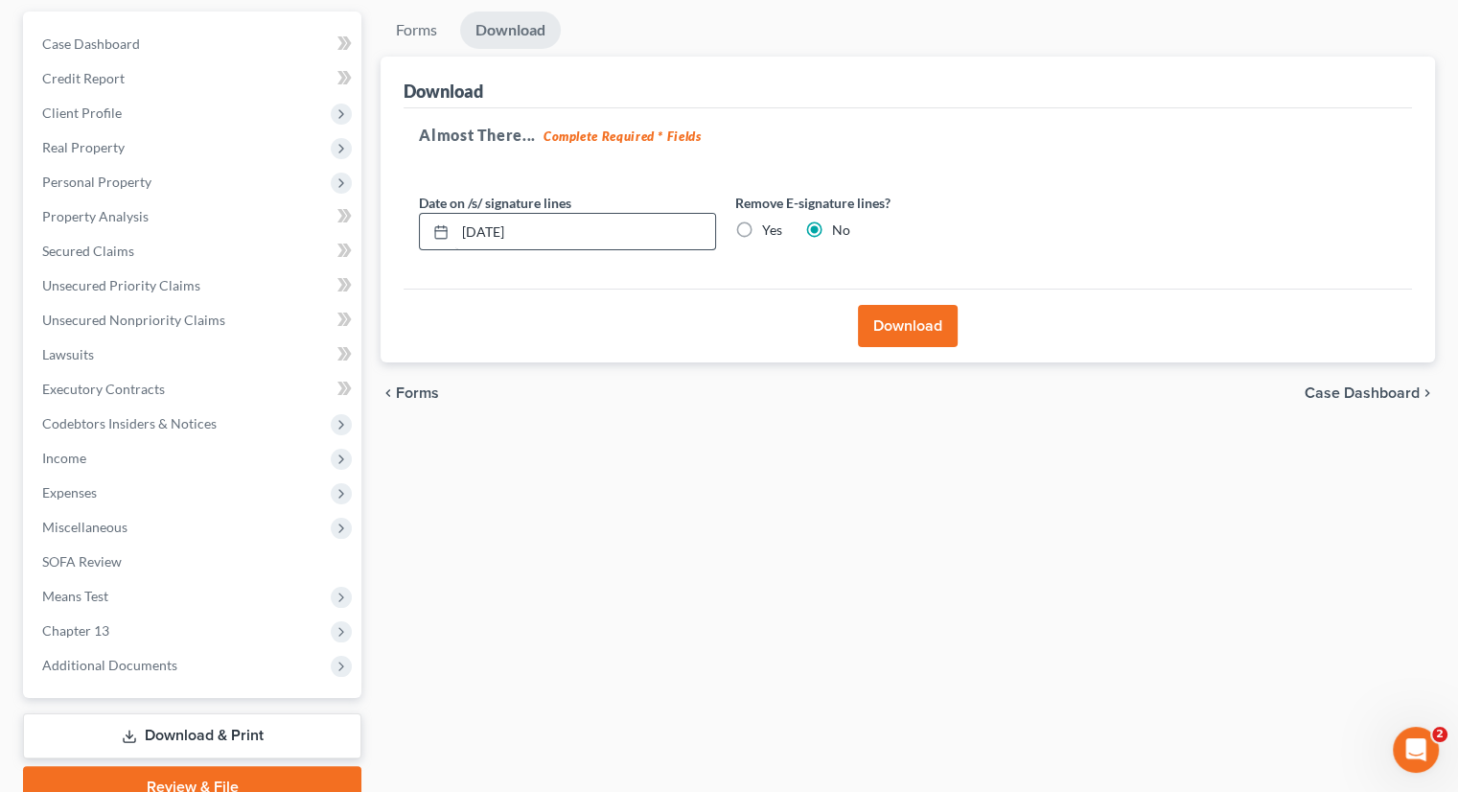
scroll to position [192, 0]
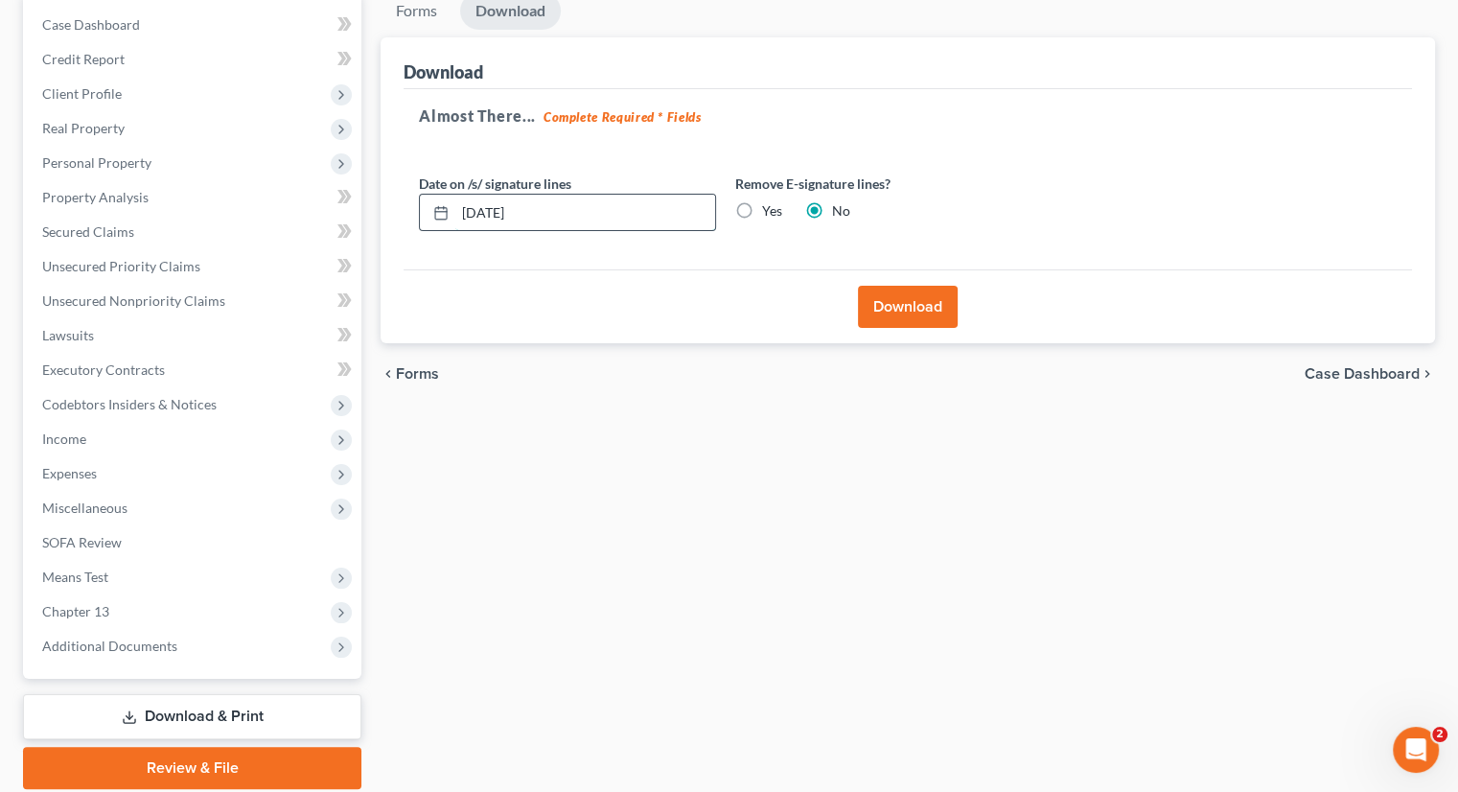
click at [497, 208] on input "10/14/2025" at bounding box center [585, 213] width 260 height 36
drag, startPoint x: 550, startPoint y: 208, endPoint x: 464, endPoint y: 209, distance: 86.3
click at [464, 209] on input "10/01/20255" at bounding box center [585, 213] width 260 height 36
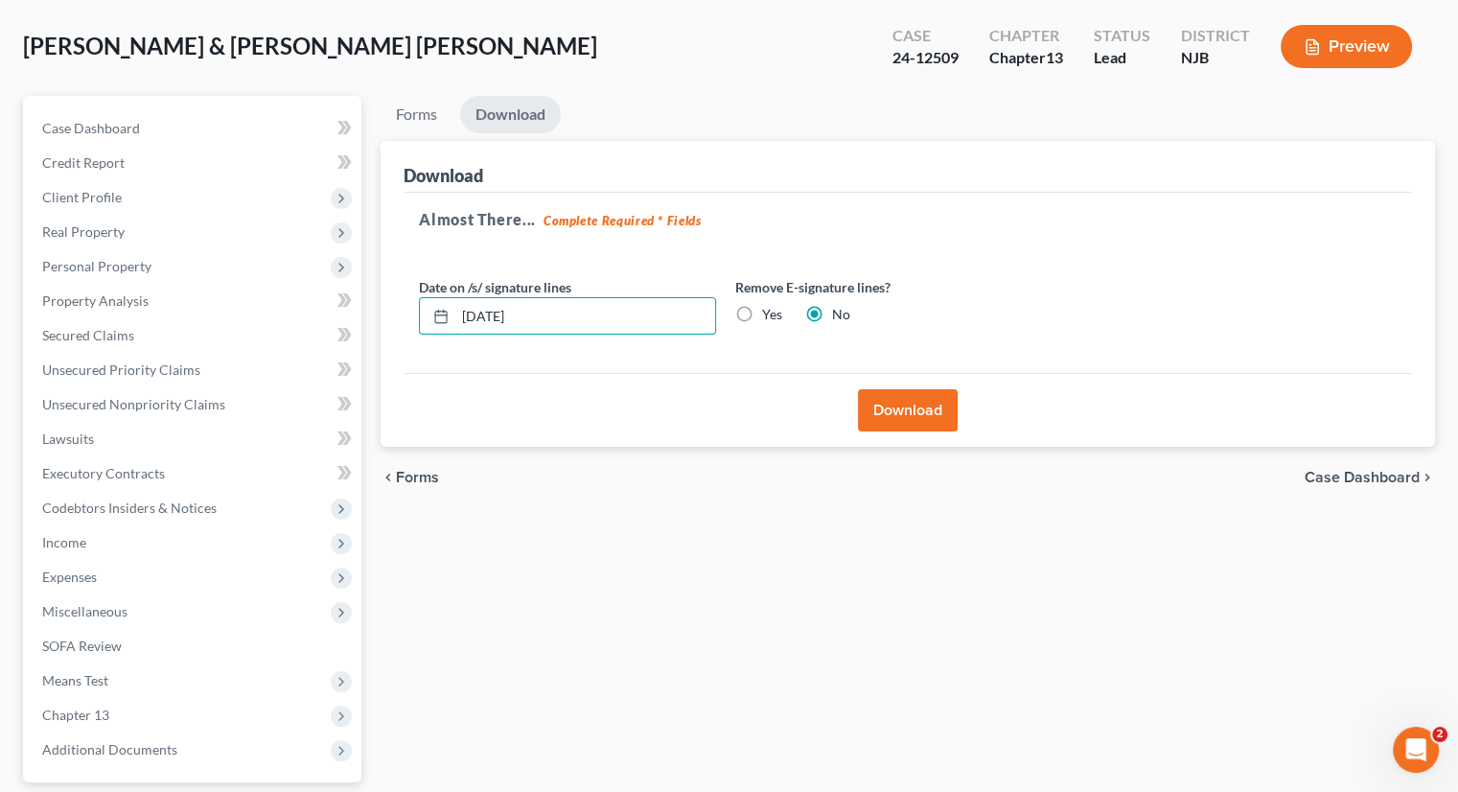
scroll to position [0, 0]
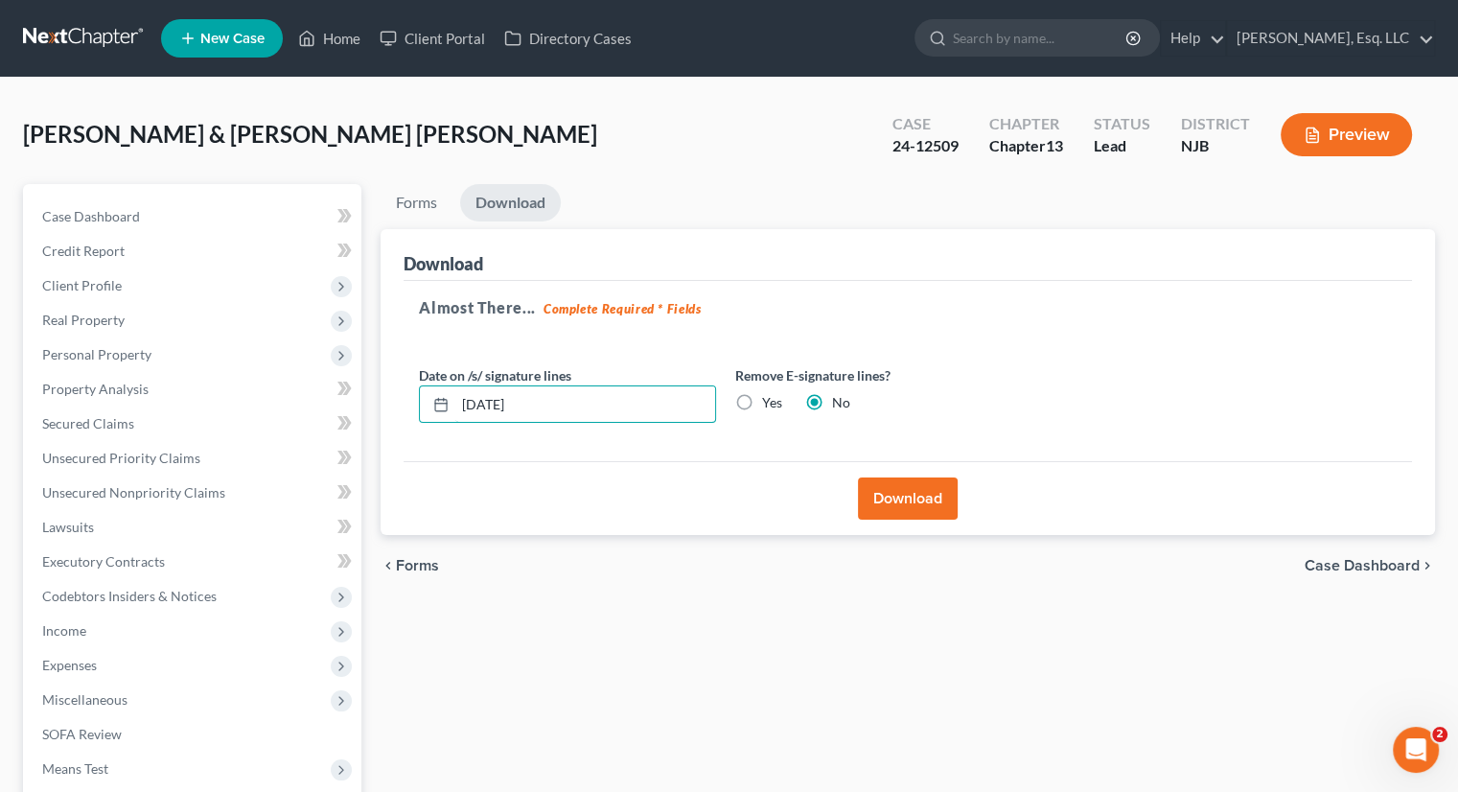
type input "10/15/2025"
click at [903, 494] on button "Download" at bounding box center [908, 498] width 100 height 42
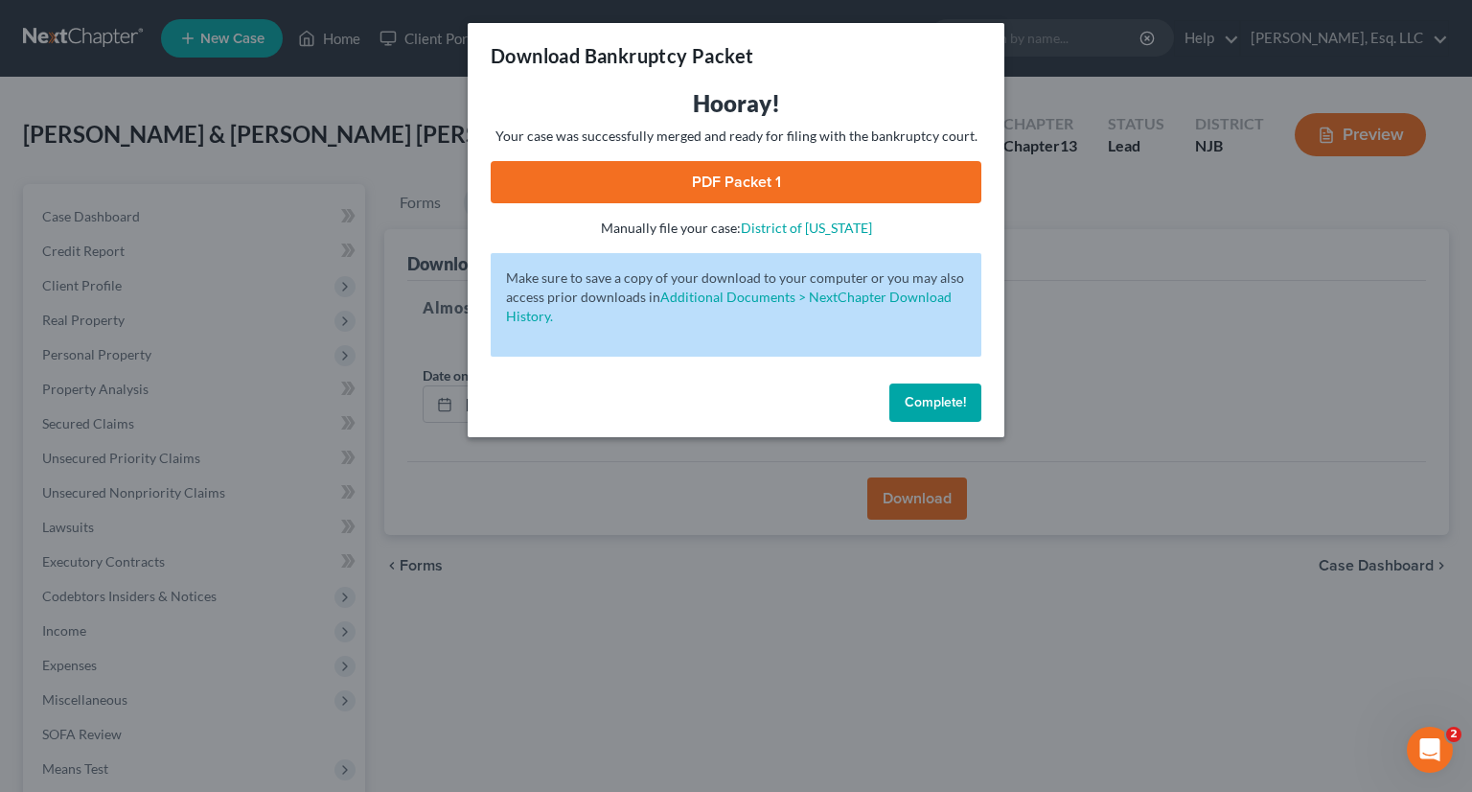
click at [760, 168] on link "PDF Packet 1" at bounding box center [736, 182] width 491 height 42
click at [928, 395] on span "Complete!" at bounding box center [935, 402] width 61 height 16
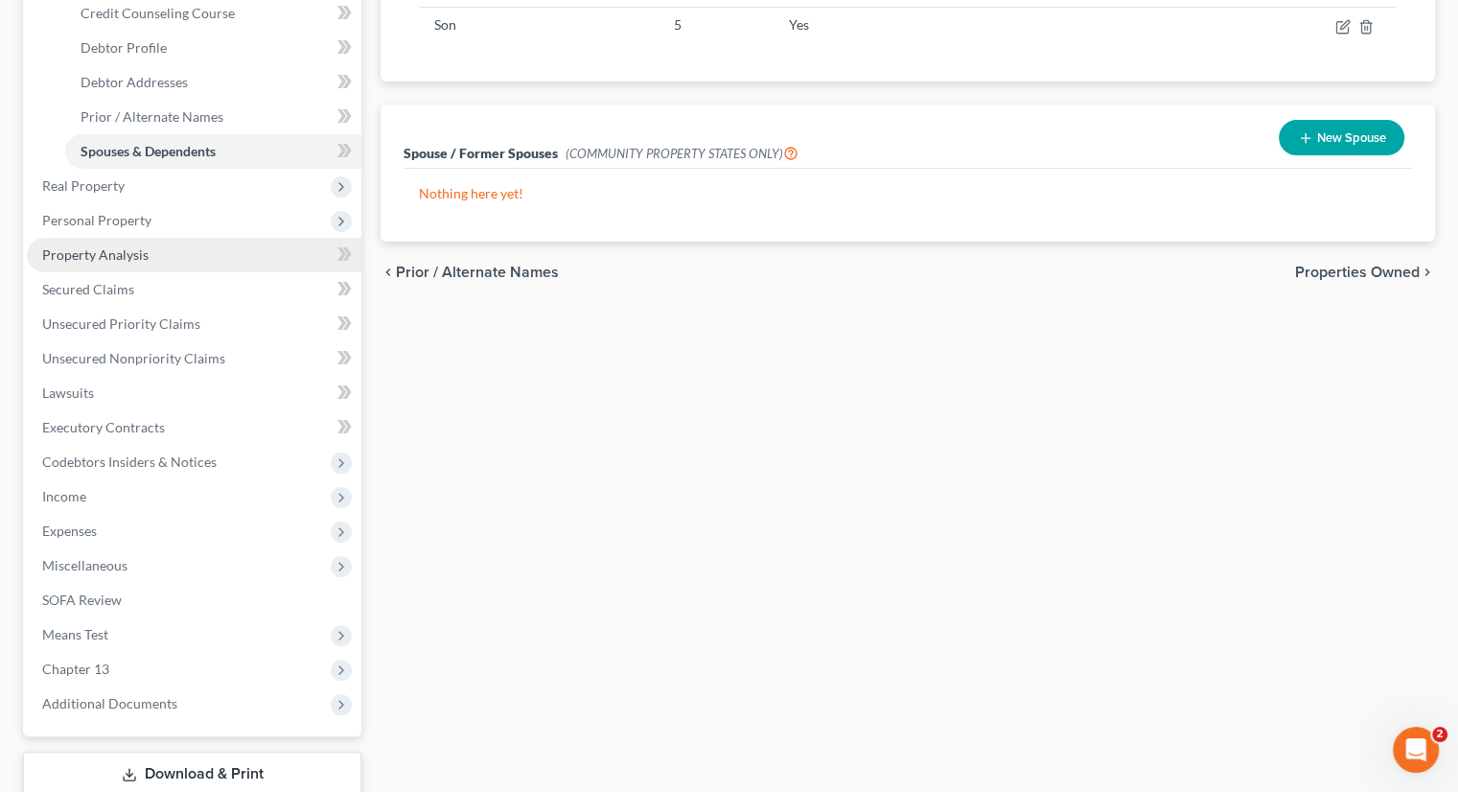
scroll to position [383, 0]
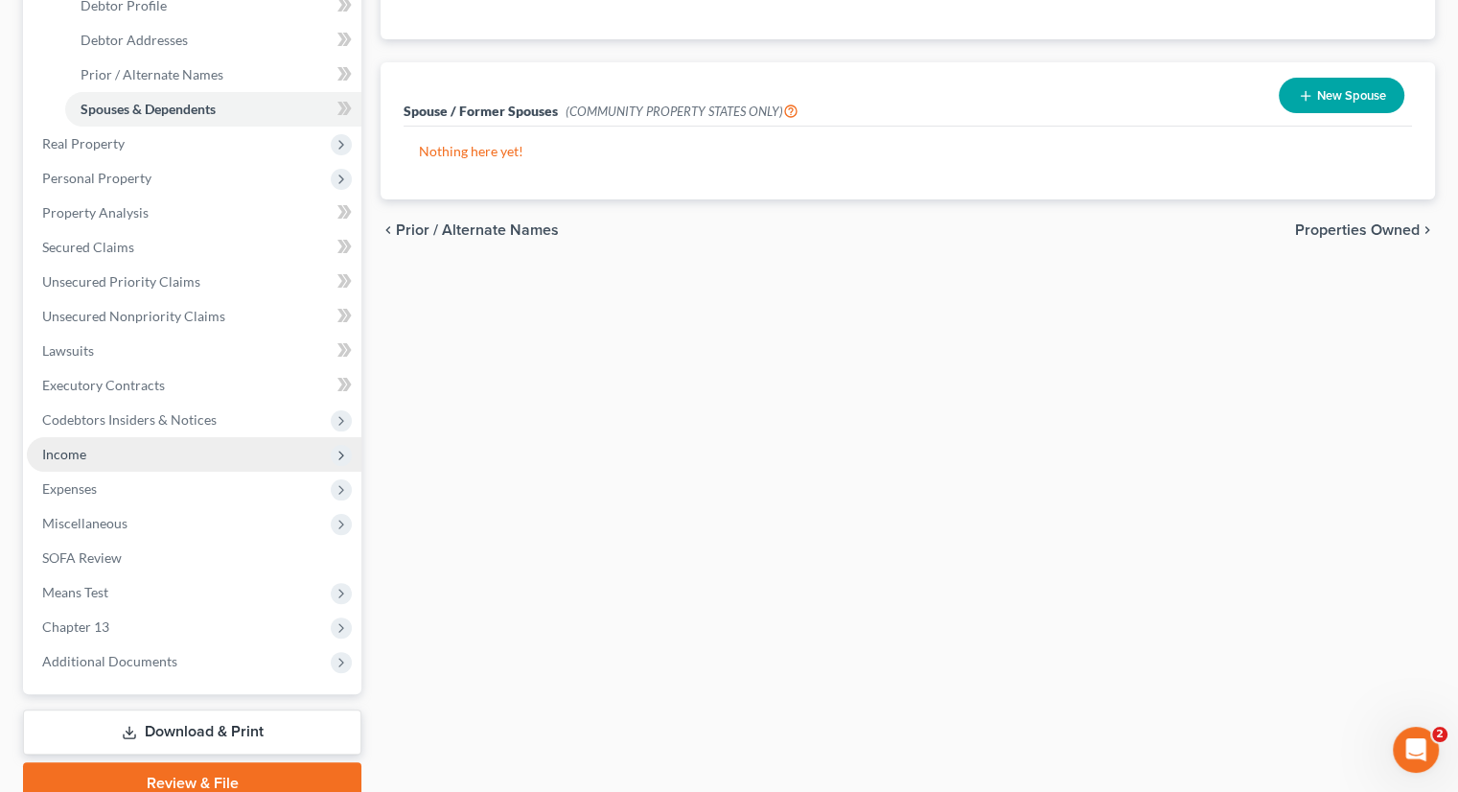
drag, startPoint x: 108, startPoint y: 449, endPoint x: 136, endPoint y: 448, distance: 27.8
click at [108, 449] on span "Income" at bounding box center [194, 454] width 335 height 35
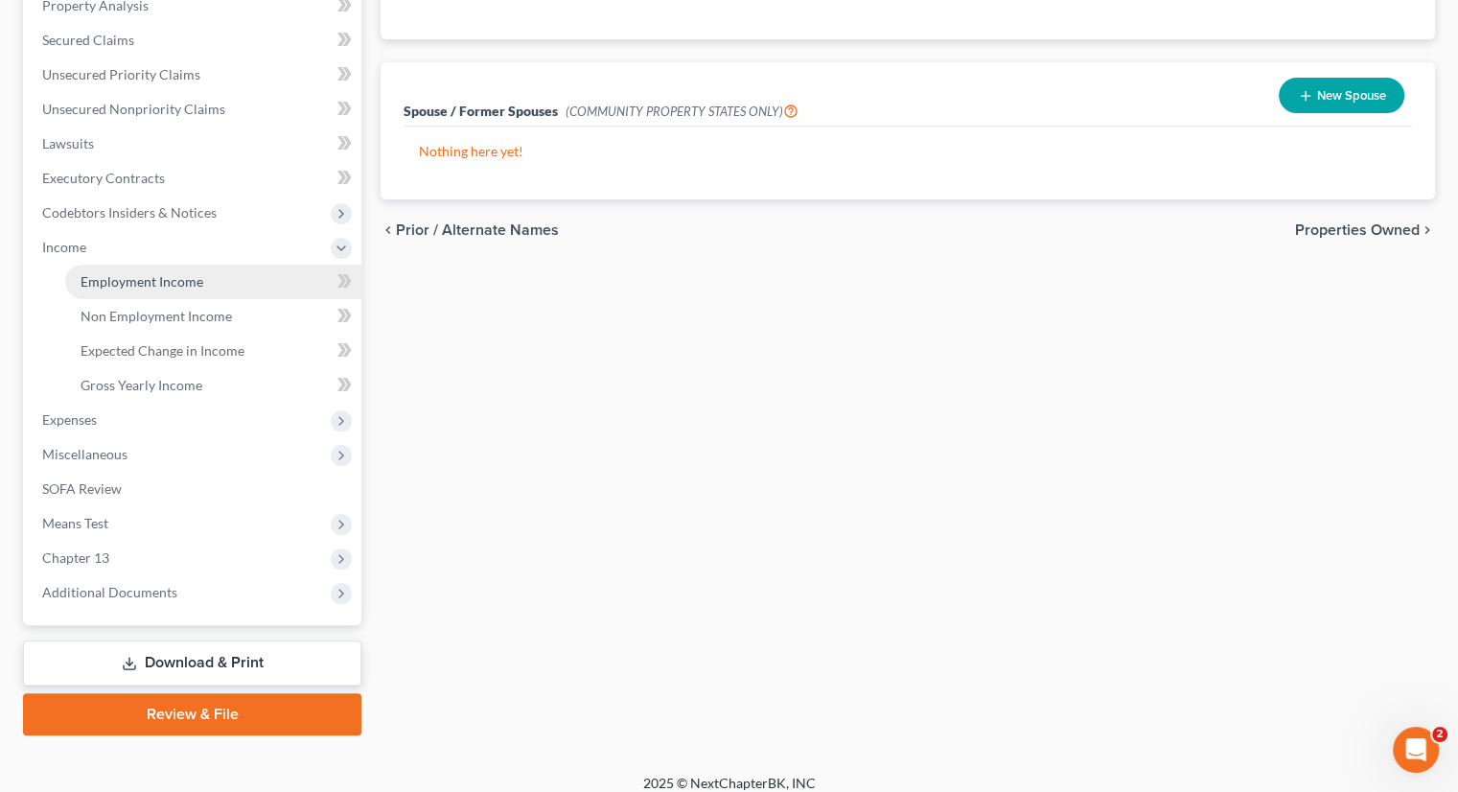
click at [165, 275] on span "Employment Income" at bounding box center [142, 281] width 123 height 16
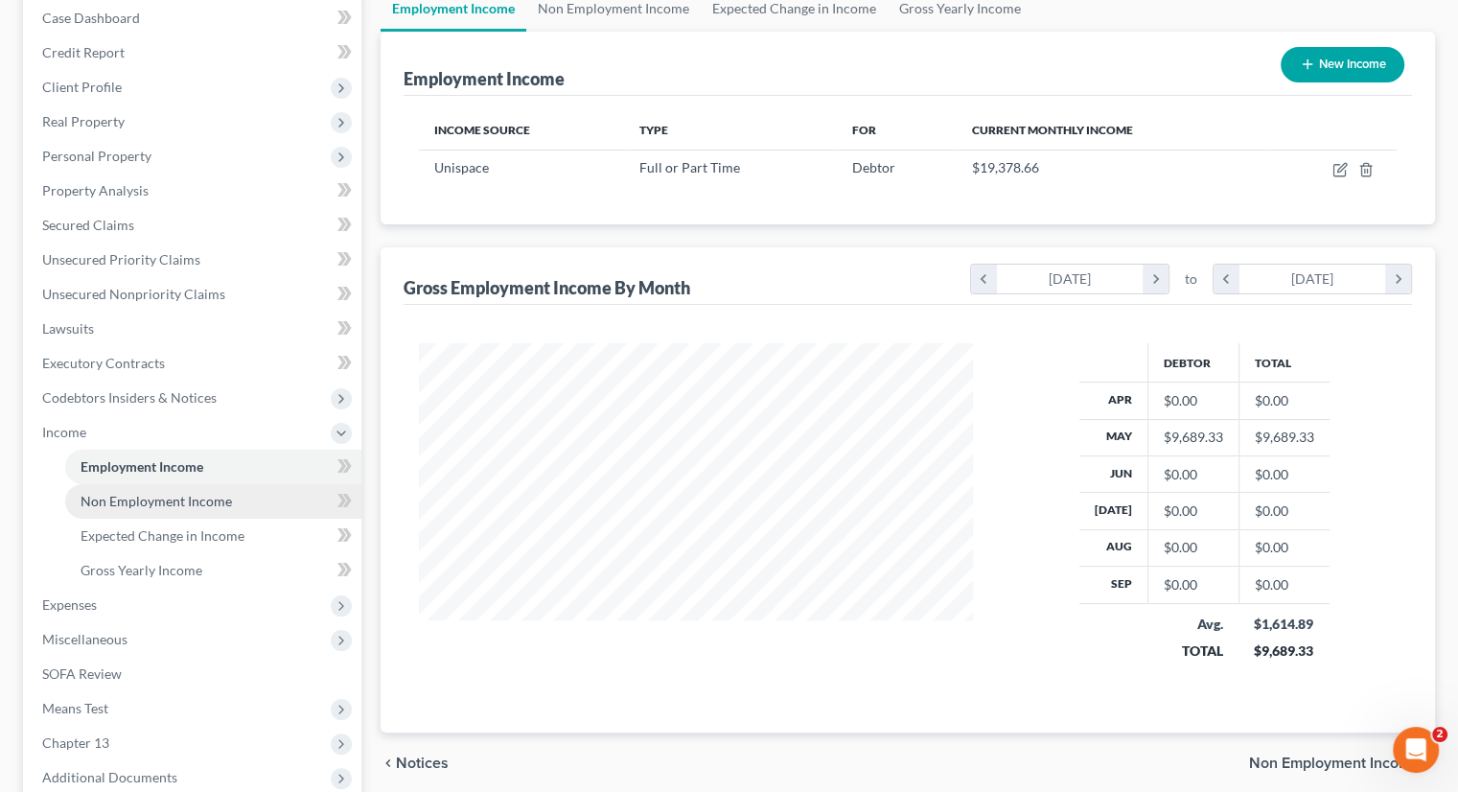
scroll to position [303, 0]
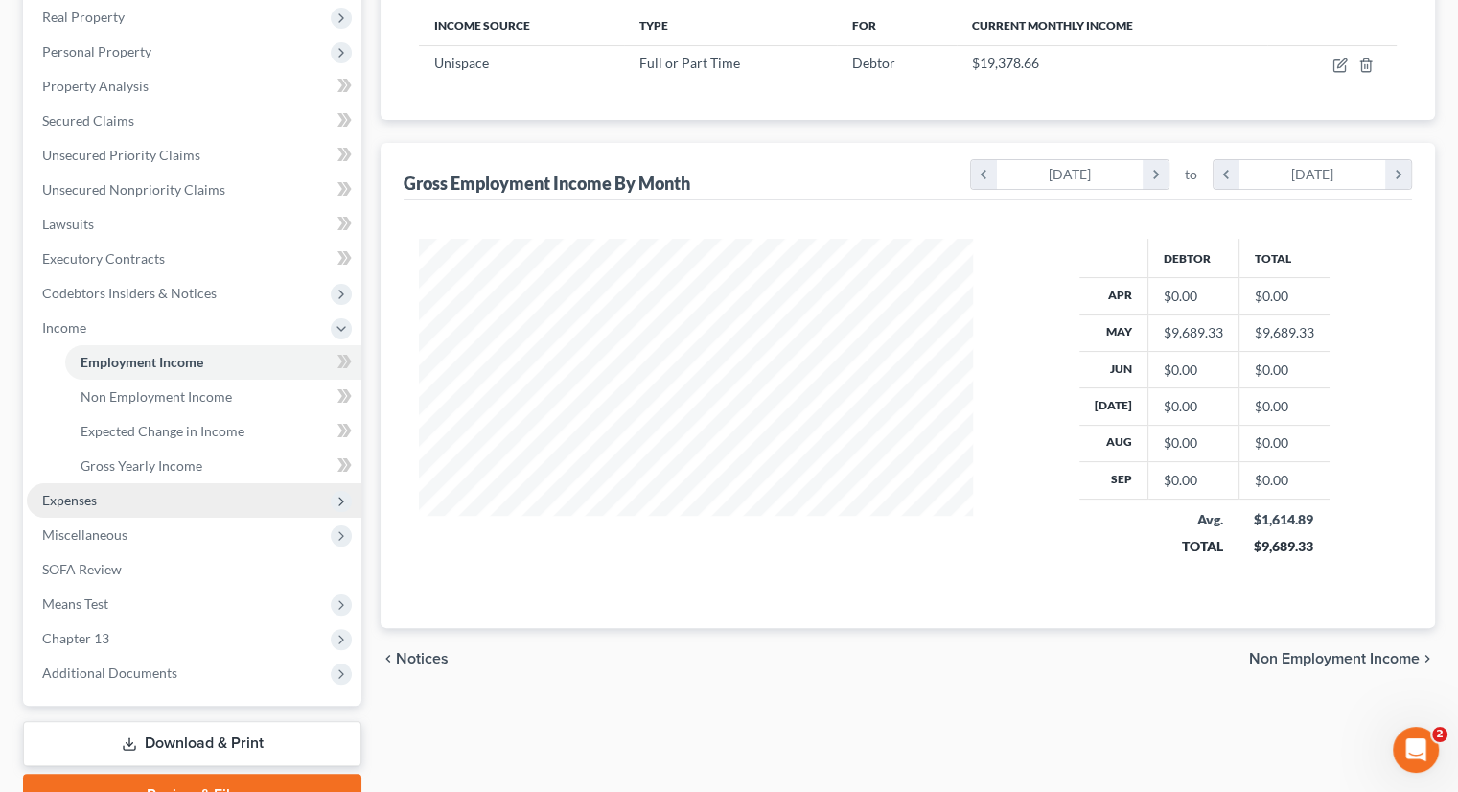
click at [130, 501] on span "Expenses" at bounding box center [194, 500] width 335 height 35
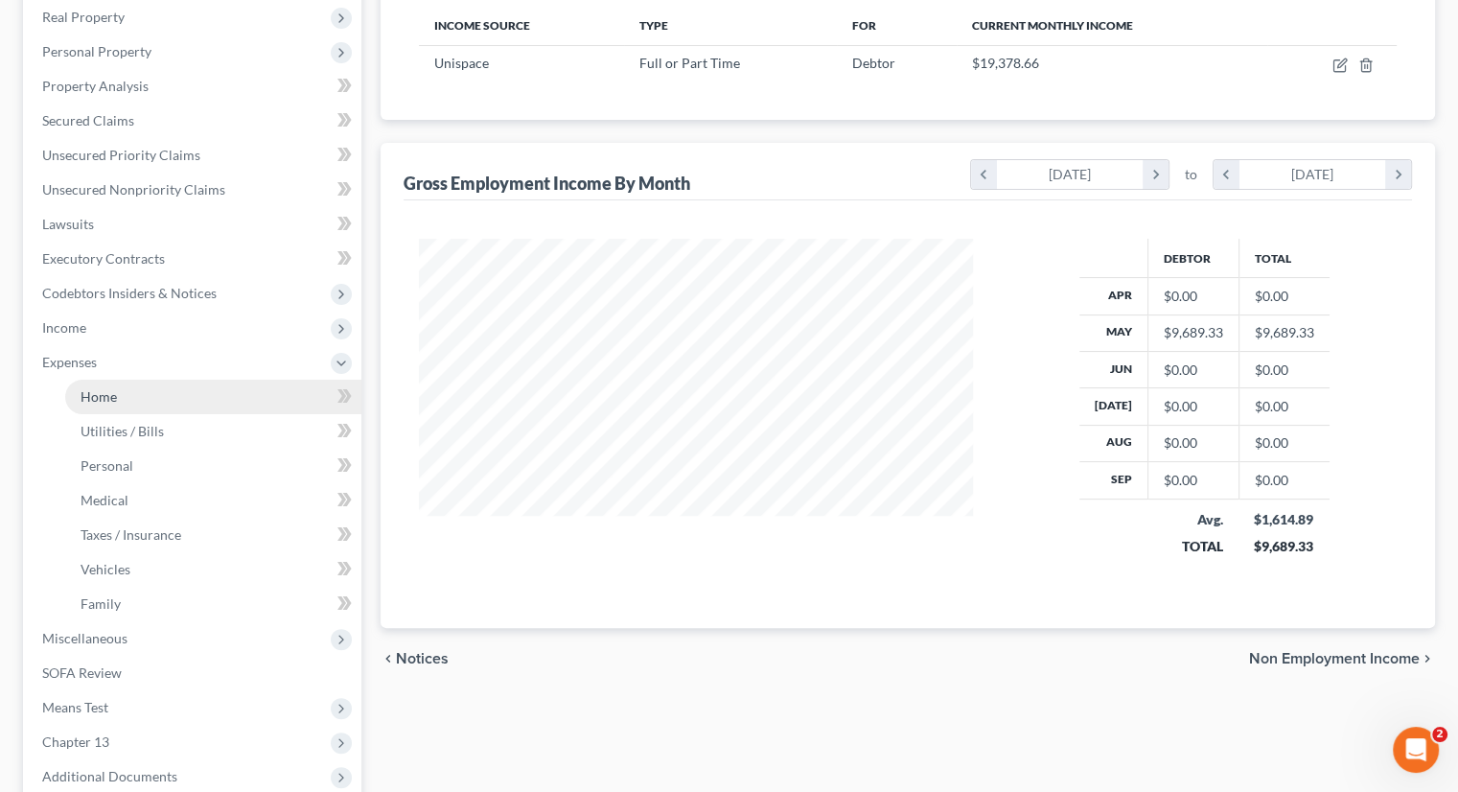
click at [154, 386] on link "Home" at bounding box center [213, 397] width 296 height 35
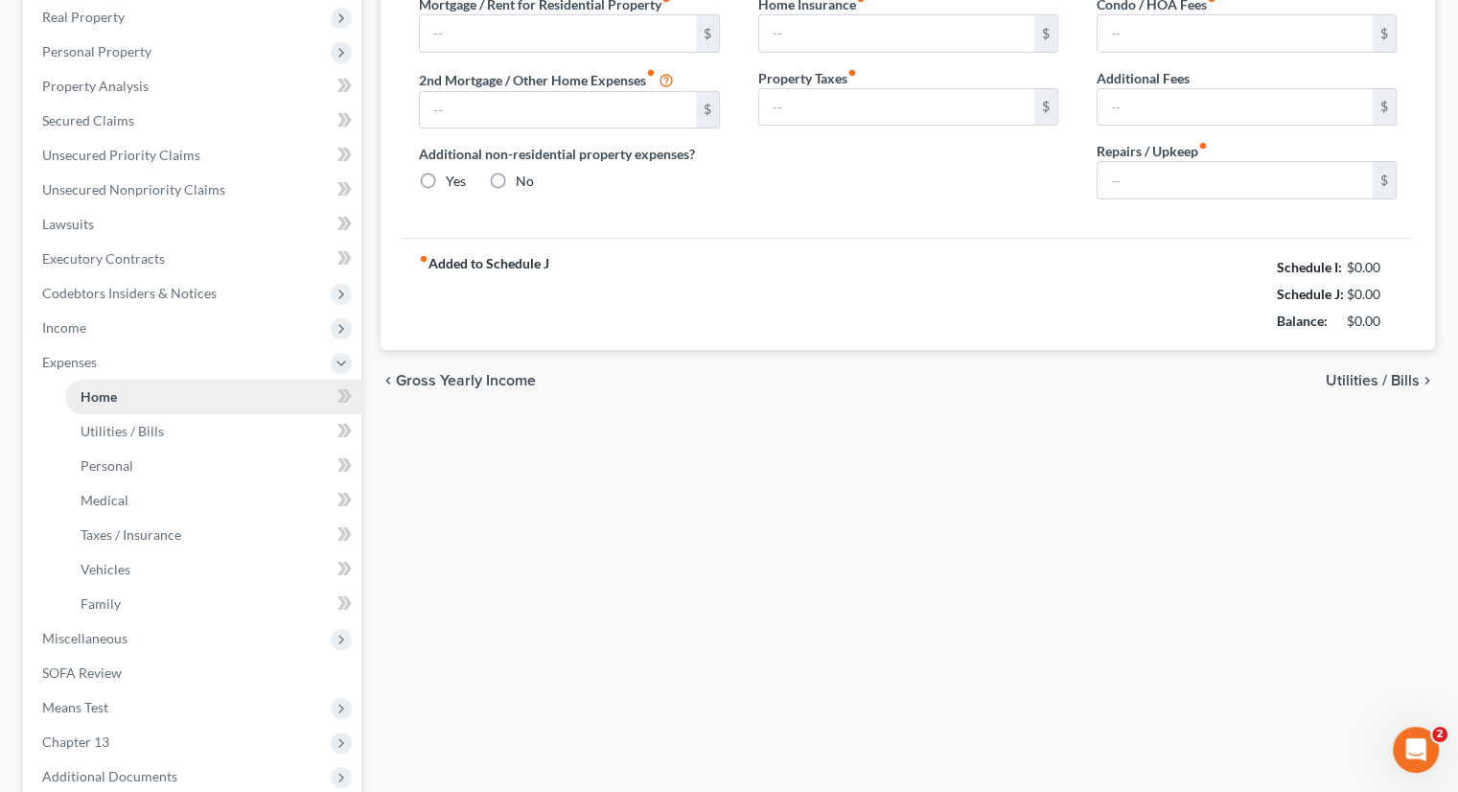
type input "5,350.00"
type input "0.00"
radio input "true"
type input "300.00"
type input "0.00"
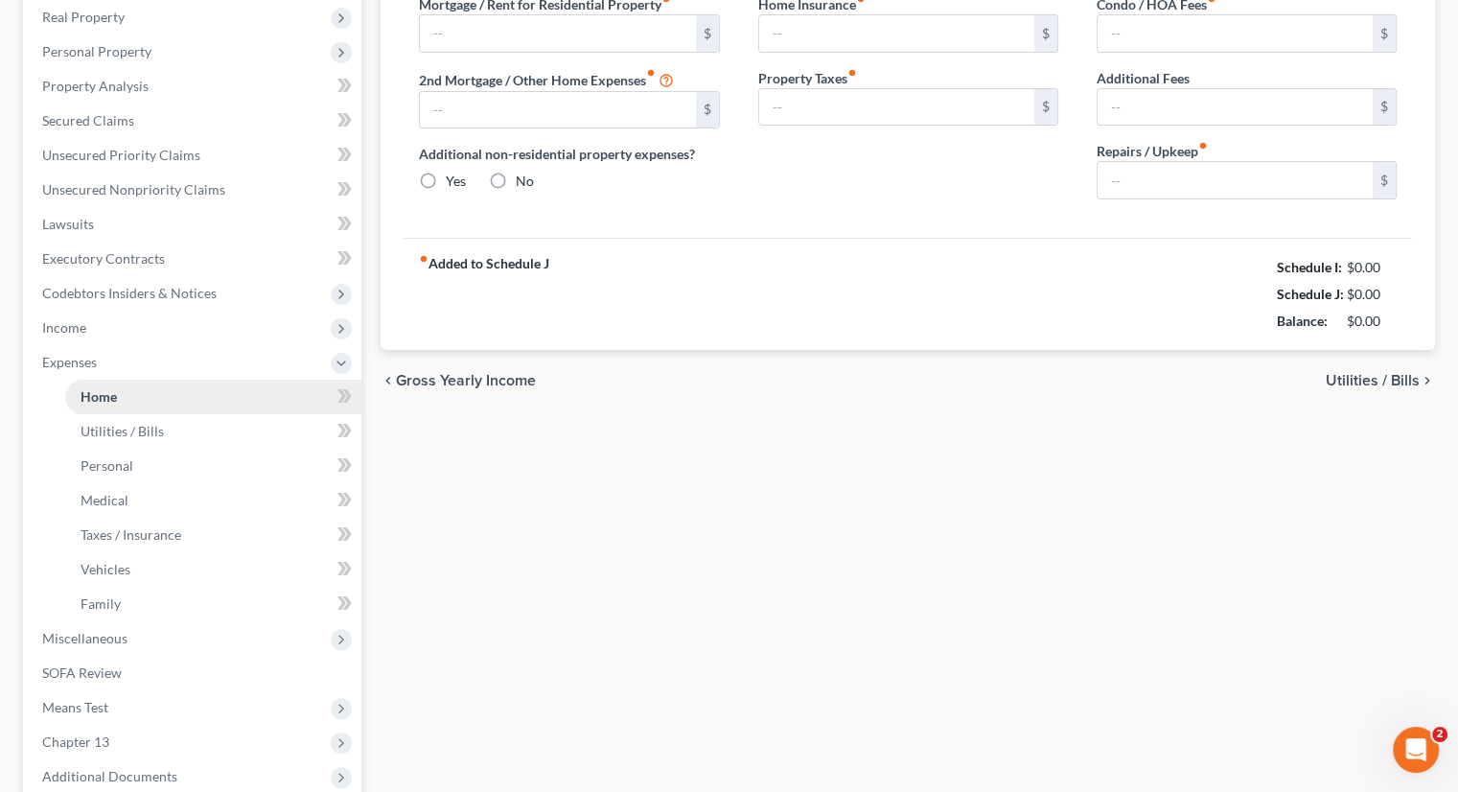
type input "0.00"
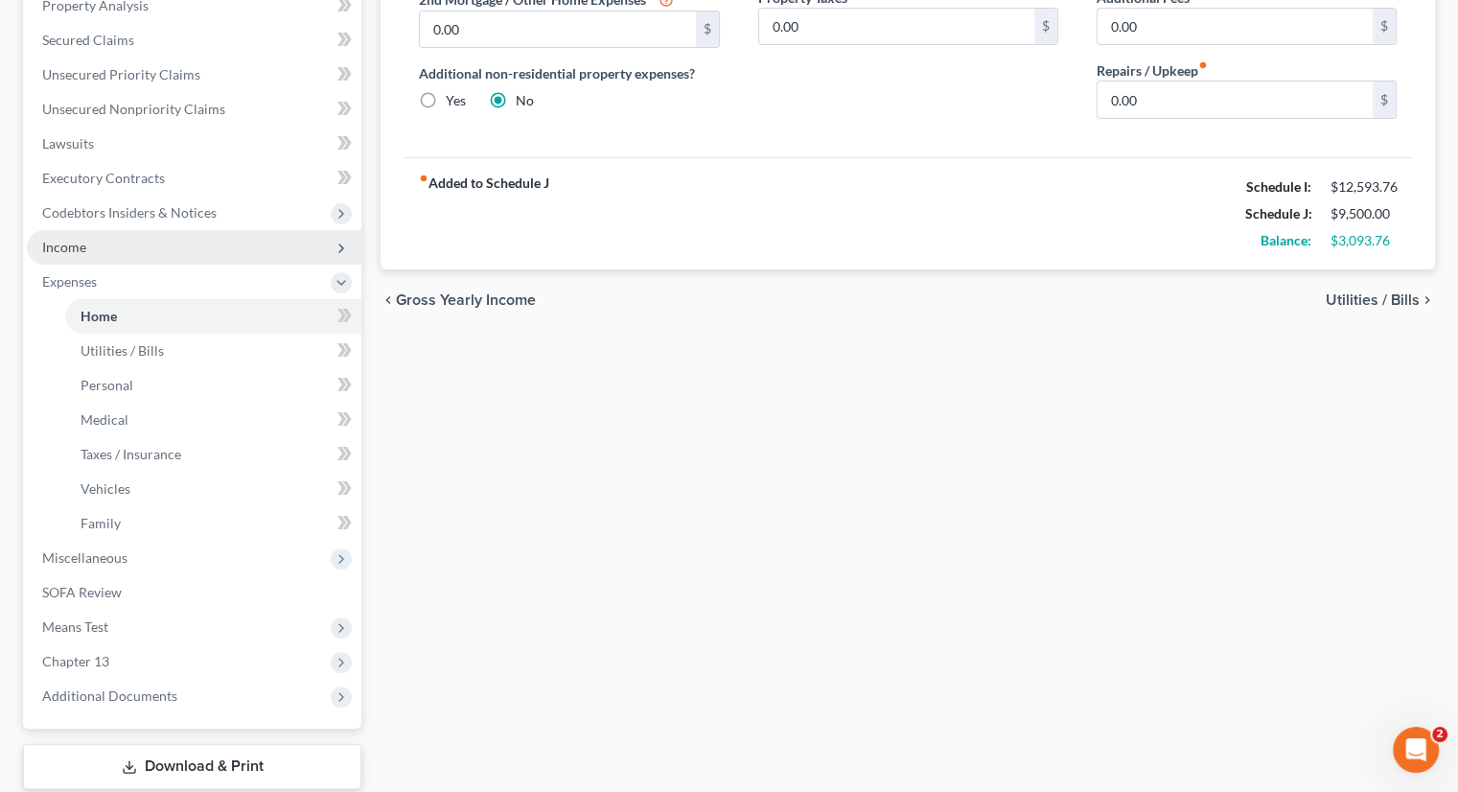
click at [100, 243] on span "Income" at bounding box center [194, 247] width 335 height 35
